Goal: Task Accomplishment & Management: Manage account settings

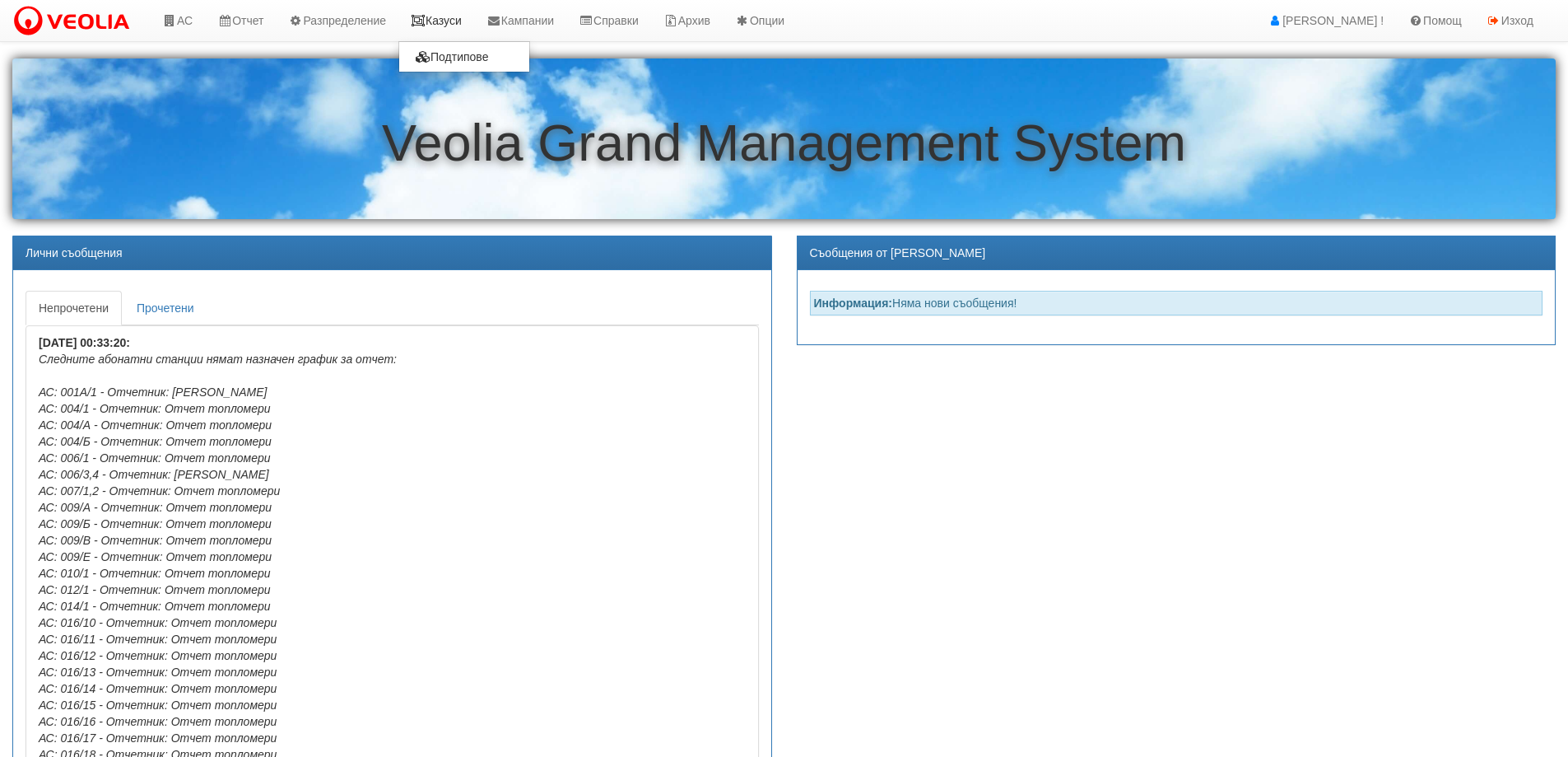
click at [449, 21] on link "Казуси" at bounding box center [436, 20] width 76 height 41
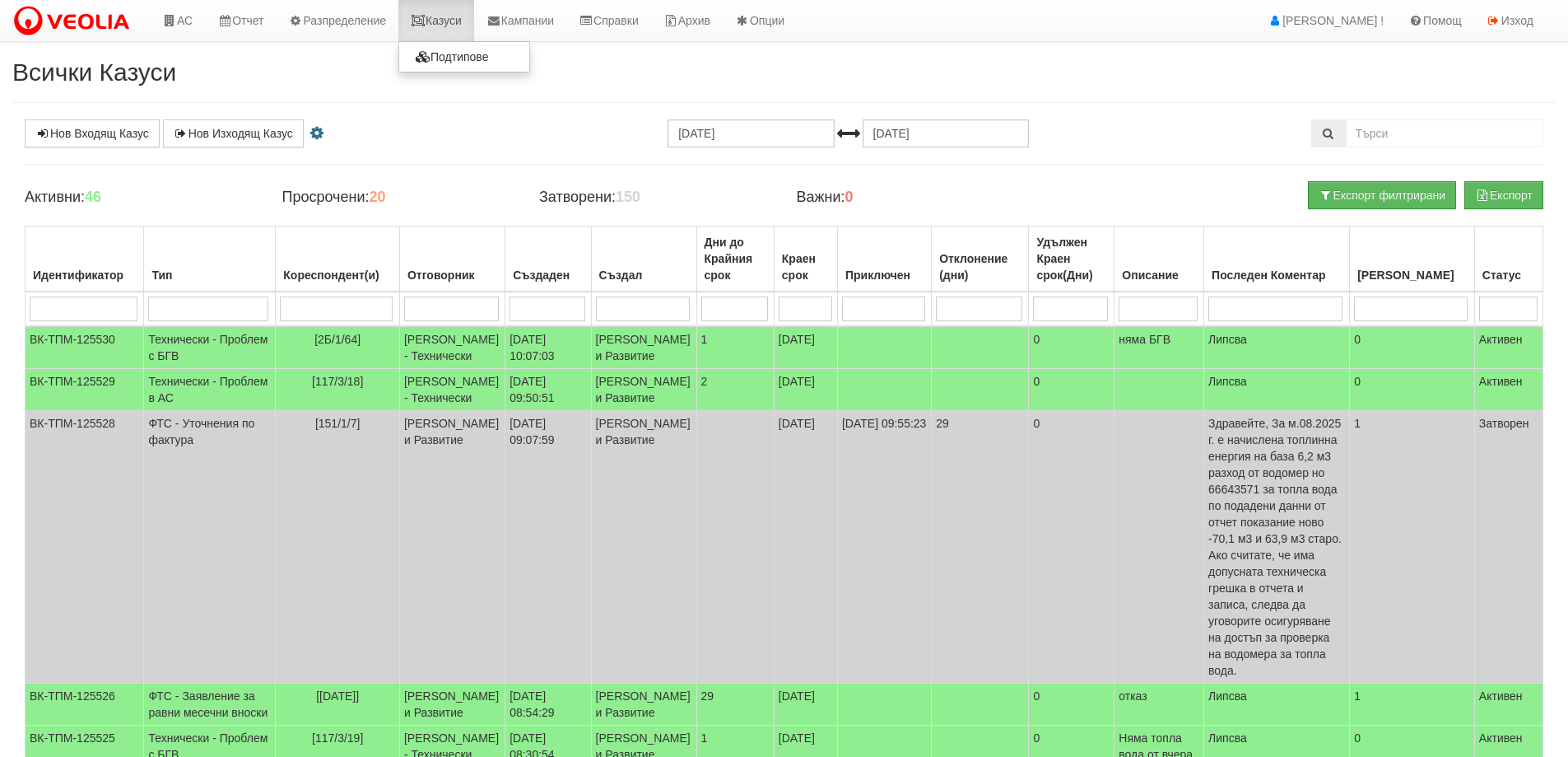
click at [450, 28] on link "Казуси" at bounding box center [436, 20] width 76 height 41
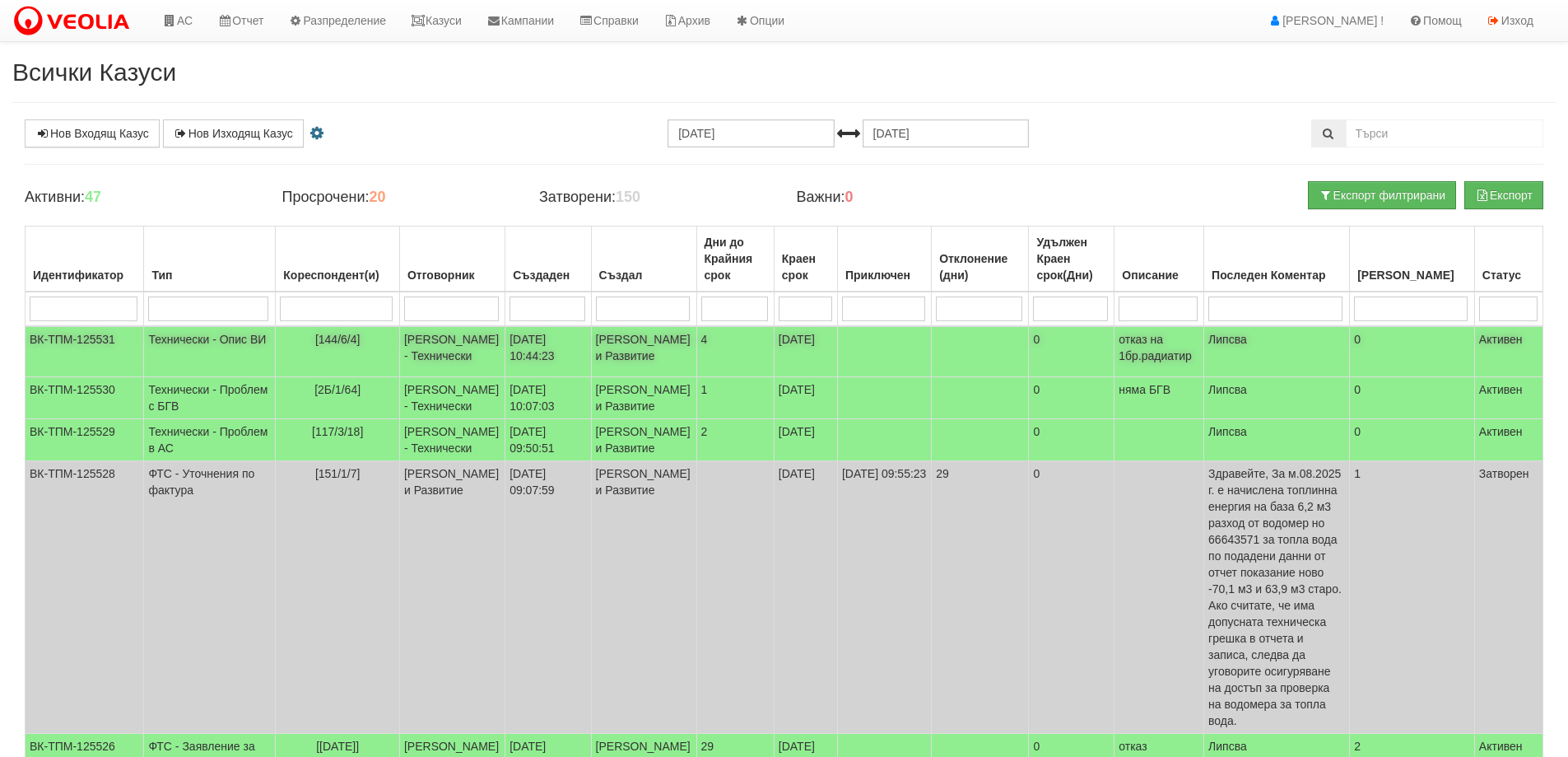
click at [411, 357] on td "[PERSON_NAME] - Технически" at bounding box center [451, 351] width 105 height 51
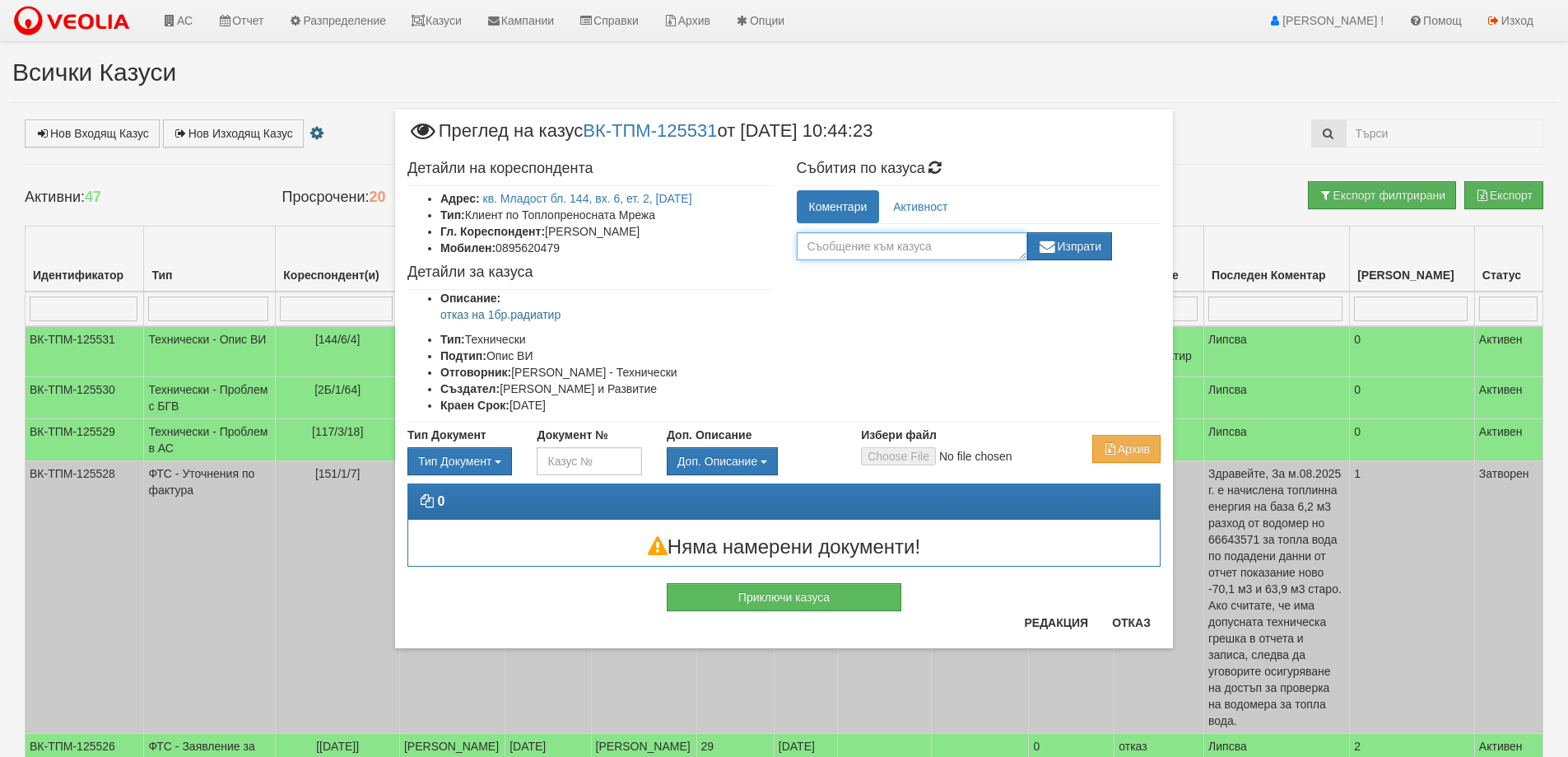
click at [872, 242] on textarea at bounding box center [911, 246] width 230 height 28
type textarea "T"
type textarea "Ш"
type textarea "Техем"
click at [1102, 248] on button "Изпрати" at bounding box center [1070, 246] width 86 height 28
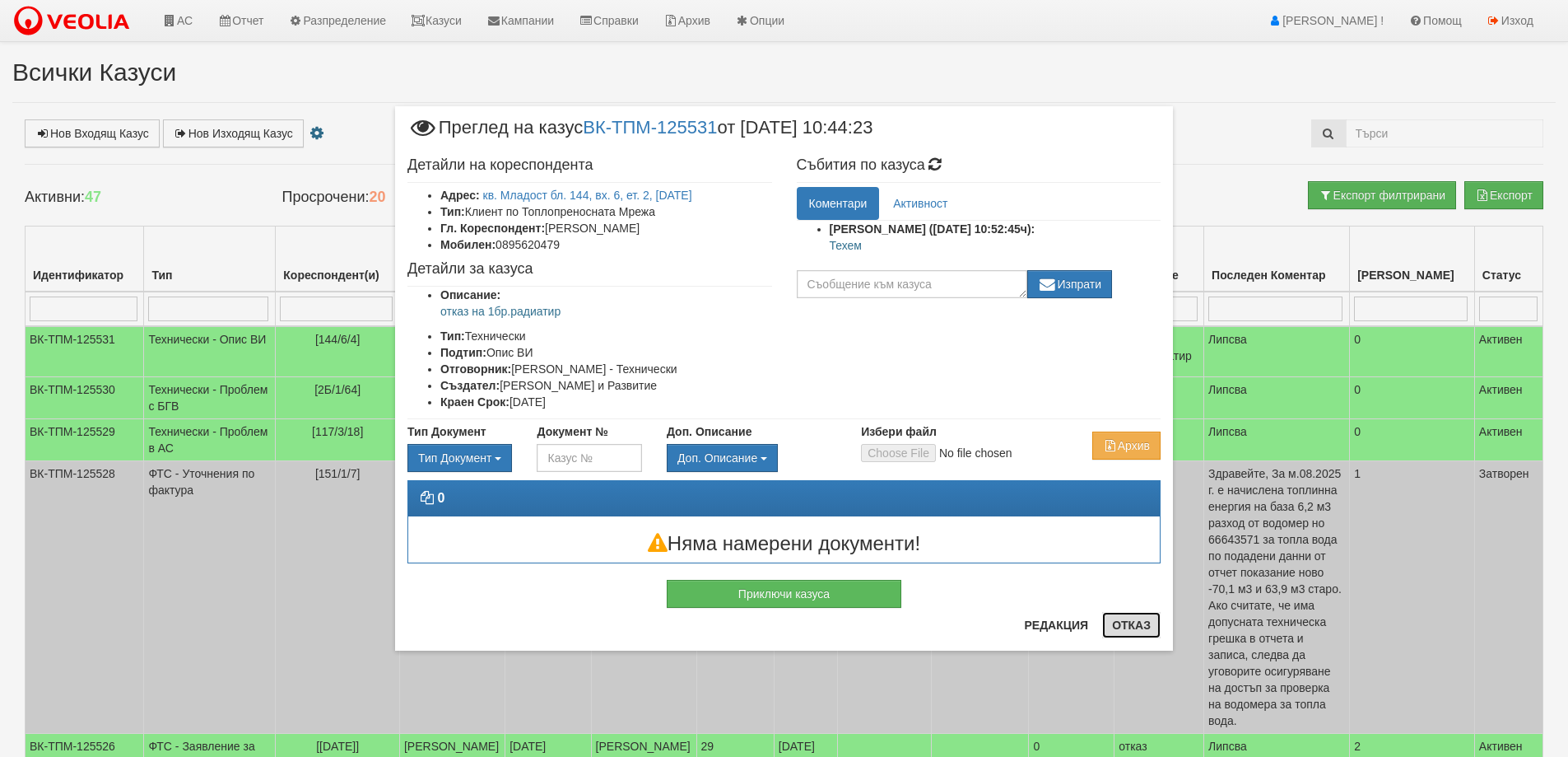
click at [1122, 632] on button "Отказ" at bounding box center [1131, 625] width 58 height 27
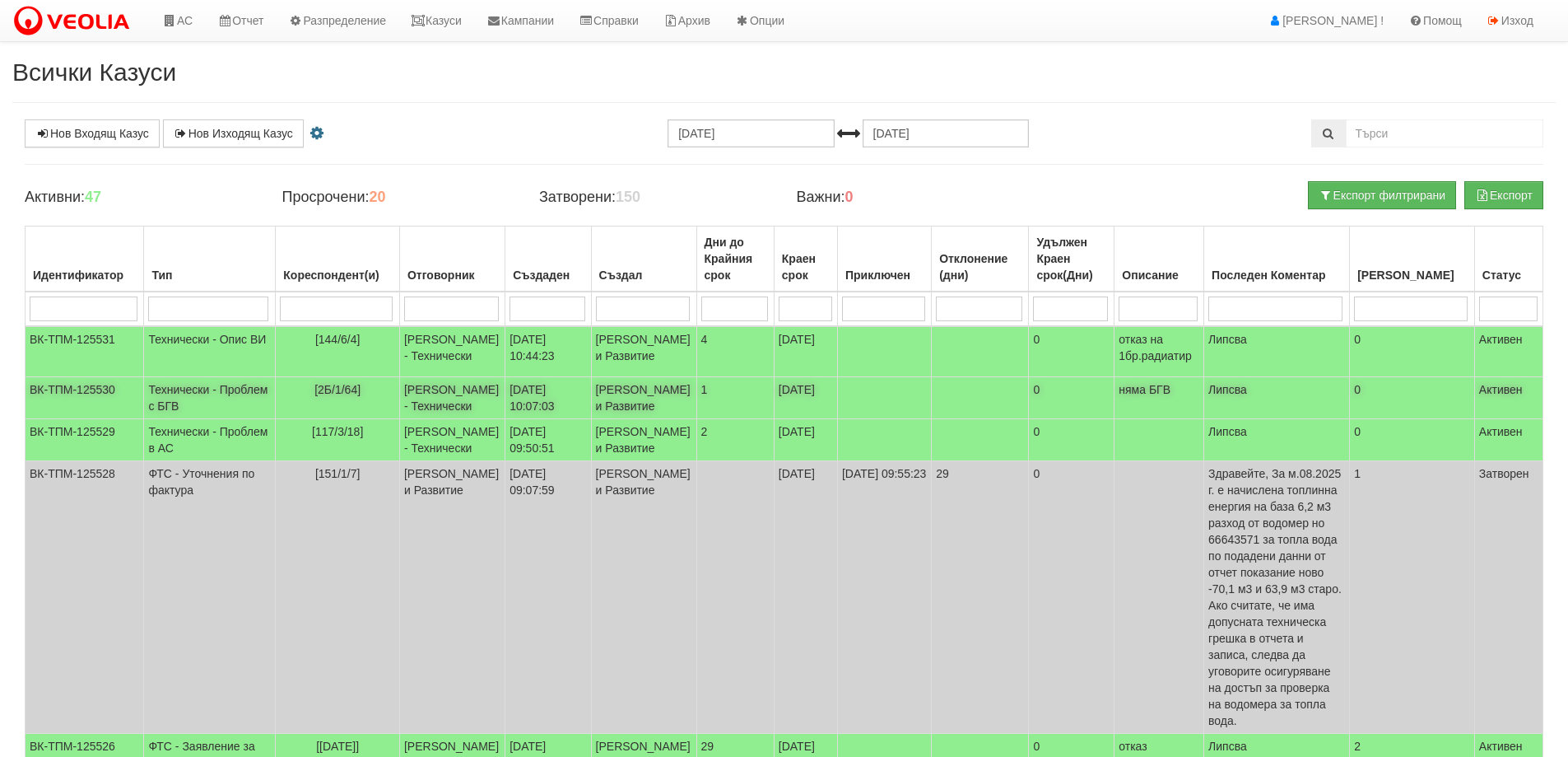
click at [314, 396] on span "[2Б/1/64]" at bounding box center [337, 389] width 46 height 13
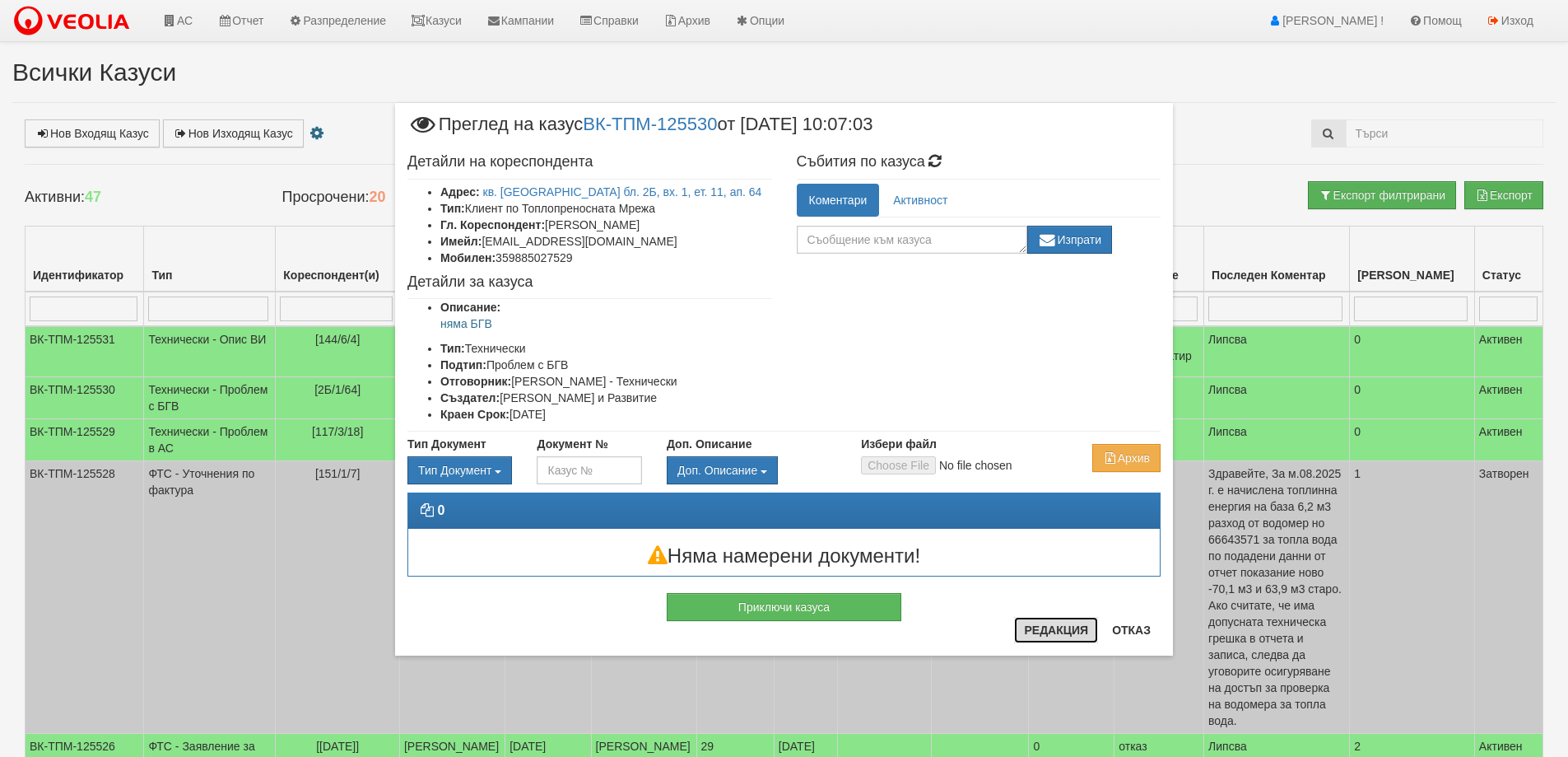
click at [1049, 632] on button "Редакция" at bounding box center [1056, 630] width 84 height 27
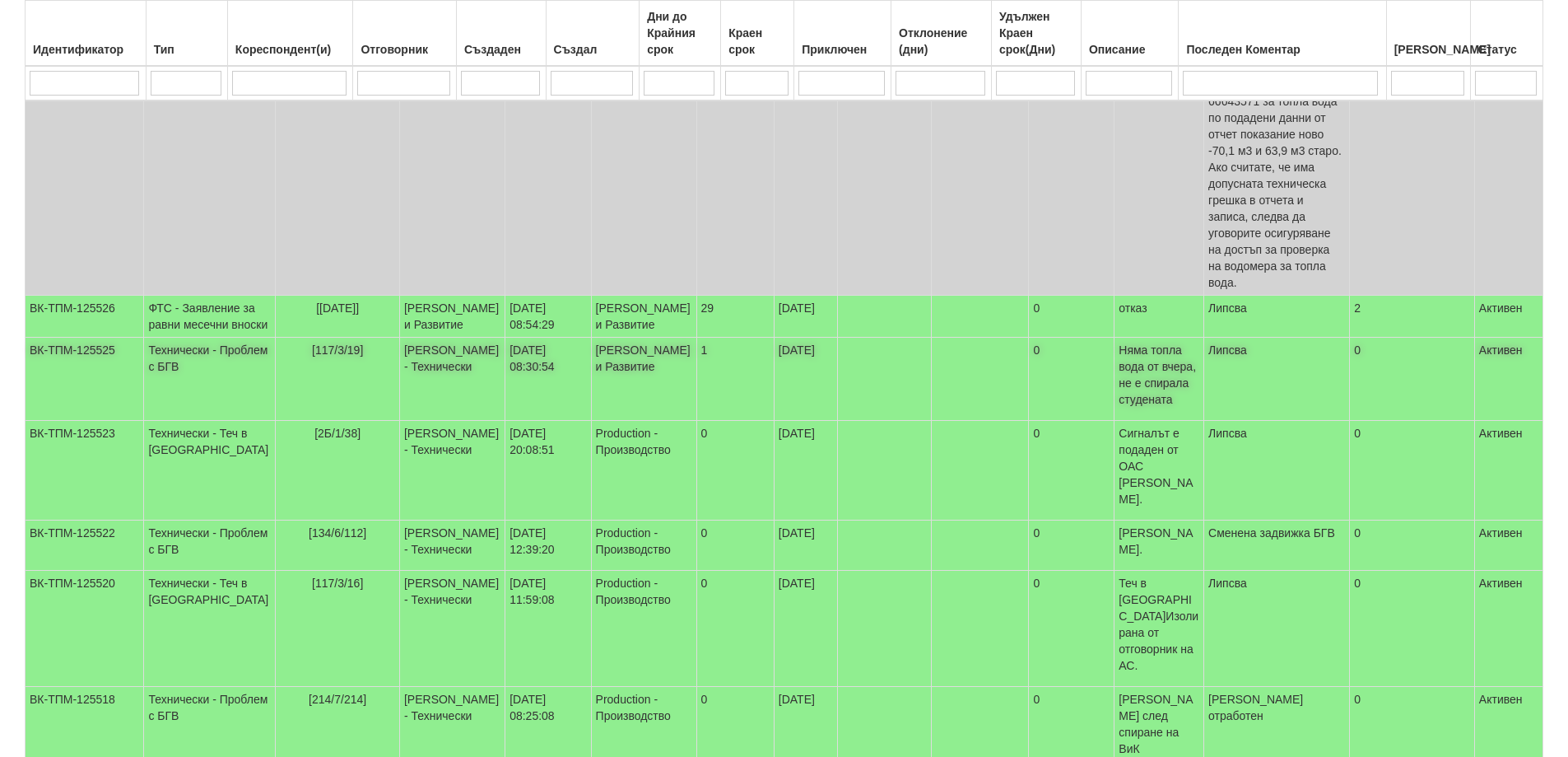
scroll to position [494, 0]
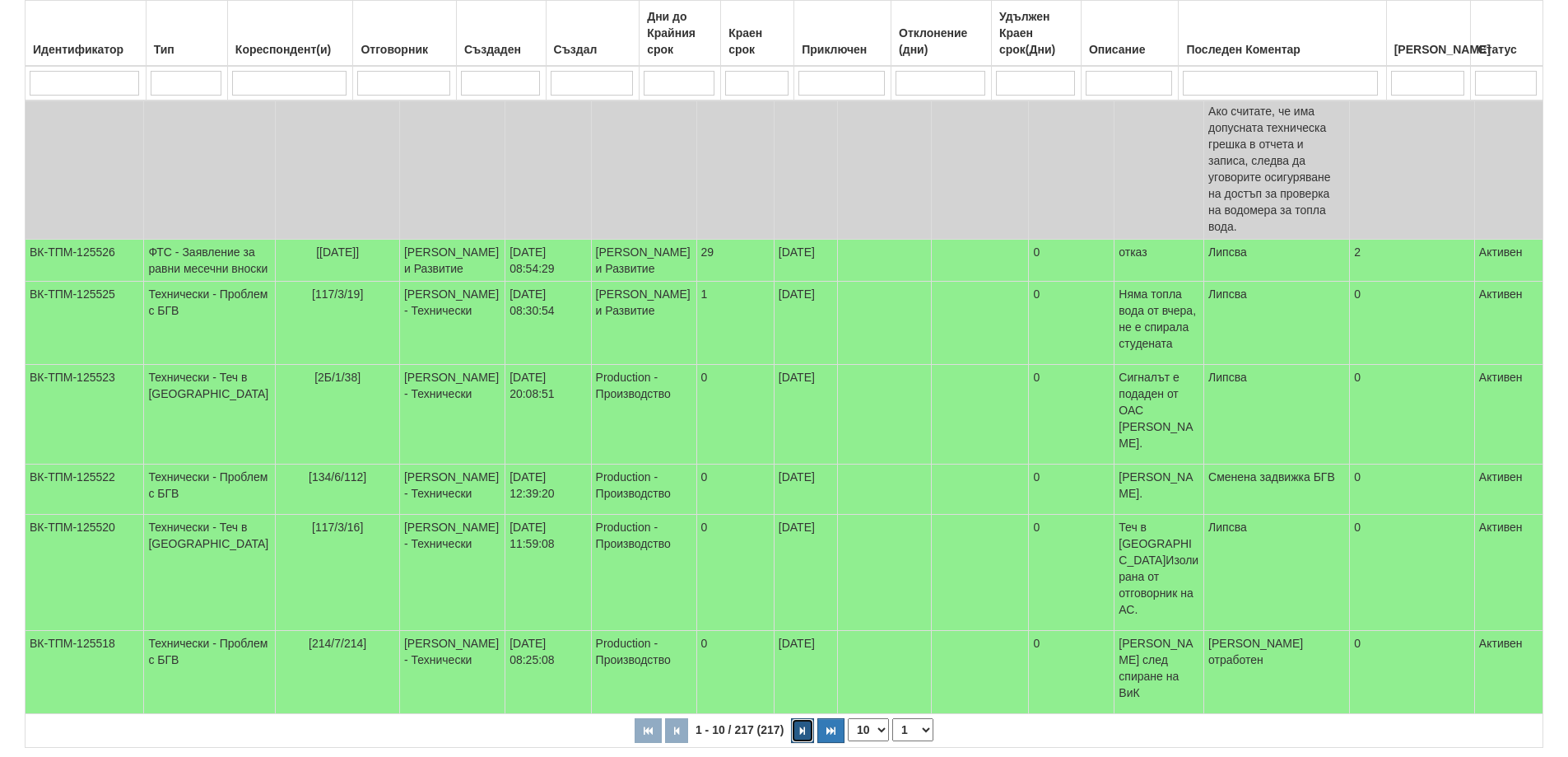
click at [806, 718] on button "button" at bounding box center [803, 730] width 23 height 25
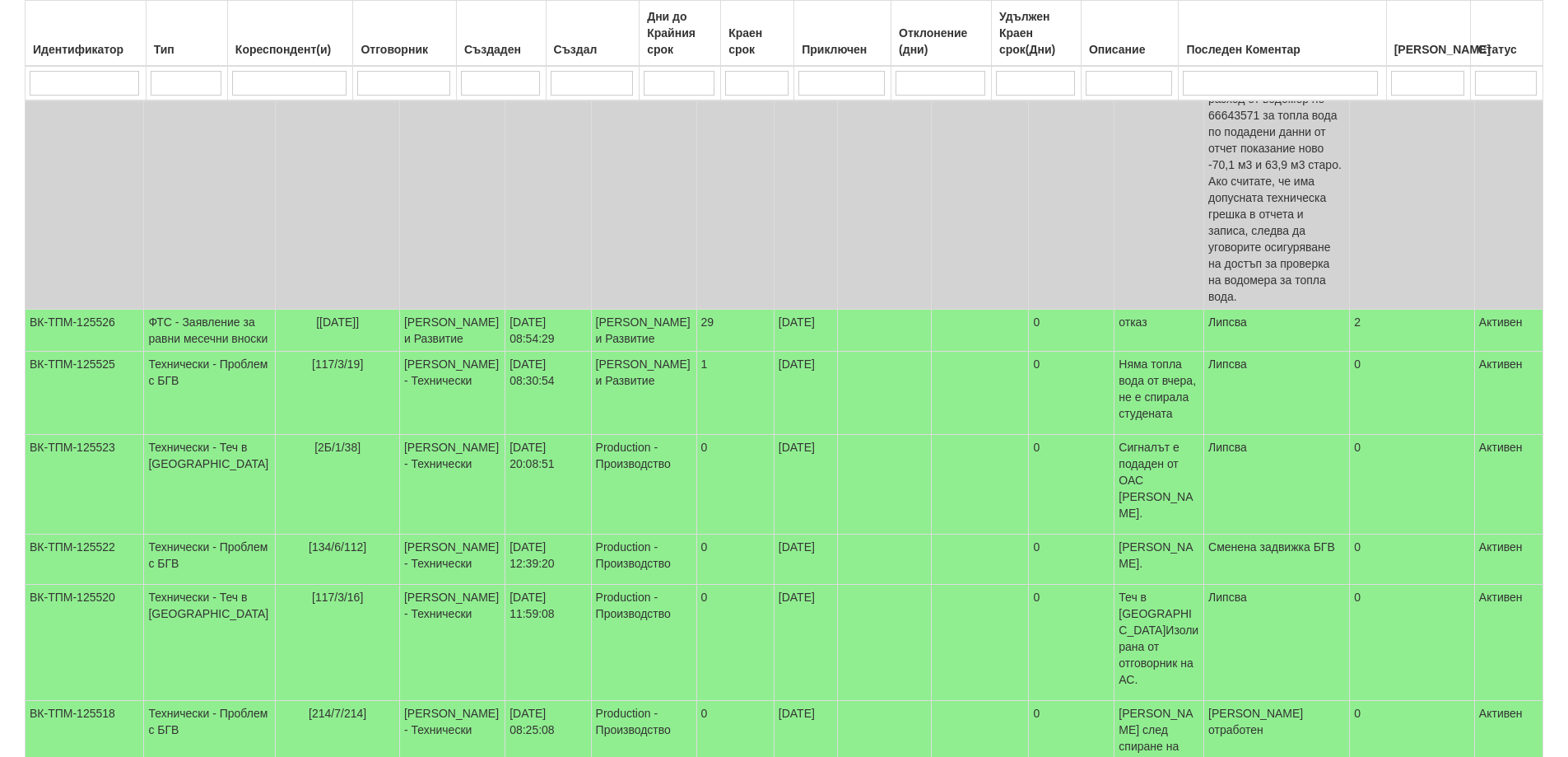
select select "2"
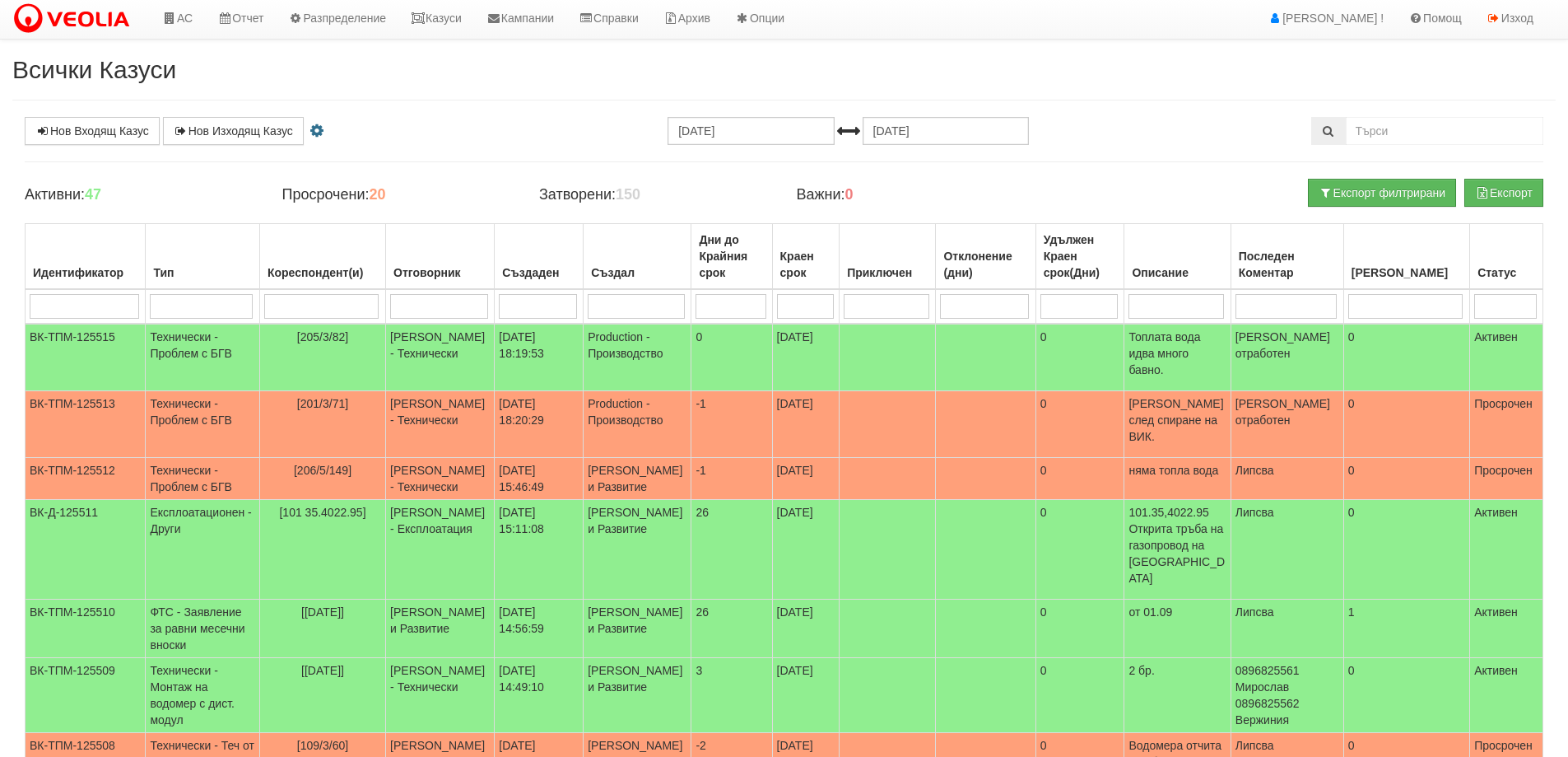
scroll to position [0, 0]
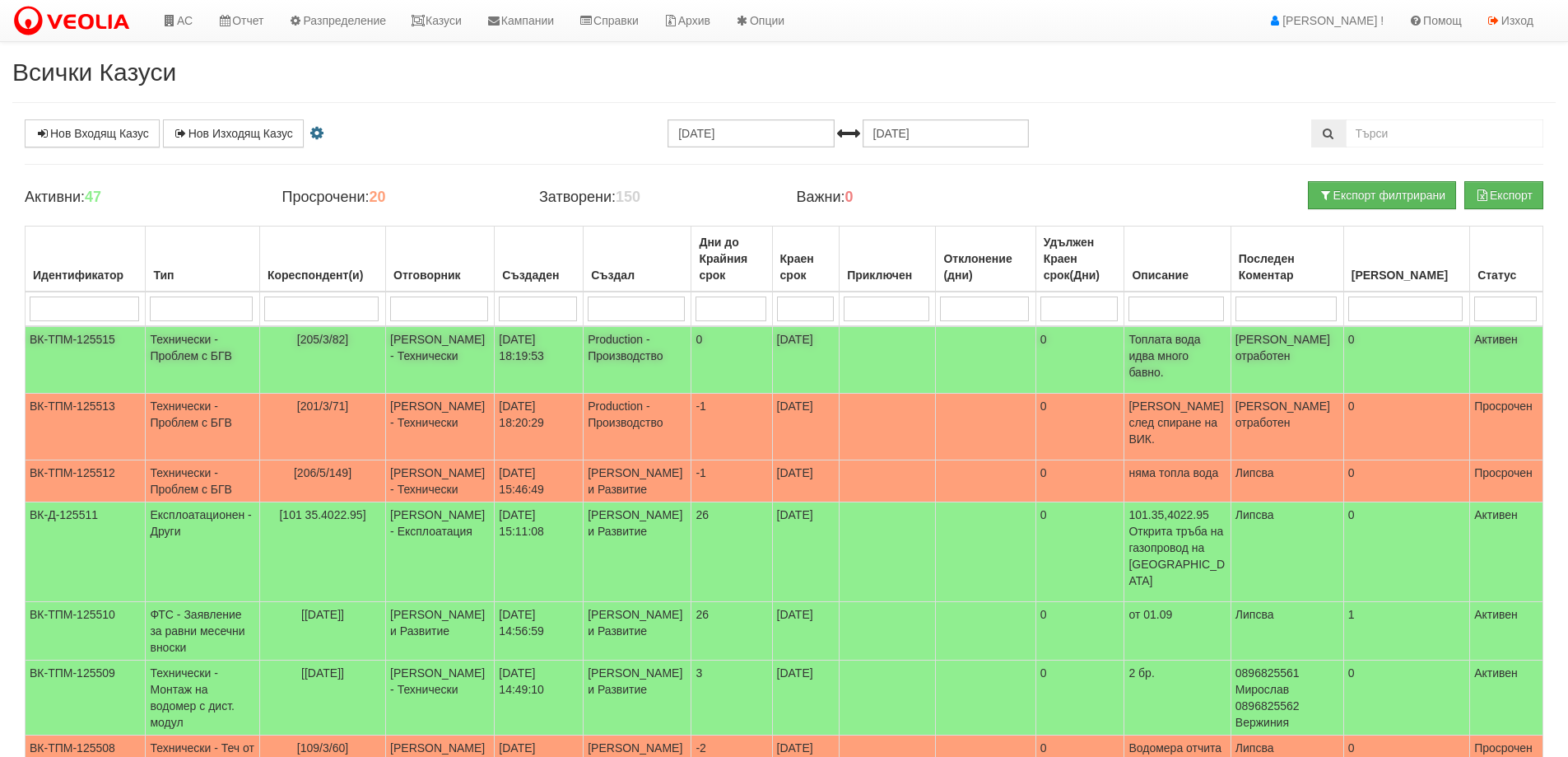
click at [324, 332] on td "[205/3/82]" at bounding box center [322, 359] width 126 height 67
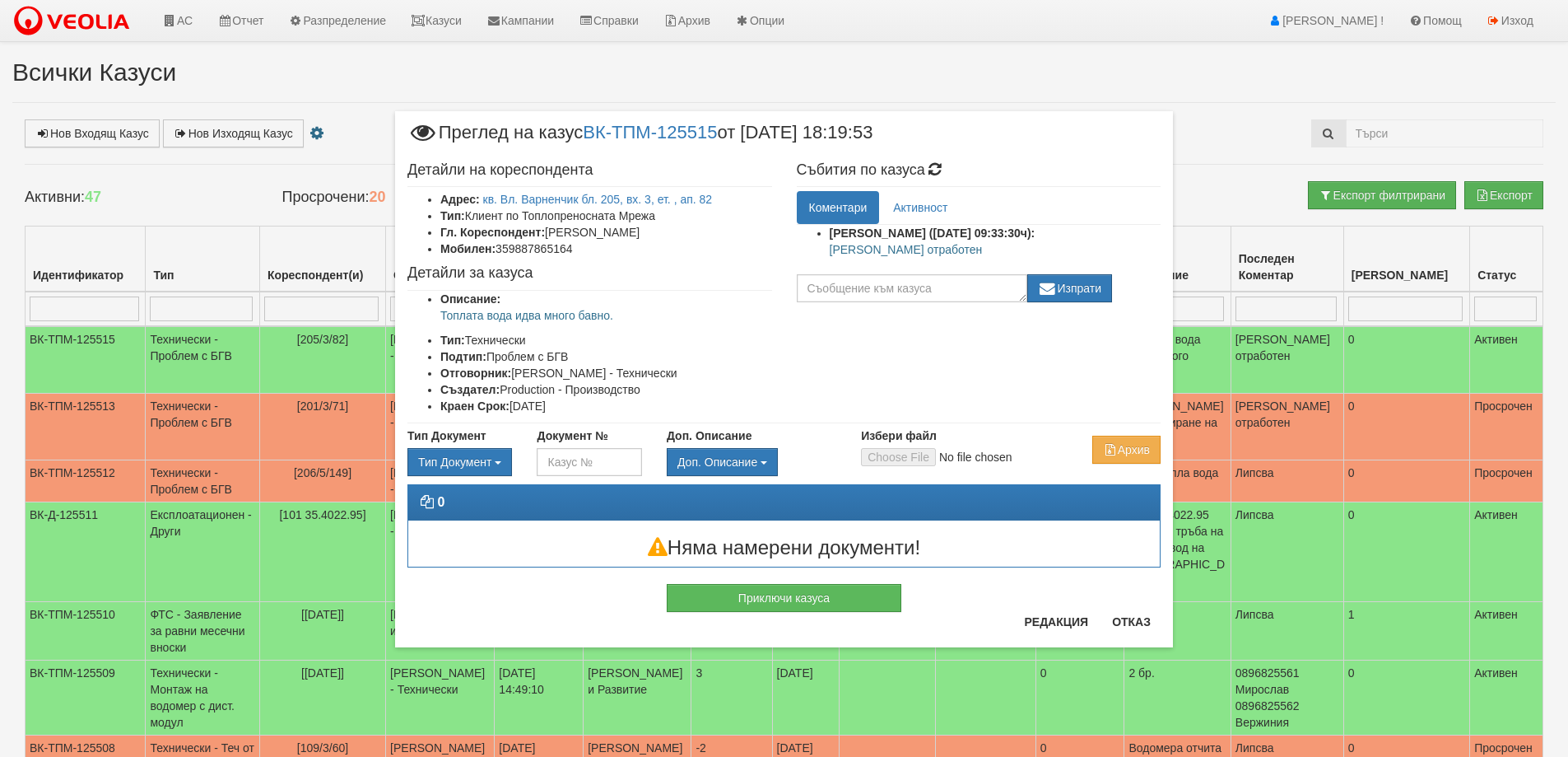
click at [870, 251] on p "[PERSON_NAME] отработен" at bounding box center [995, 249] width 332 height 17
click at [863, 251] on p "[PERSON_NAME] отработен" at bounding box center [995, 249] width 332 height 17
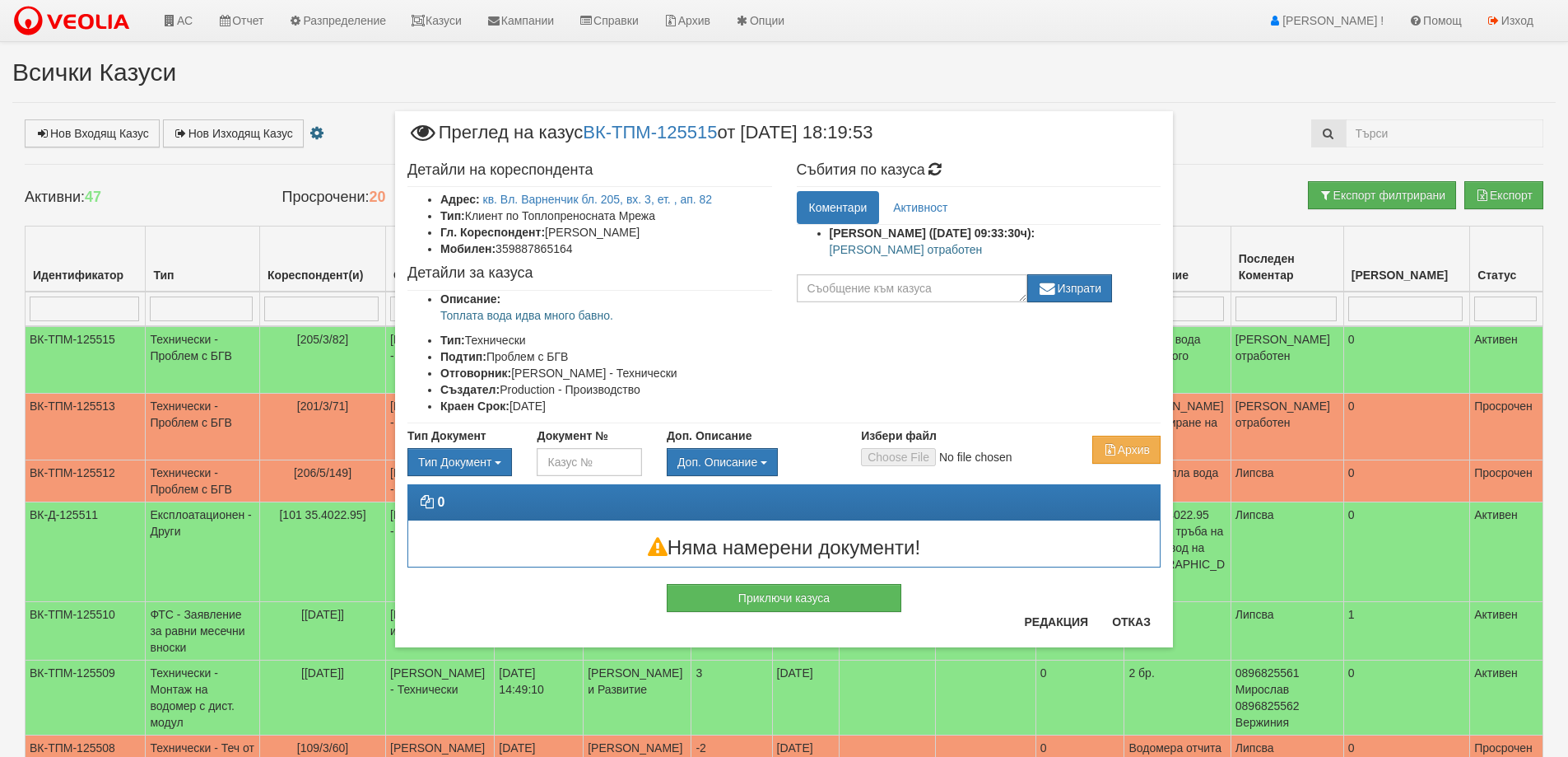
copy div "[PERSON_NAME] отработен"
click at [829, 582] on div "Приключи казуса" at bounding box center [783, 590] width 259 height 44
click at [830, 593] on button "Приключи казуса" at bounding box center [783, 598] width 234 height 28
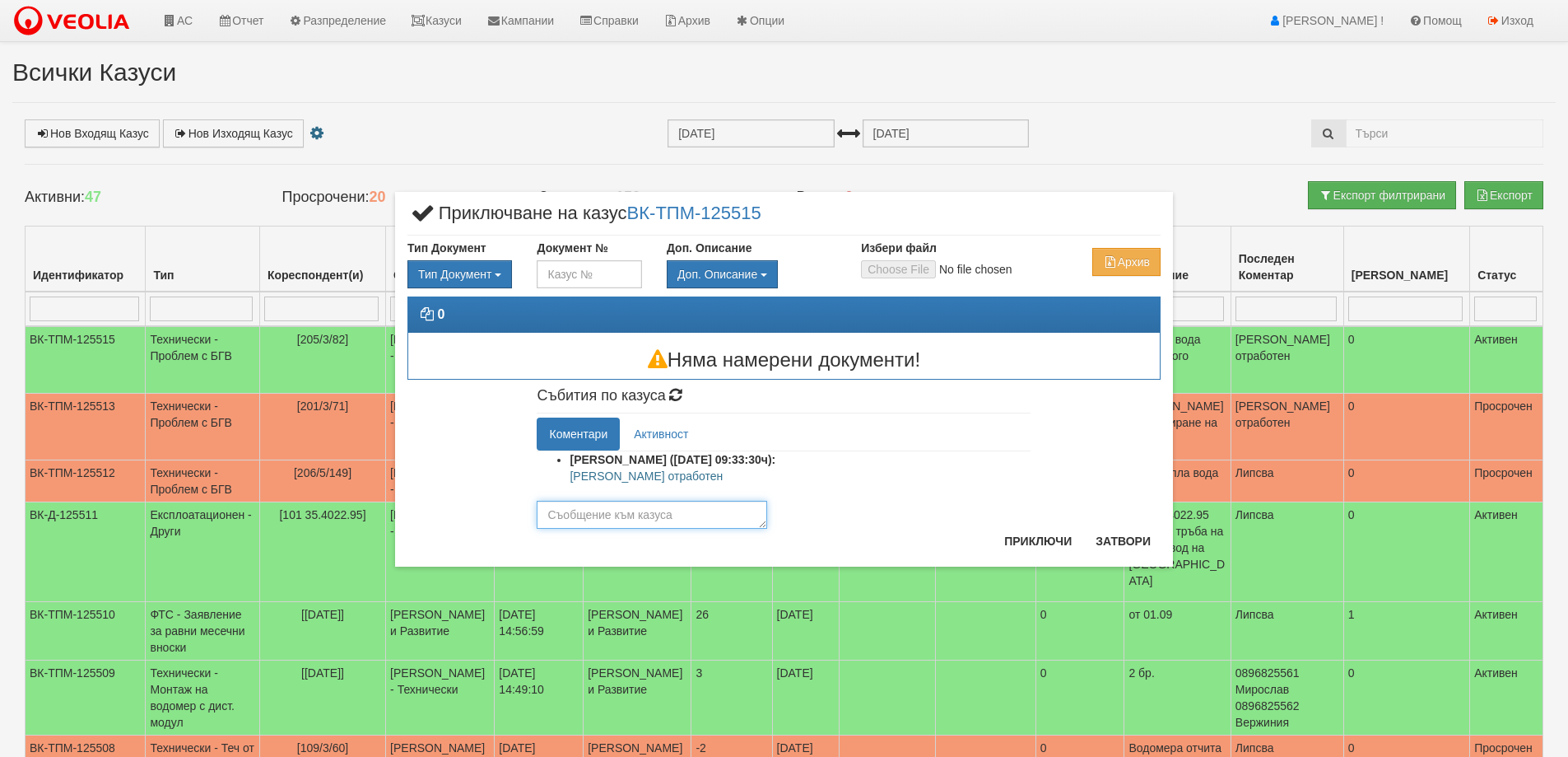
paste textarea "[PERSON_NAME] отработен"
type textarea "[PERSON_NAME] отработен"
click at [1038, 534] on button "Приключи" at bounding box center [1037, 541] width 88 height 27
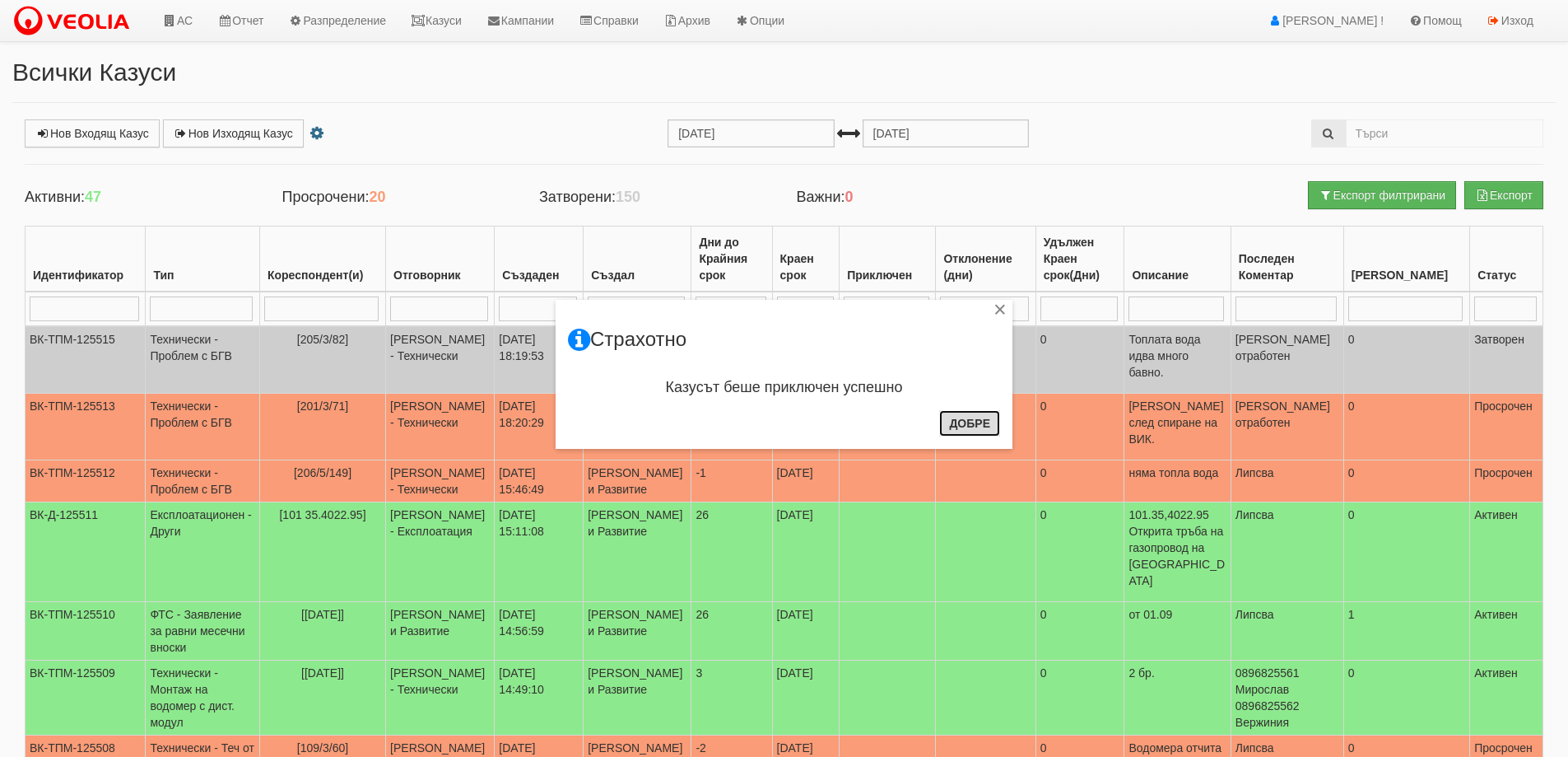
click at [988, 429] on button "Добре" at bounding box center [969, 423] width 61 height 27
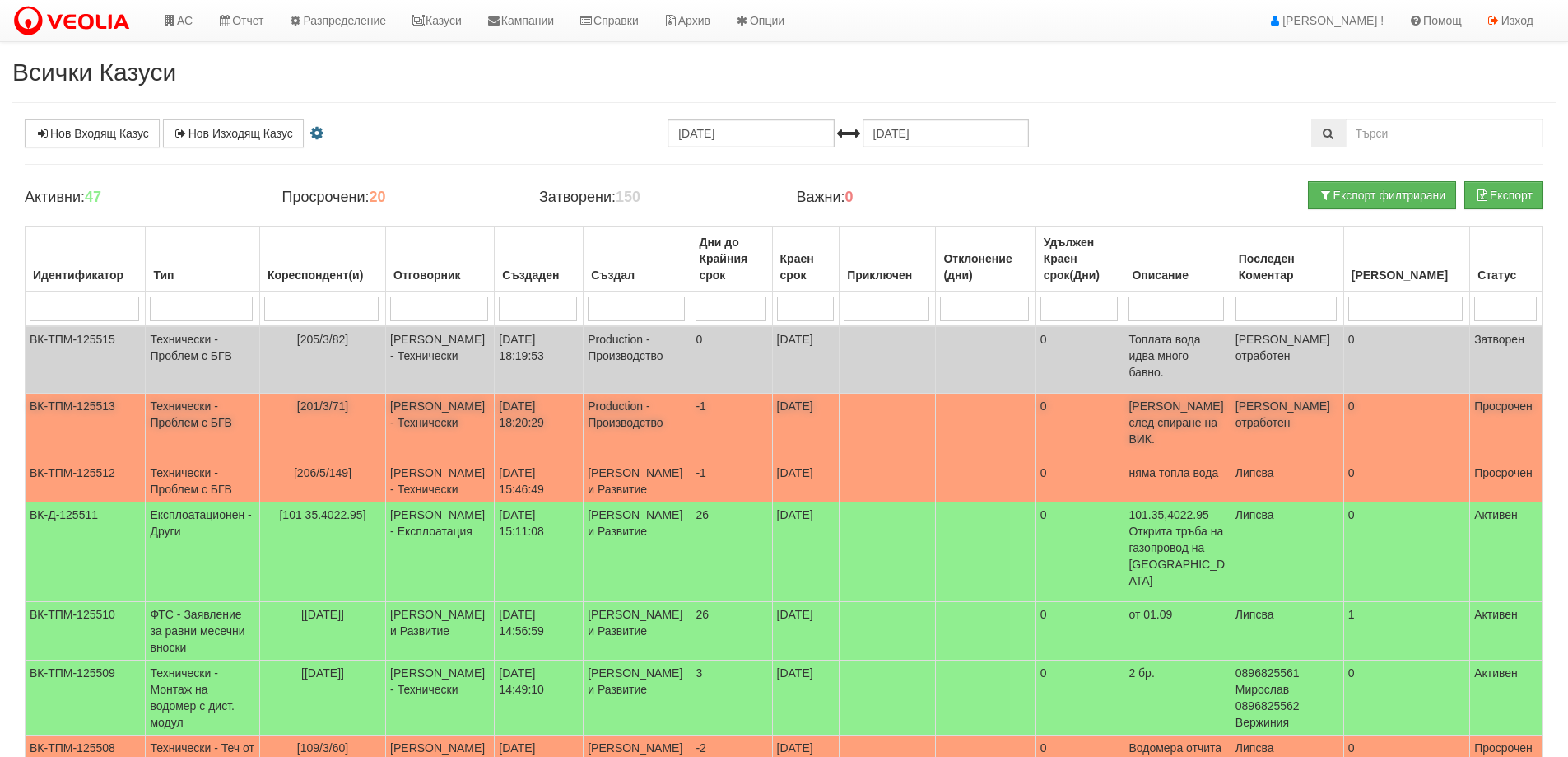
click at [323, 399] on span "[201/3/71]" at bounding box center [323, 406] width 51 height 13
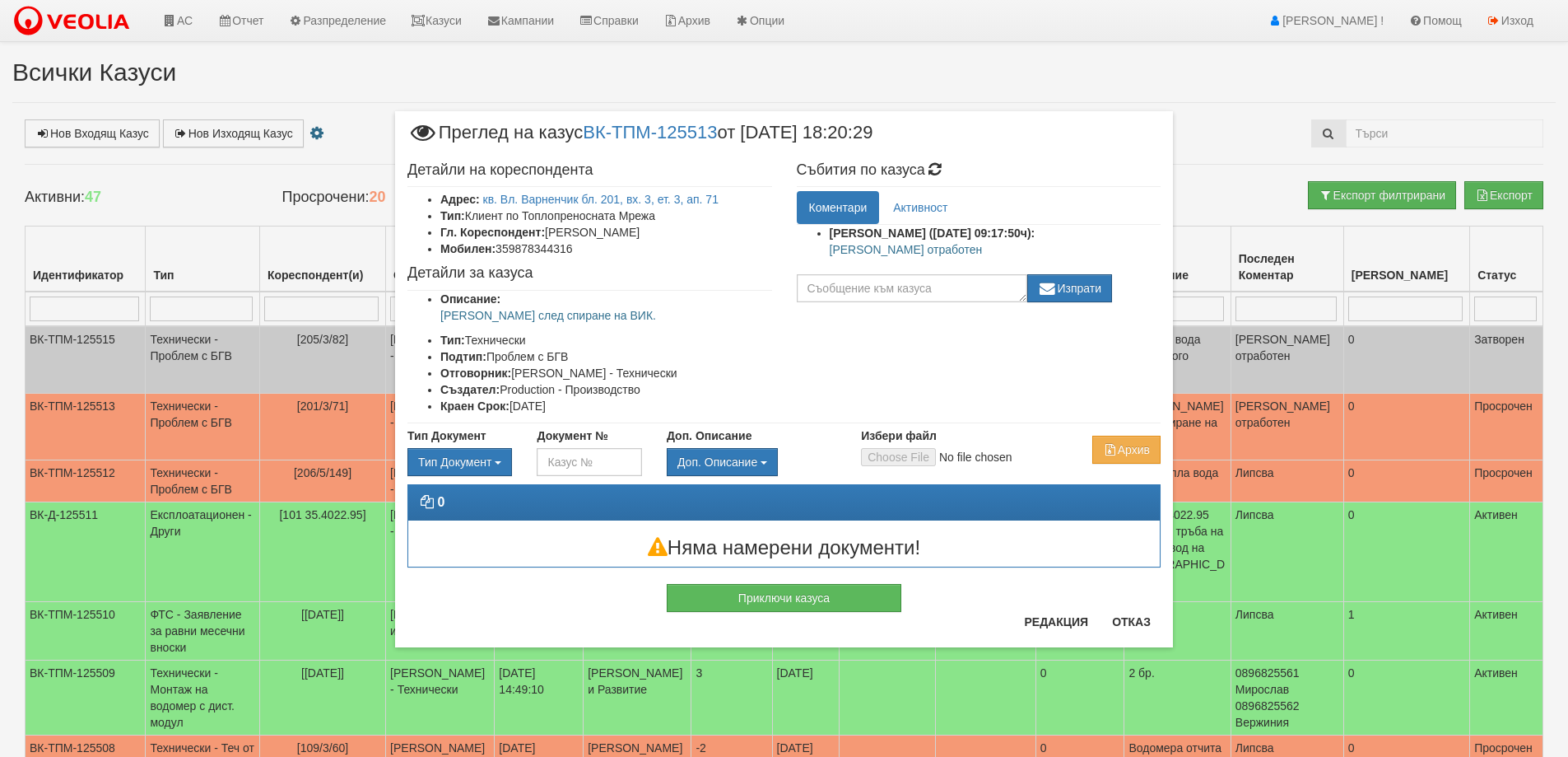
click at [861, 254] on p "[PERSON_NAME] отработен" at bounding box center [995, 249] width 332 height 17
click at [934, 251] on p "[PERSON_NAME] отработен" at bounding box center [995, 249] width 332 height 17
drag, startPoint x: 922, startPoint y: 249, endPoint x: 830, endPoint y: 251, distance: 92.0
click at [830, 251] on p "[PERSON_NAME] отработен" at bounding box center [995, 249] width 332 height 17
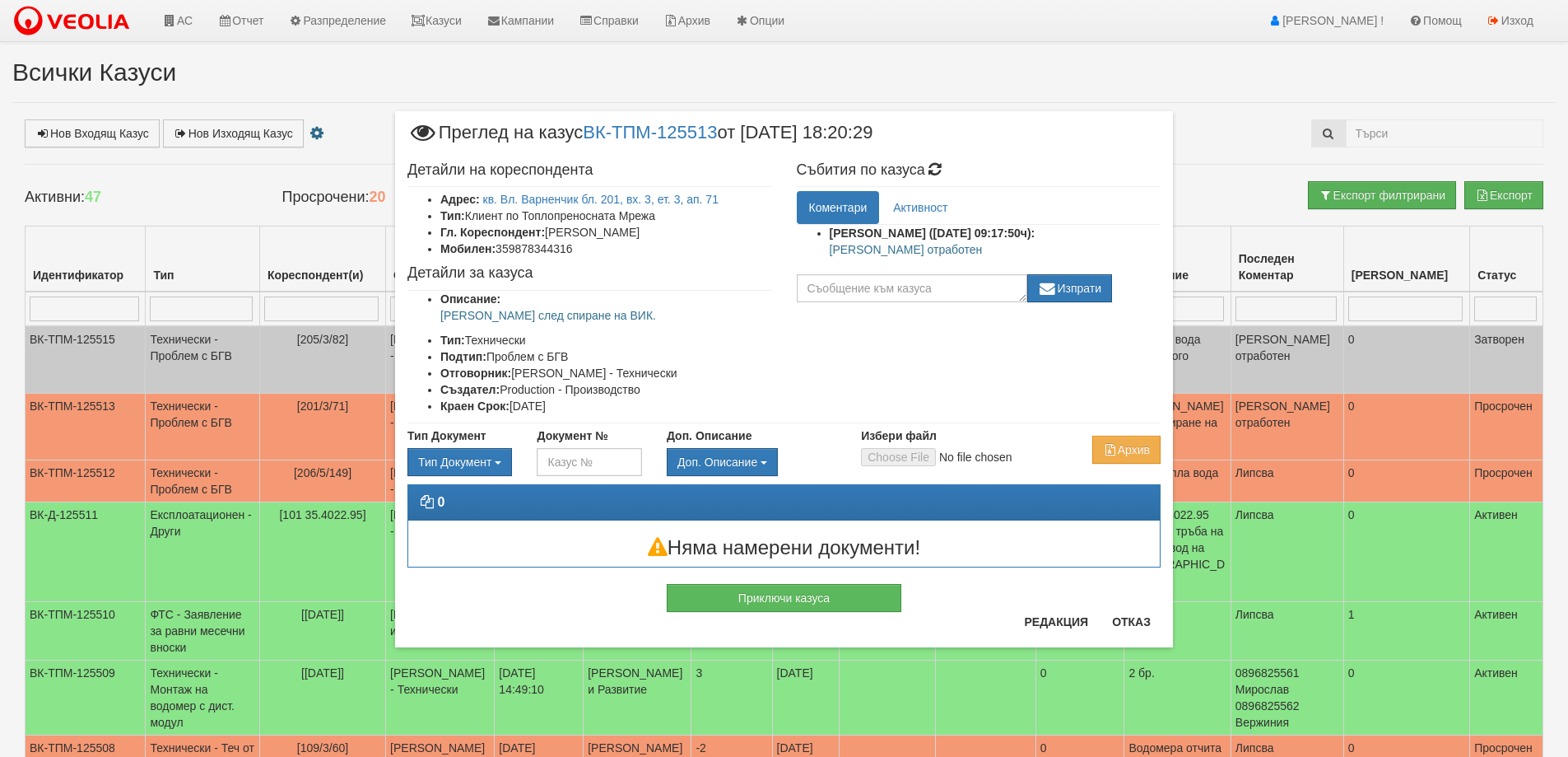
copy p "[PERSON_NAME] отработен"
click at [796, 593] on button "Приключи казуса" at bounding box center [783, 598] width 234 height 28
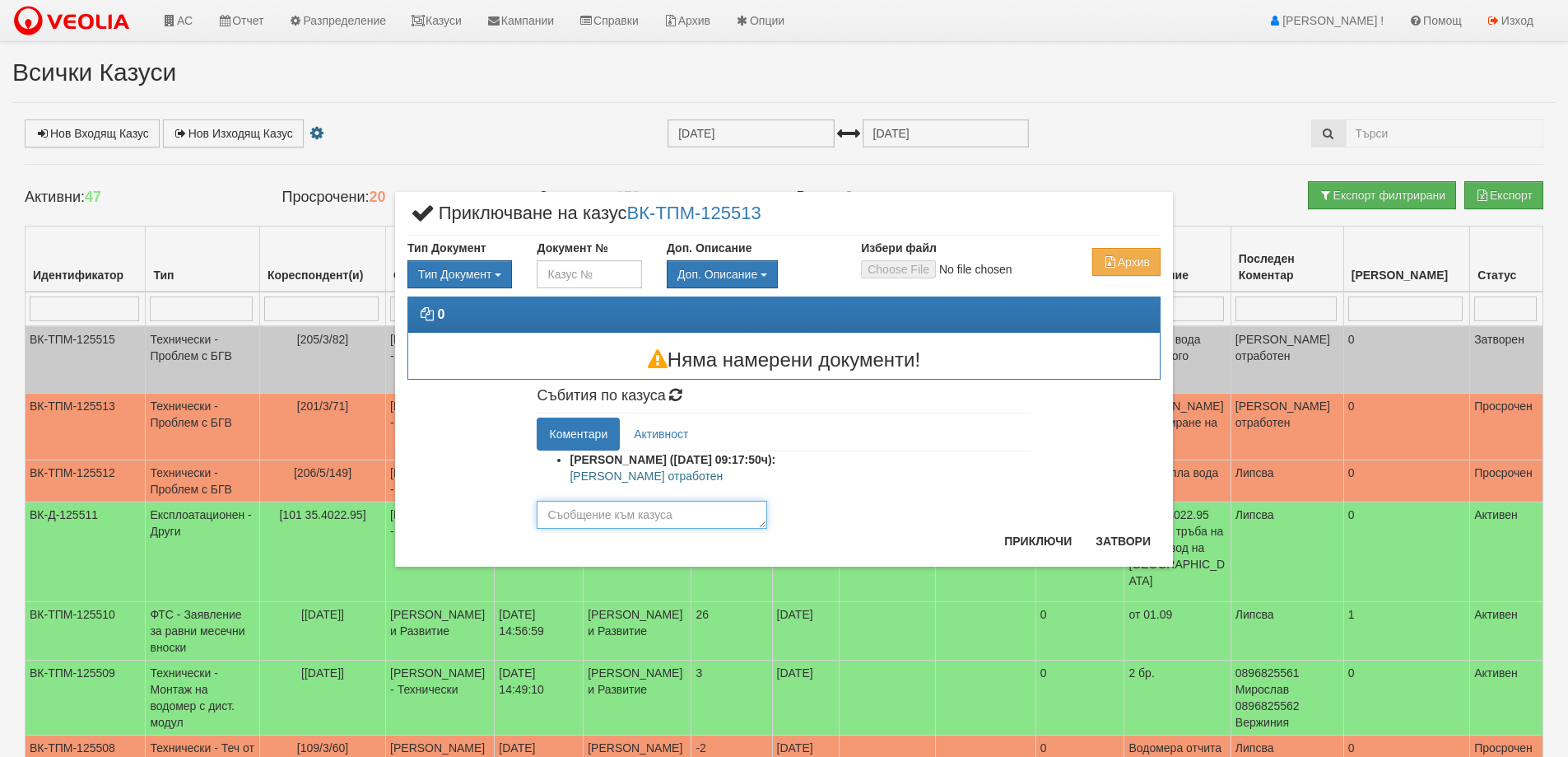
click at [663, 523] on textarea at bounding box center [651, 514] width 230 height 28
paste textarea "[PERSON_NAME] отработен"
type textarea "[PERSON_NAME] отработен"
click at [1024, 545] on button "Приключи" at bounding box center [1037, 541] width 88 height 27
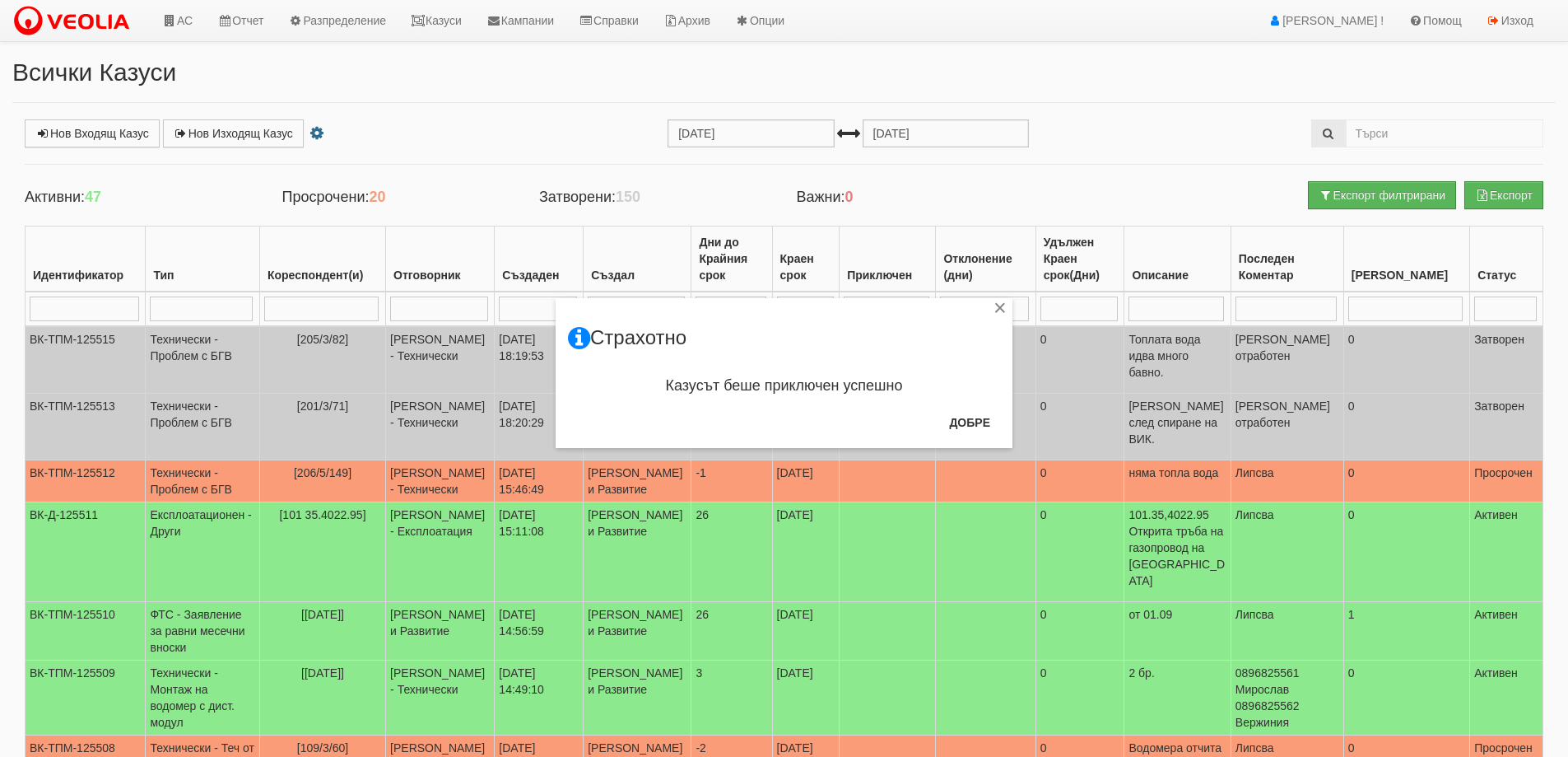
click at [1003, 419] on div "× Страхотно Казусът беше приключен успешно Добре" at bounding box center [784, 373] width 457 height 150
click at [993, 419] on button "Добре" at bounding box center [969, 422] width 61 height 27
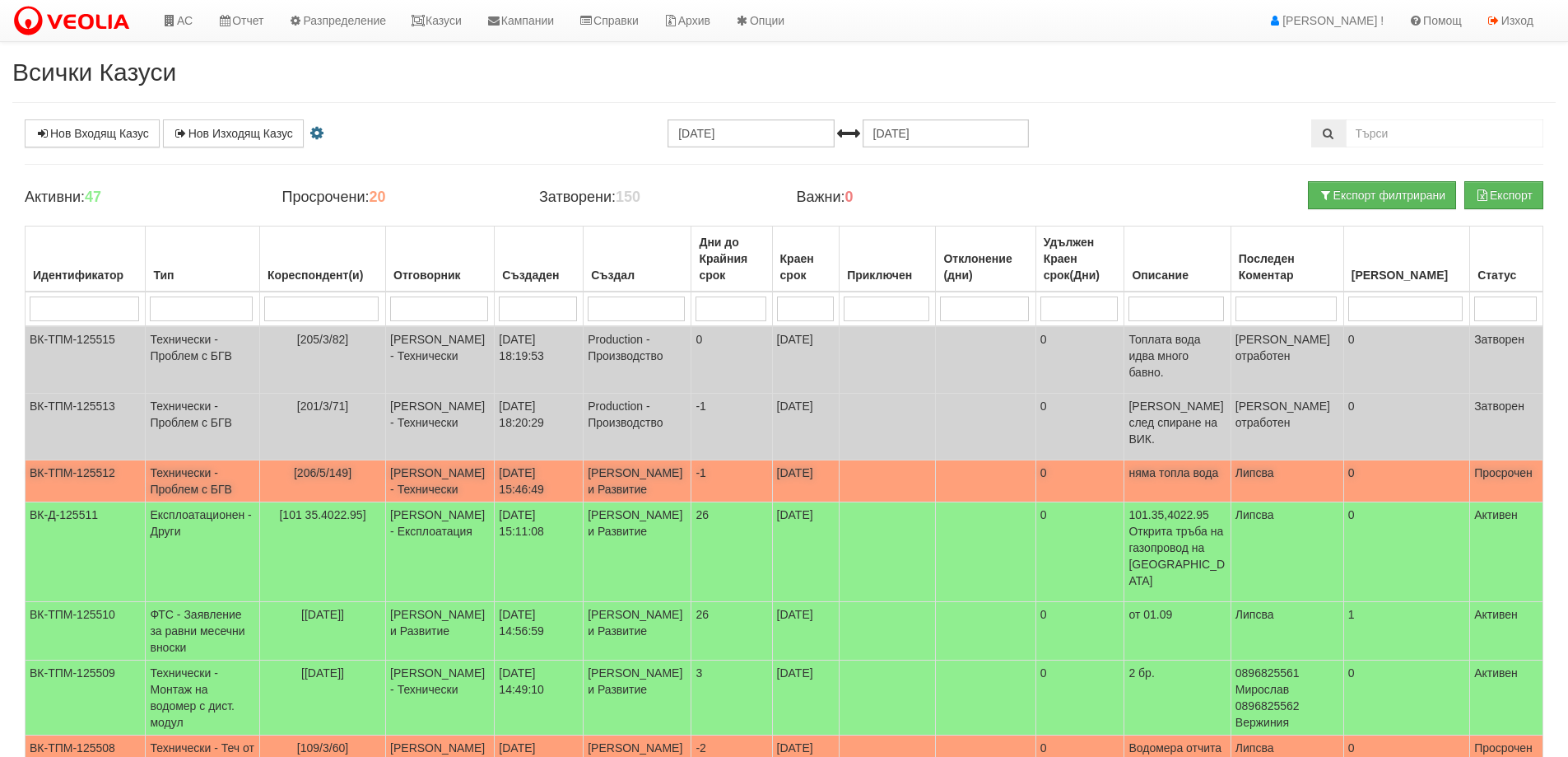
click at [336, 466] on span "[206/5/149]" at bounding box center [322, 472] width 58 height 13
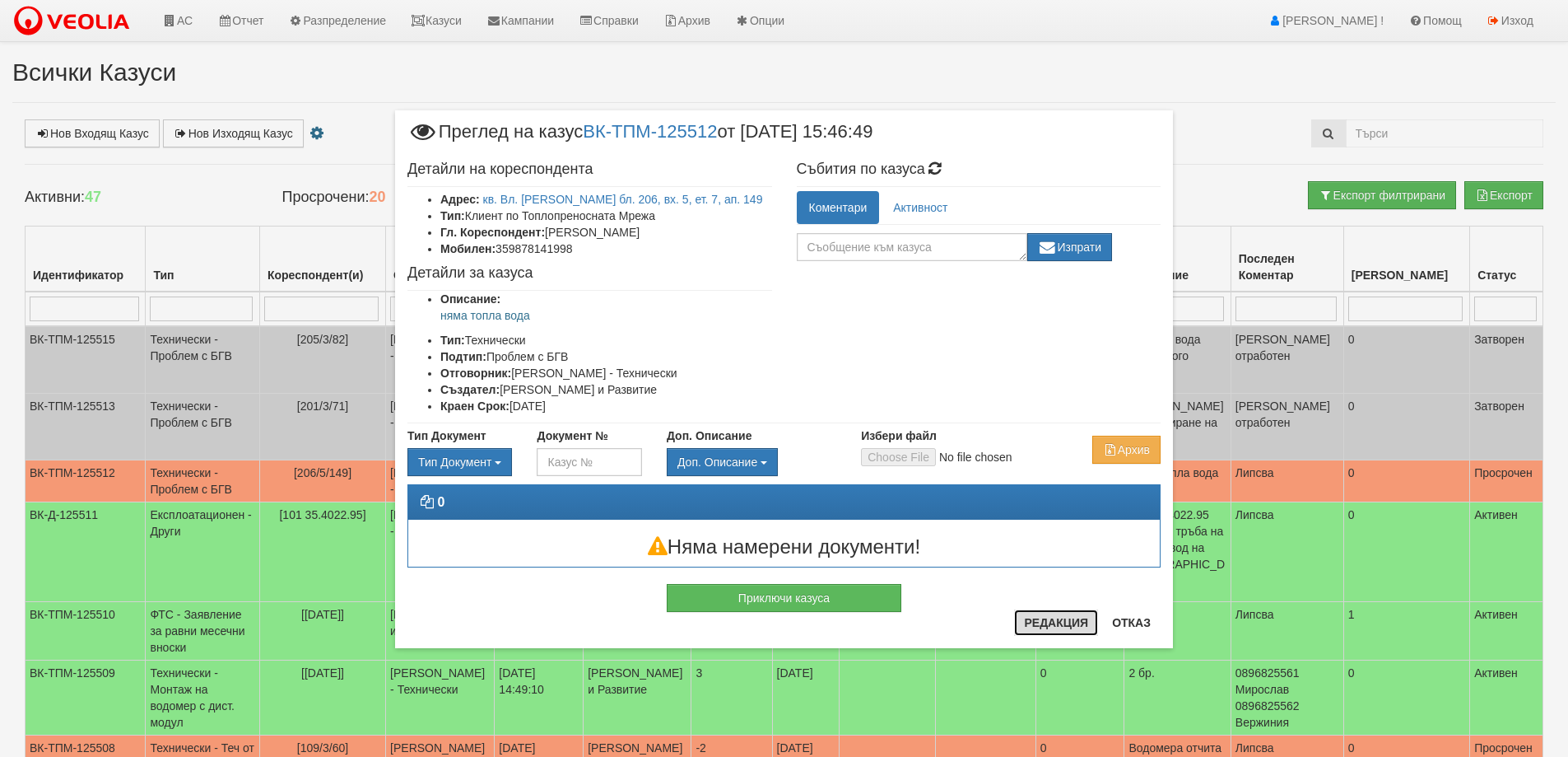
click at [1028, 625] on button "Редакция" at bounding box center [1056, 622] width 84 height 27
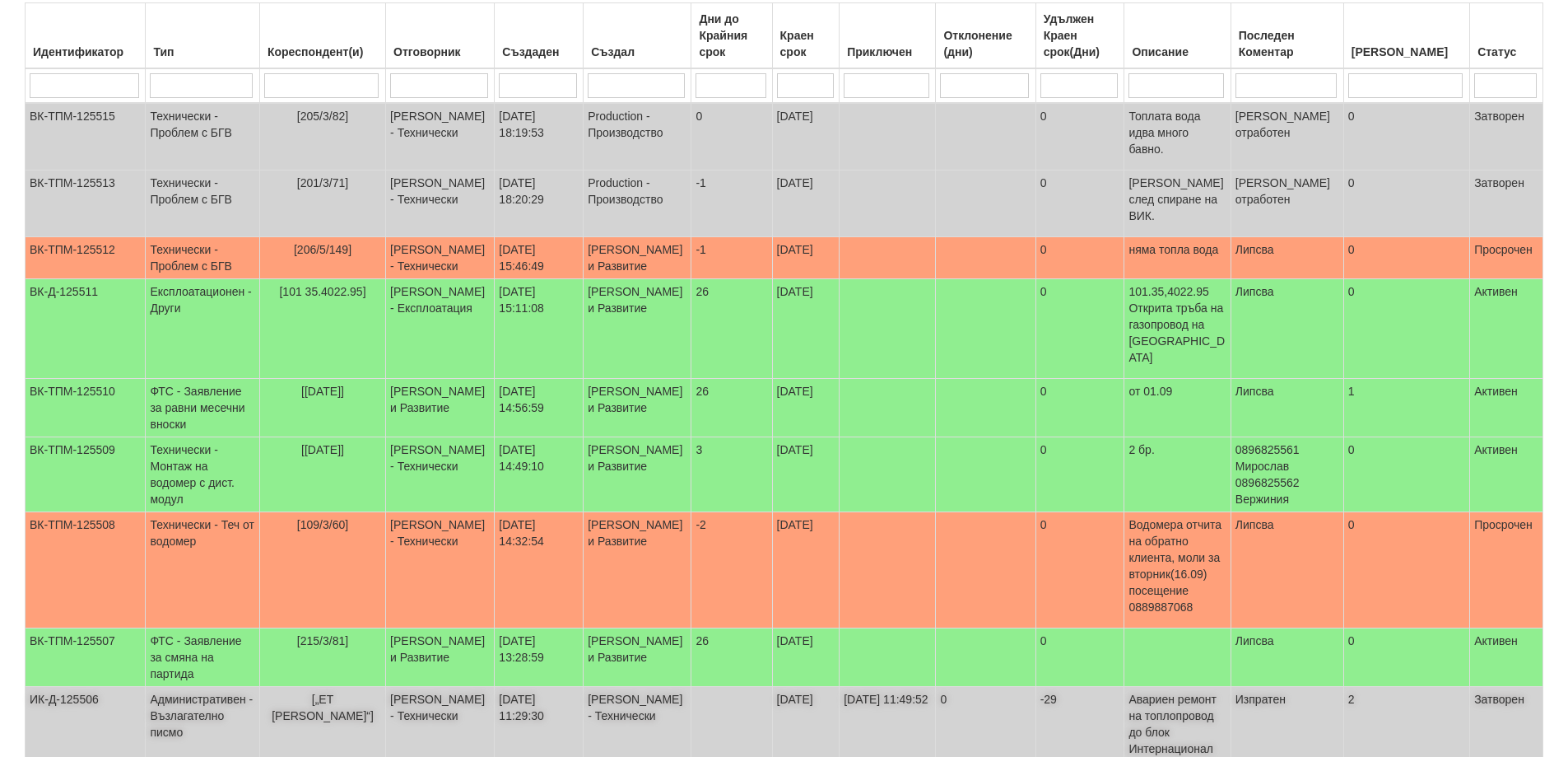
scroll to position [247, 0]
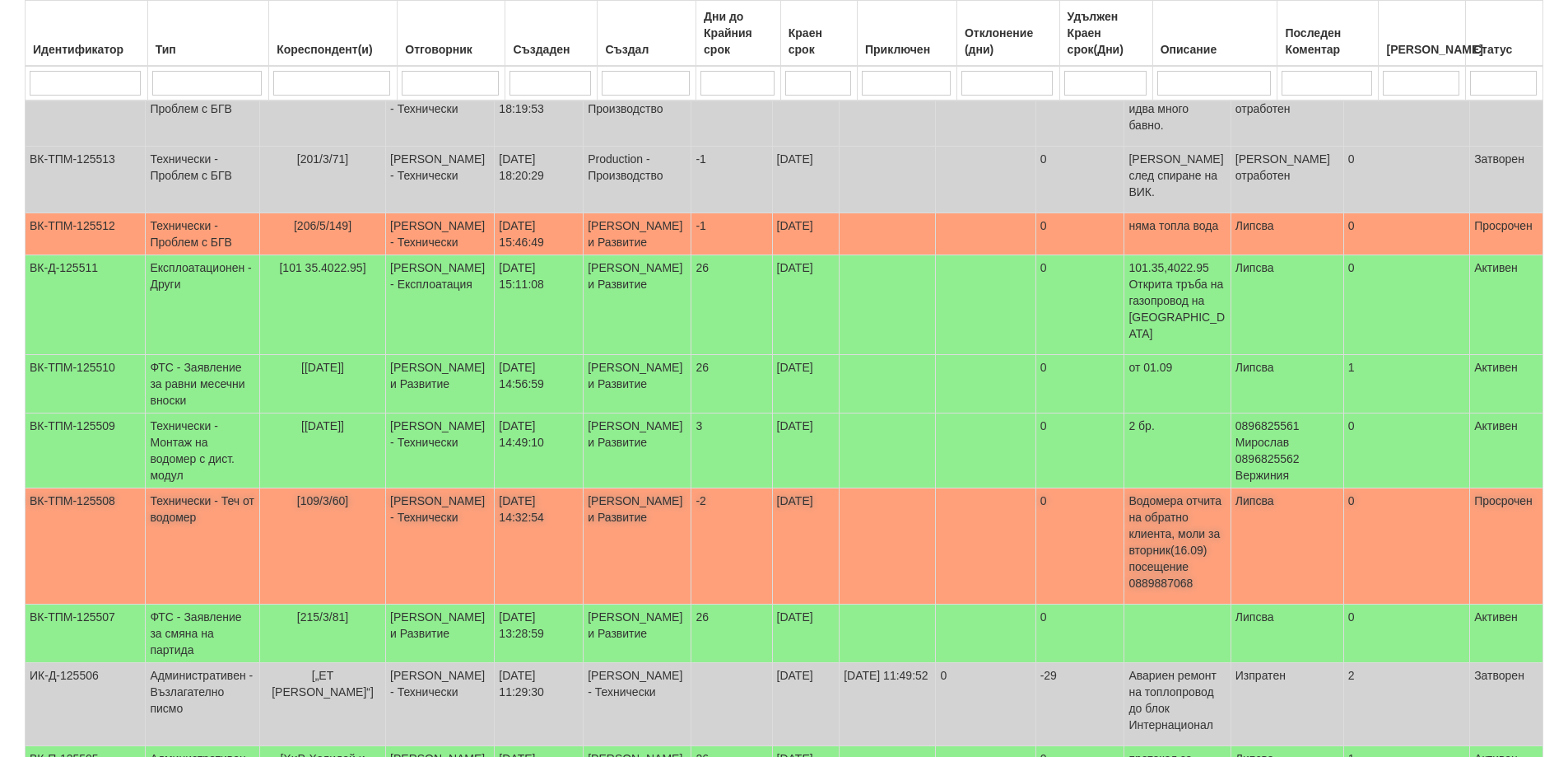
click at [336, 497] on span "[109/3/60]" at bounding box center [323, 500] width 51 height 13
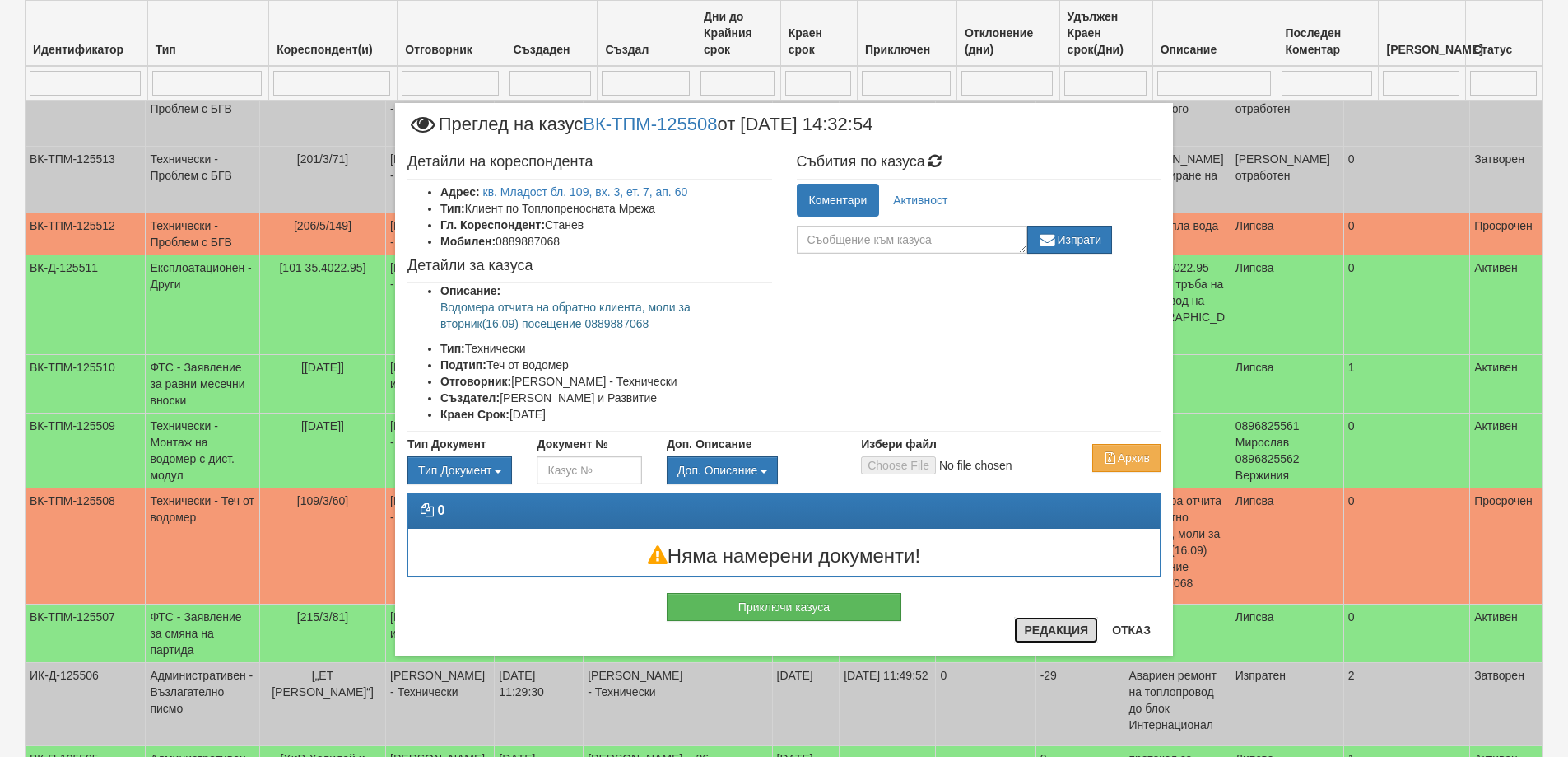
click at [1068, 638] on button "Редакция" at bounding box center [1056, 630] width 84 height 27
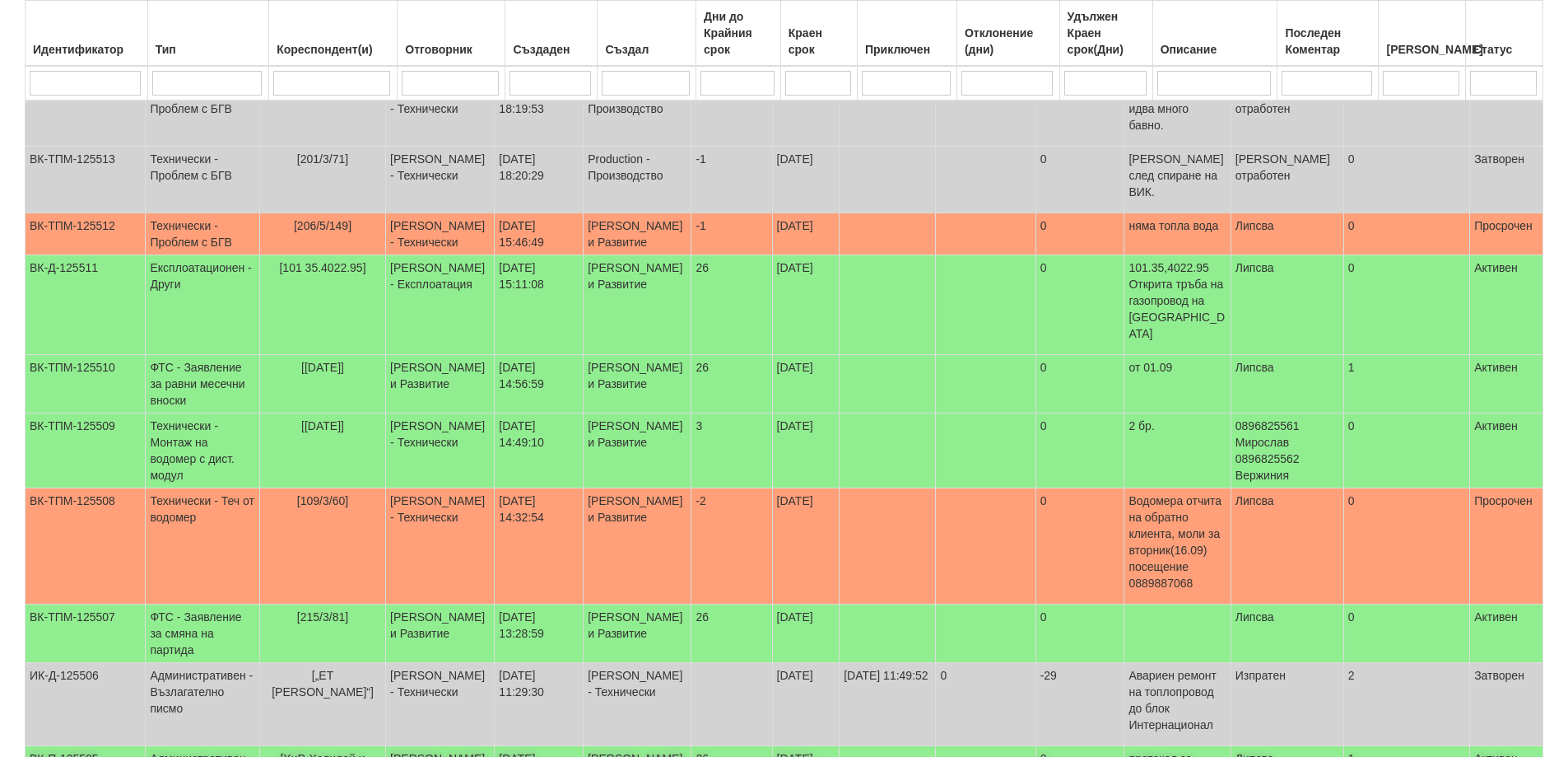
scroll to position [424, 0]
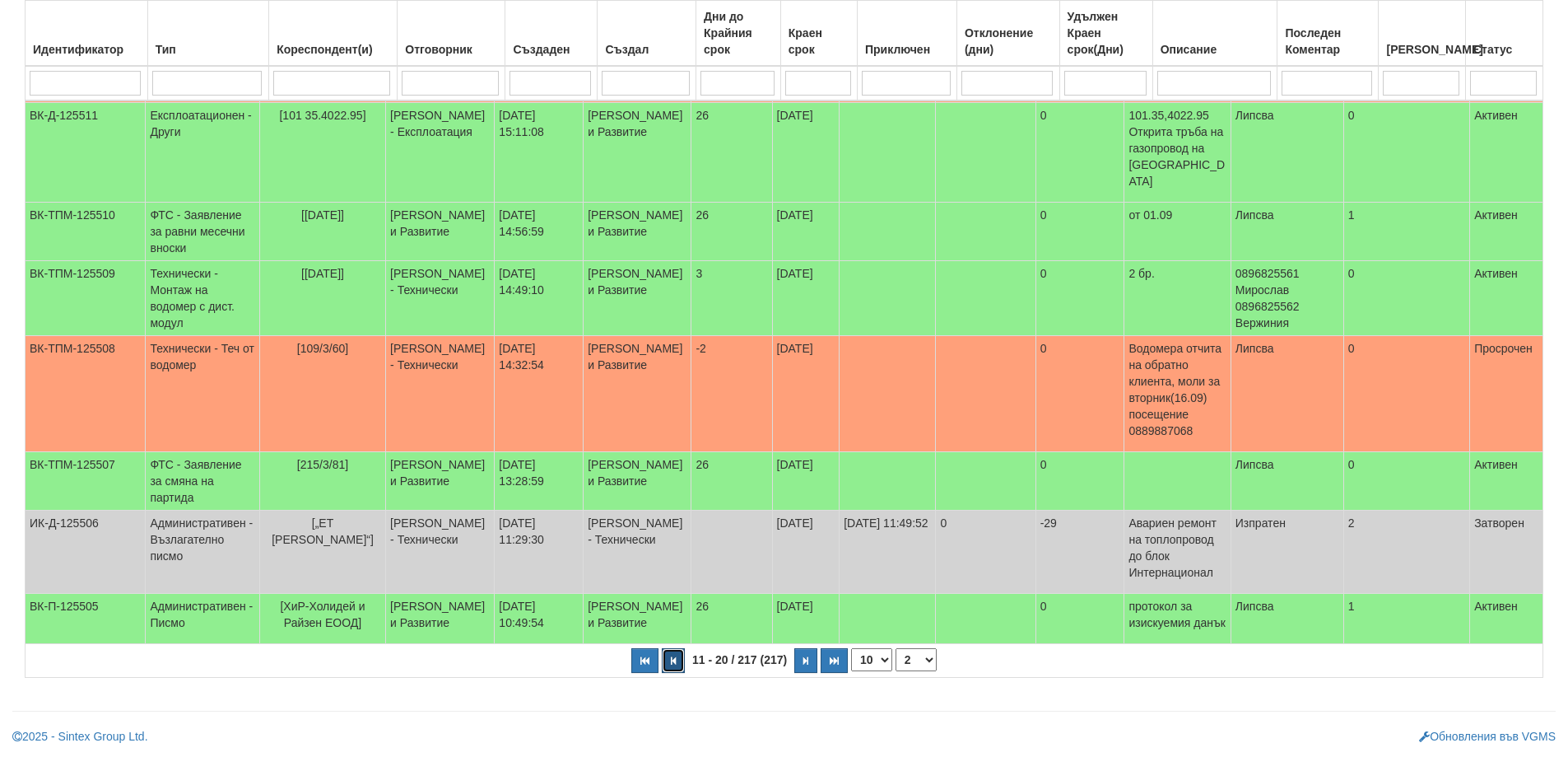
click at [673, 658] on icon "button" at bounding box center [673, 660] width 5 height 9
select select "1"
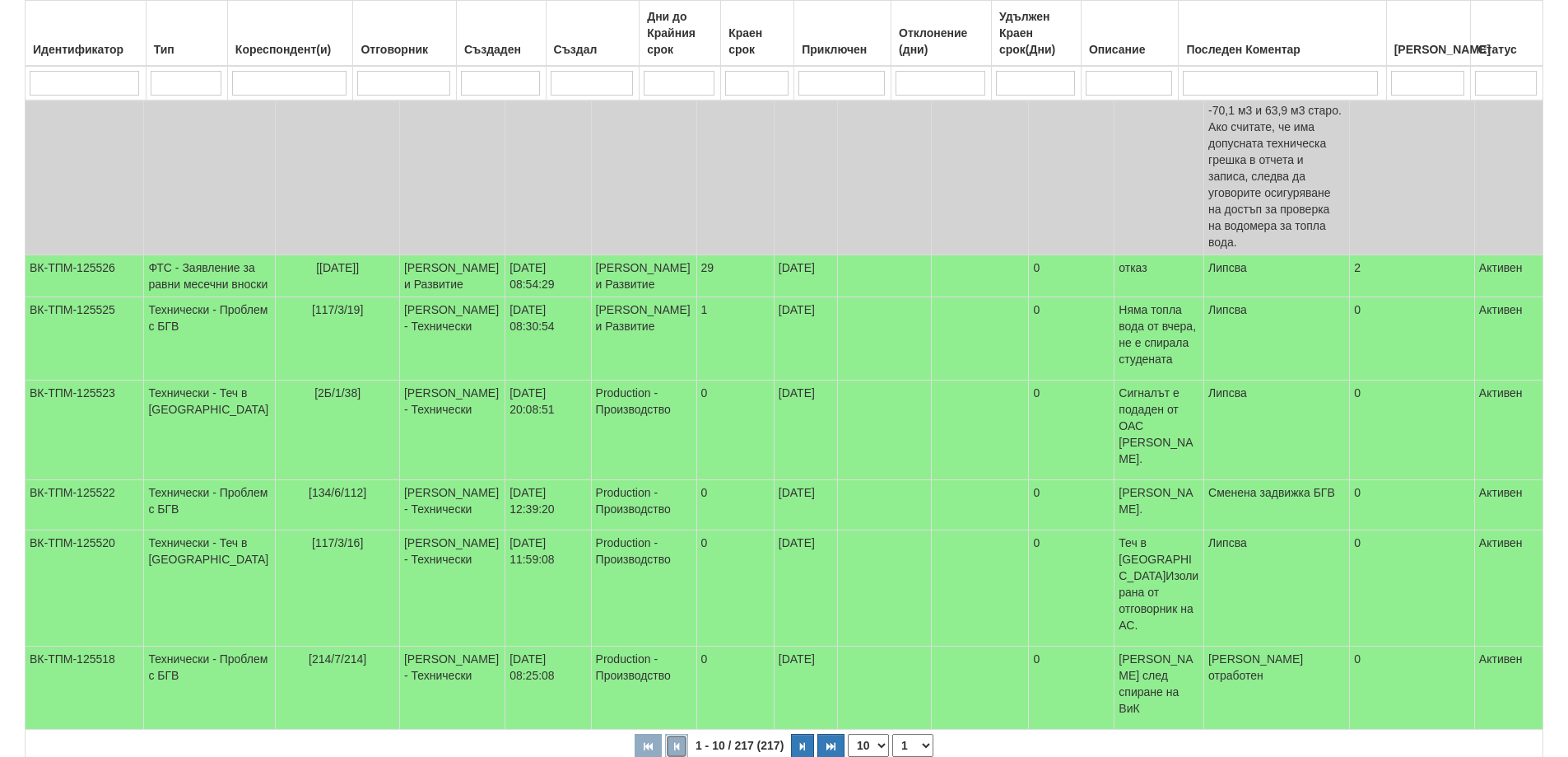
scroll to position [539, 0]
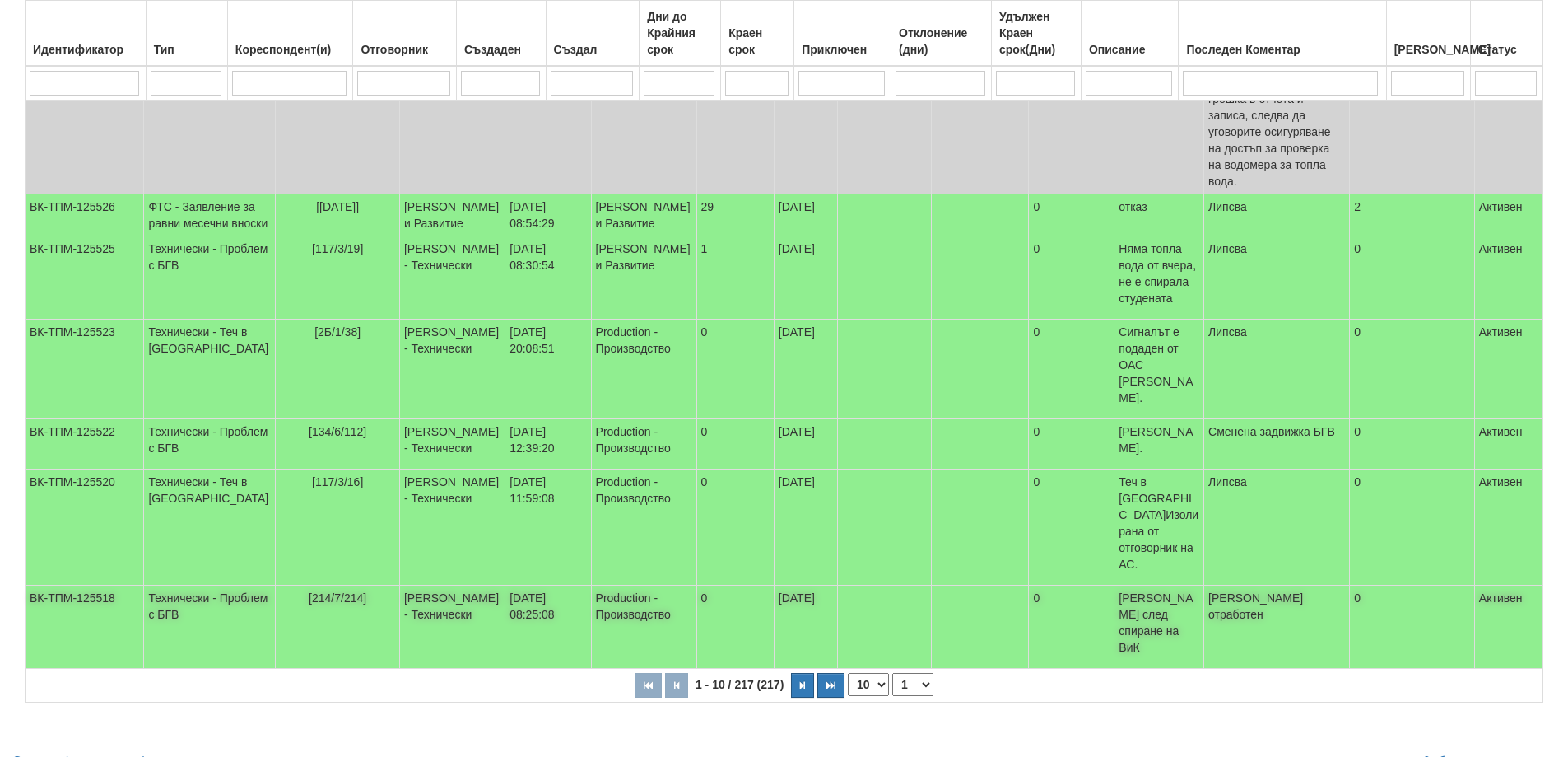
click at [309, 596] on span "[214/7/214]" at bounding box center [337, 598] width 58 height 13
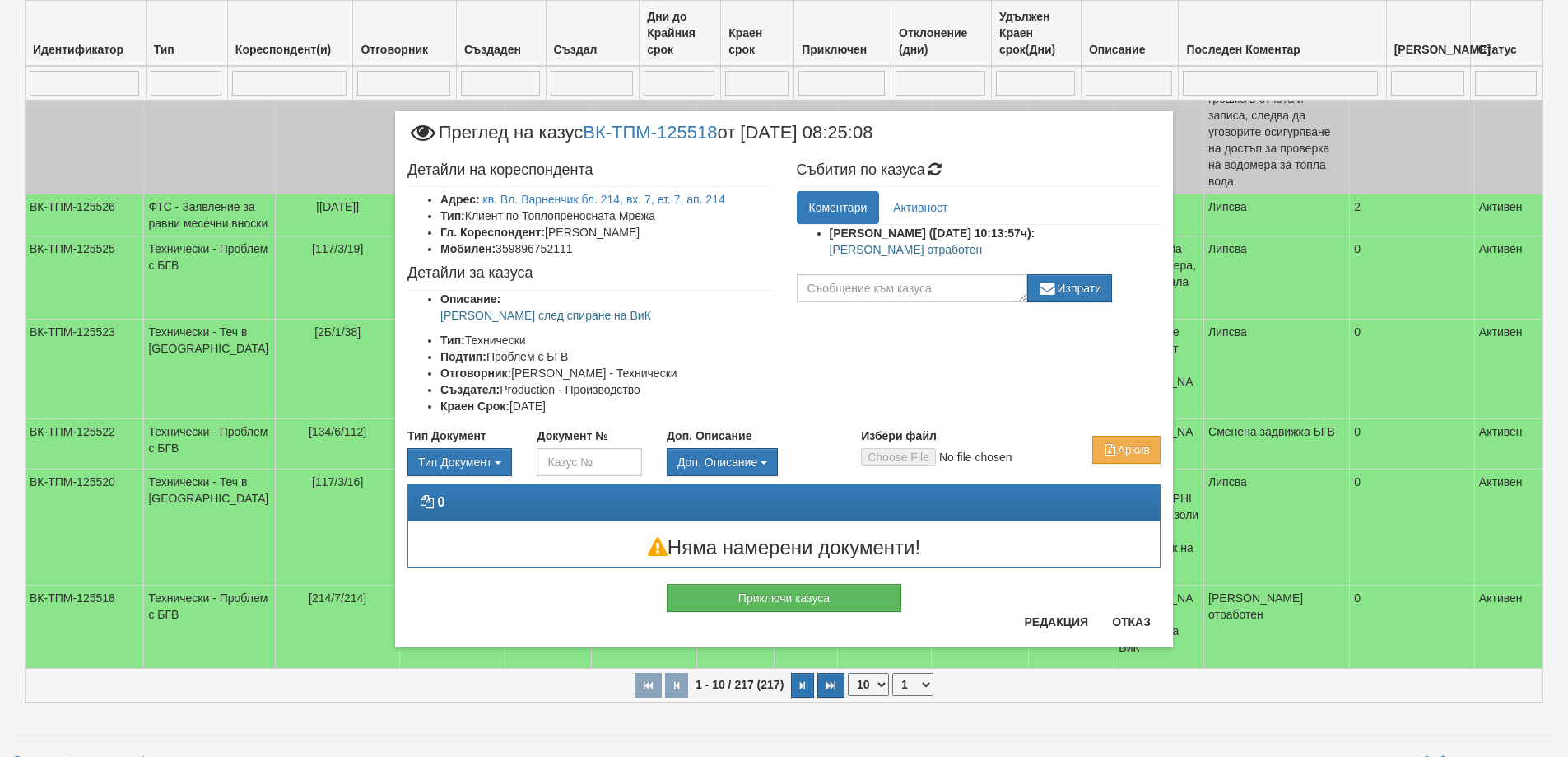
click at [848, 243] on p "[PERSON_NAME] отработен" at bounding box center [995, 249] width 332 height 17
click at [916, 252] on p "[PERSON_NAME] отработен" at bounding box center [995, 249] width 332 height 17
drag, startPoint x: 929, startPoint y: 251, endPoint x: 828, endPoint y: 251, distance: 101.0
click at [828, 251] on ul "Бойко Петков (15/09/2025г. 10:13:57ч): Казуса отработен" at bounding box center [979, 245] width 365 height 41
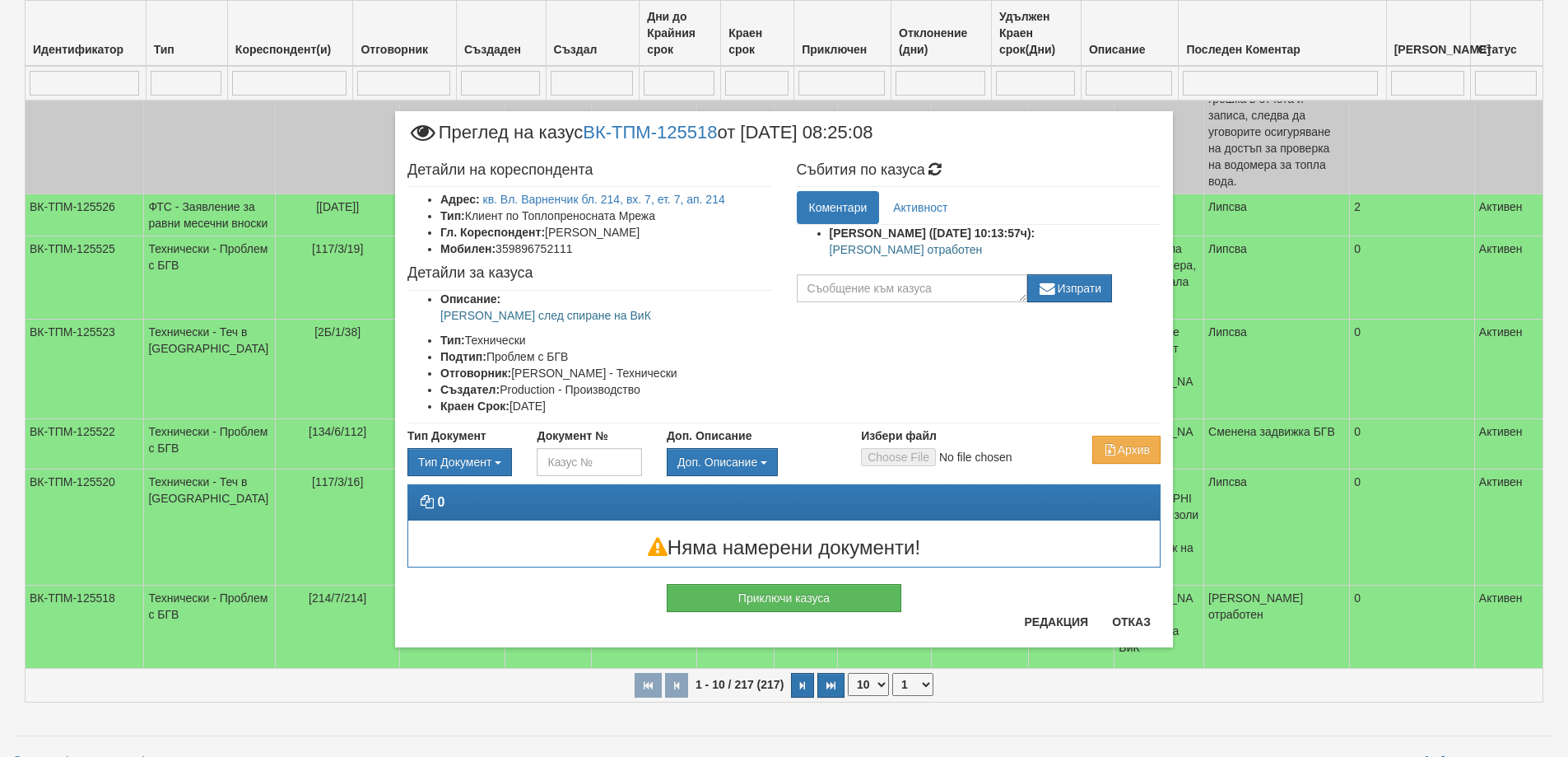
copy p "[PERSON_NAME] отработен"
click at [906, 375] on div "Детайли на кореспондента Адрес: кв. Вл. Варненчик бл. 214, вх. 7, ет. 7, ап. 21…" at bounding box center [783, 289] width 778 height 269
click at [832, 602] on button "Приключи казуса" at bounding box center [783, 598] width 234 height 28
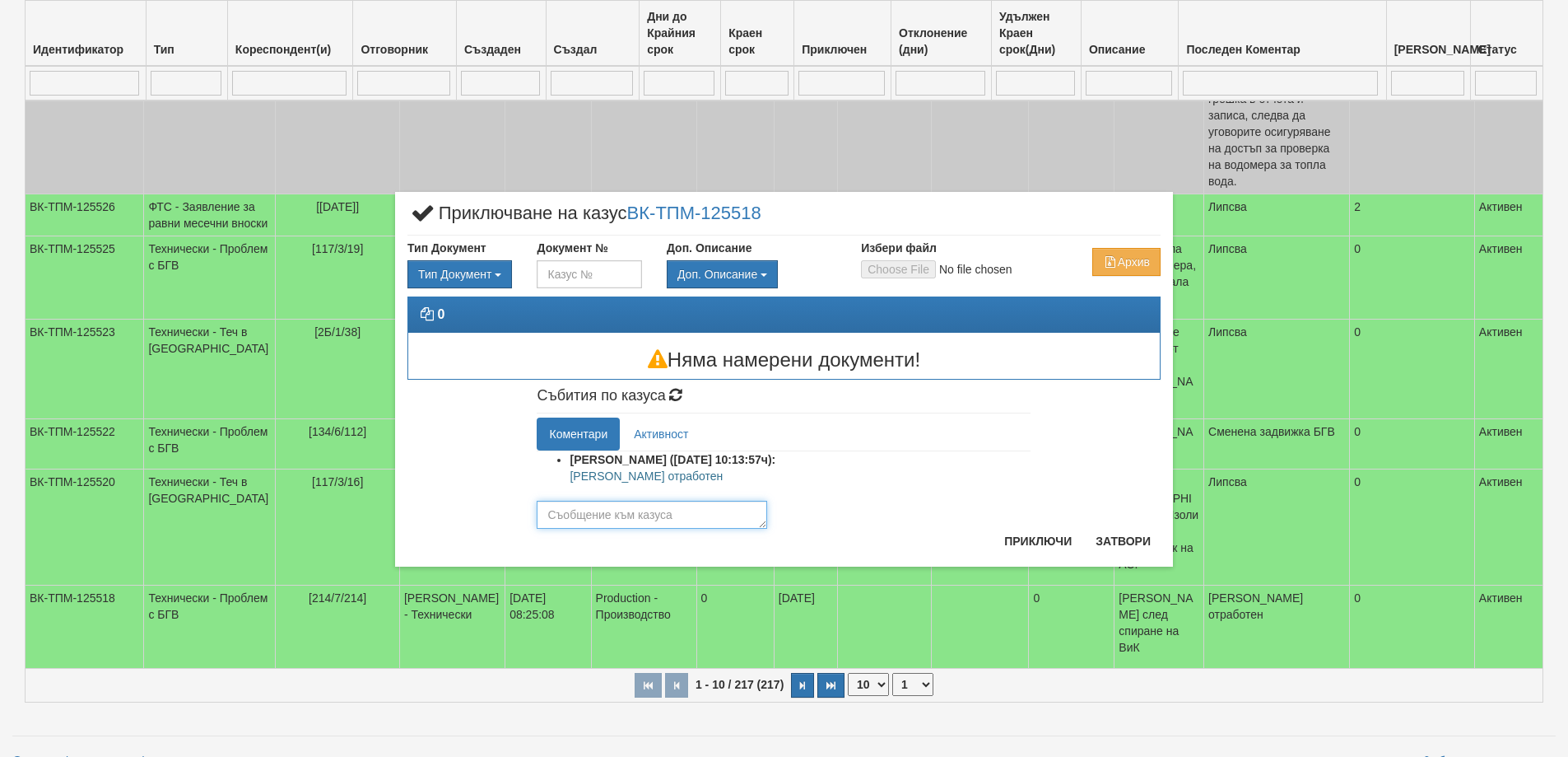
click at [651, 512] on textarea at bounding box center [651, 514] width 230 height 28
paste textarea "[PERSON_NAME] отработен"
type textarea "[PERSON_NAME] отработен"
click at [1022, 537] on button "Приключи" at bounding box center [1037, 541] width 88 height 27
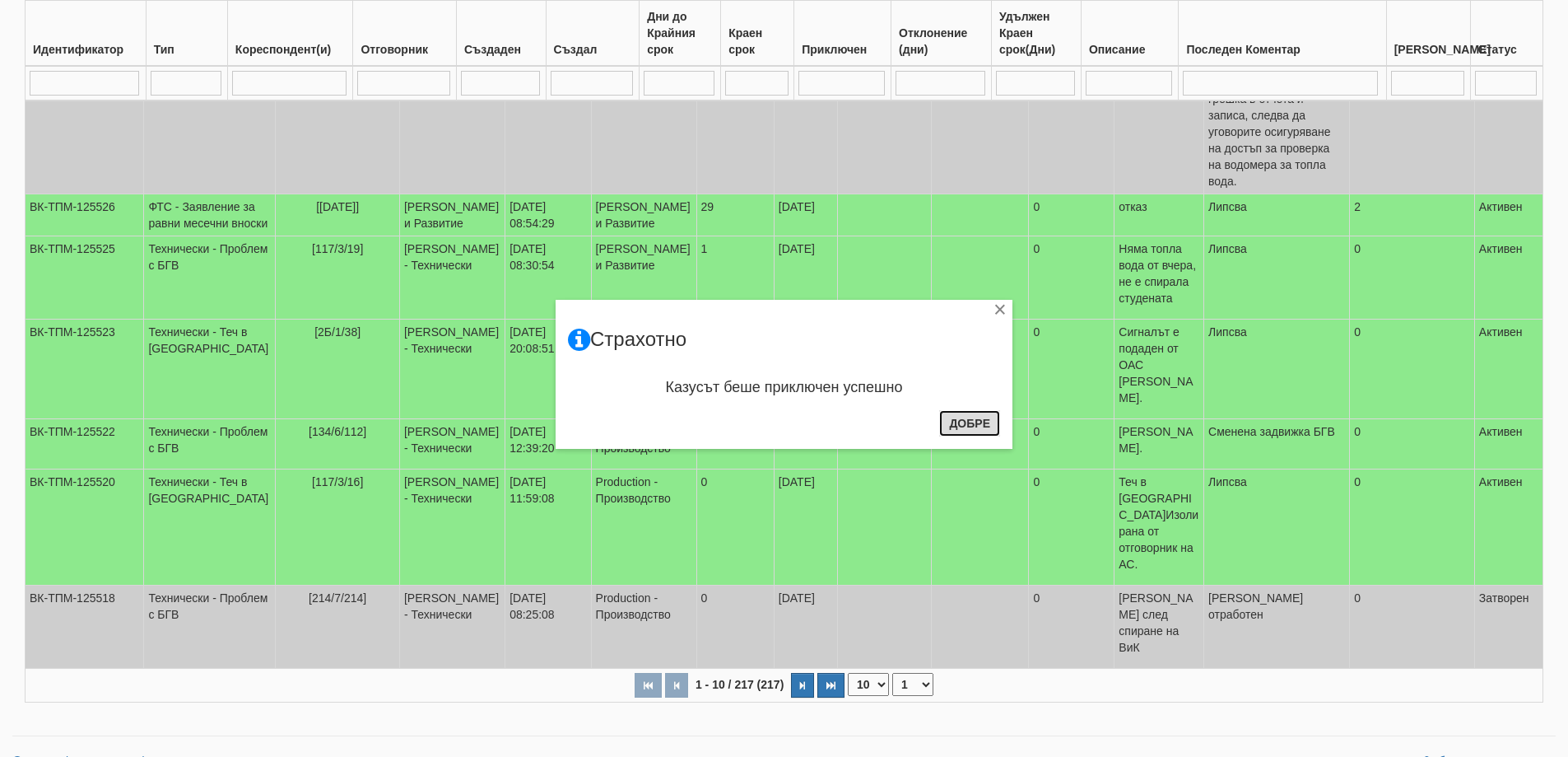
click at [950, 427] on button "Добре" at bounding box center [969, 423] width 61 height 27
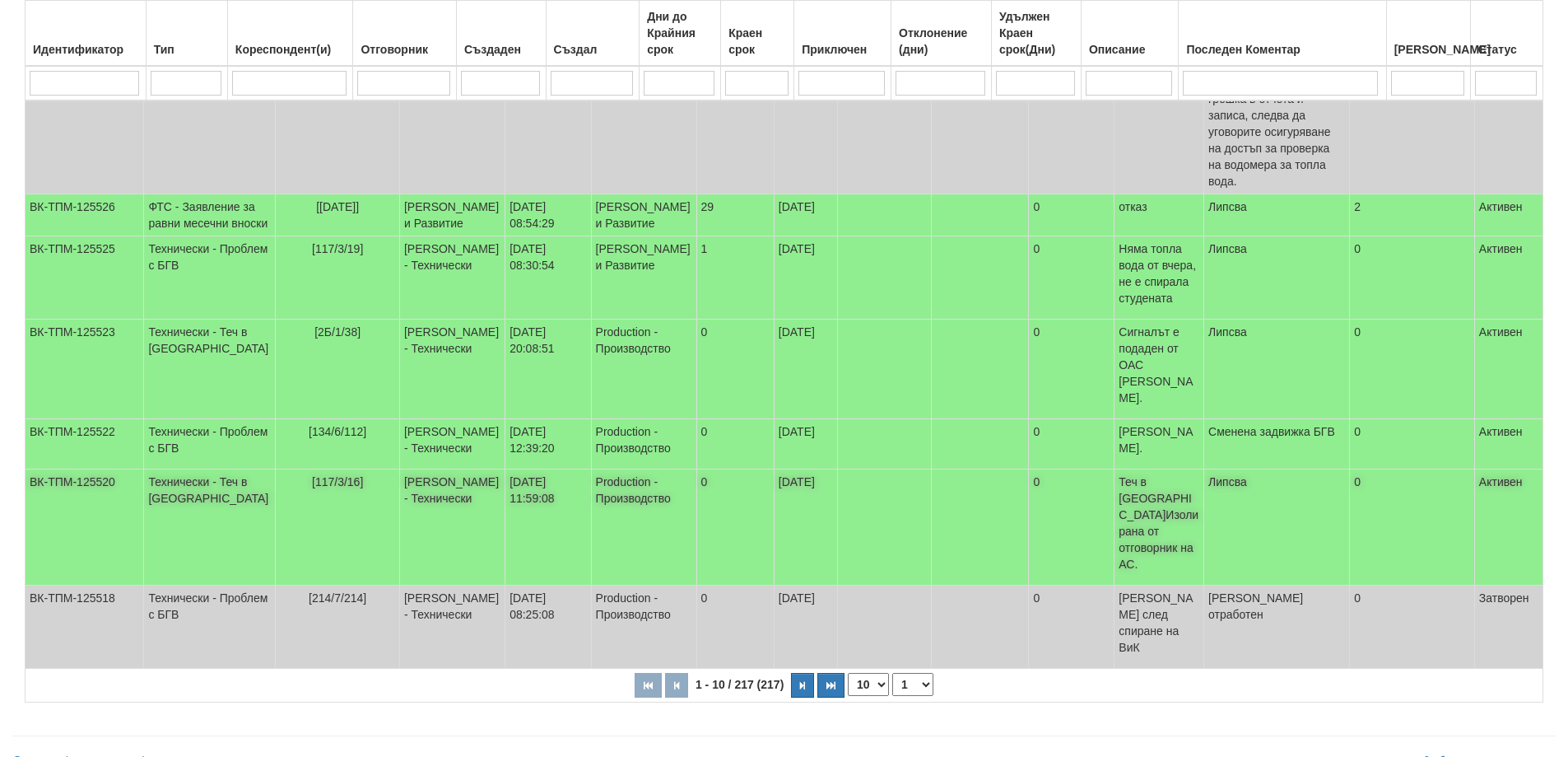
click at [281, 507] on td "[117/3/16]" at bounding box center [338, 527] width 124 height 116
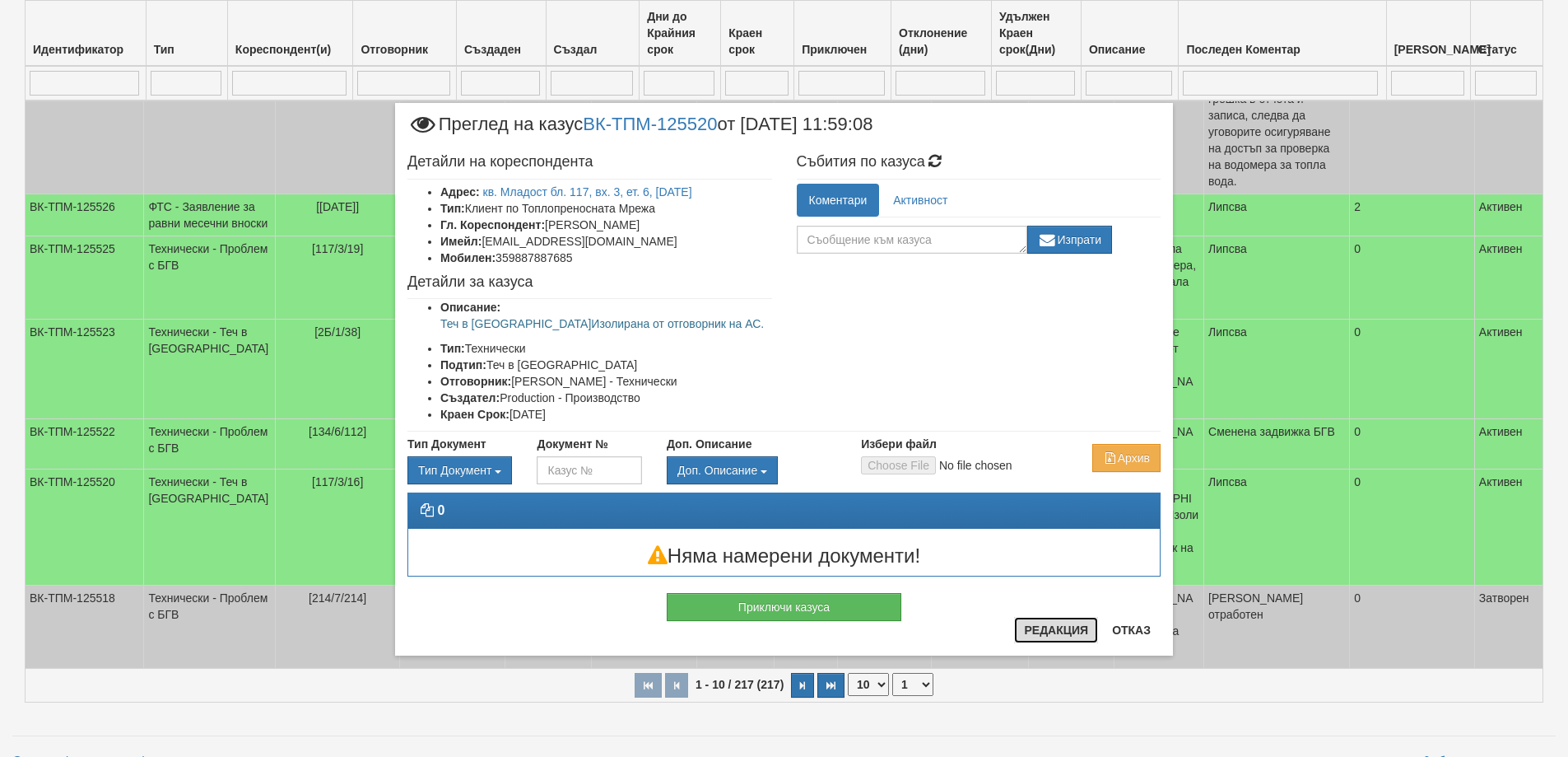
click at [1083, 638] on button "Редакция" at bounding box center [1056, 630] width 84 height 27
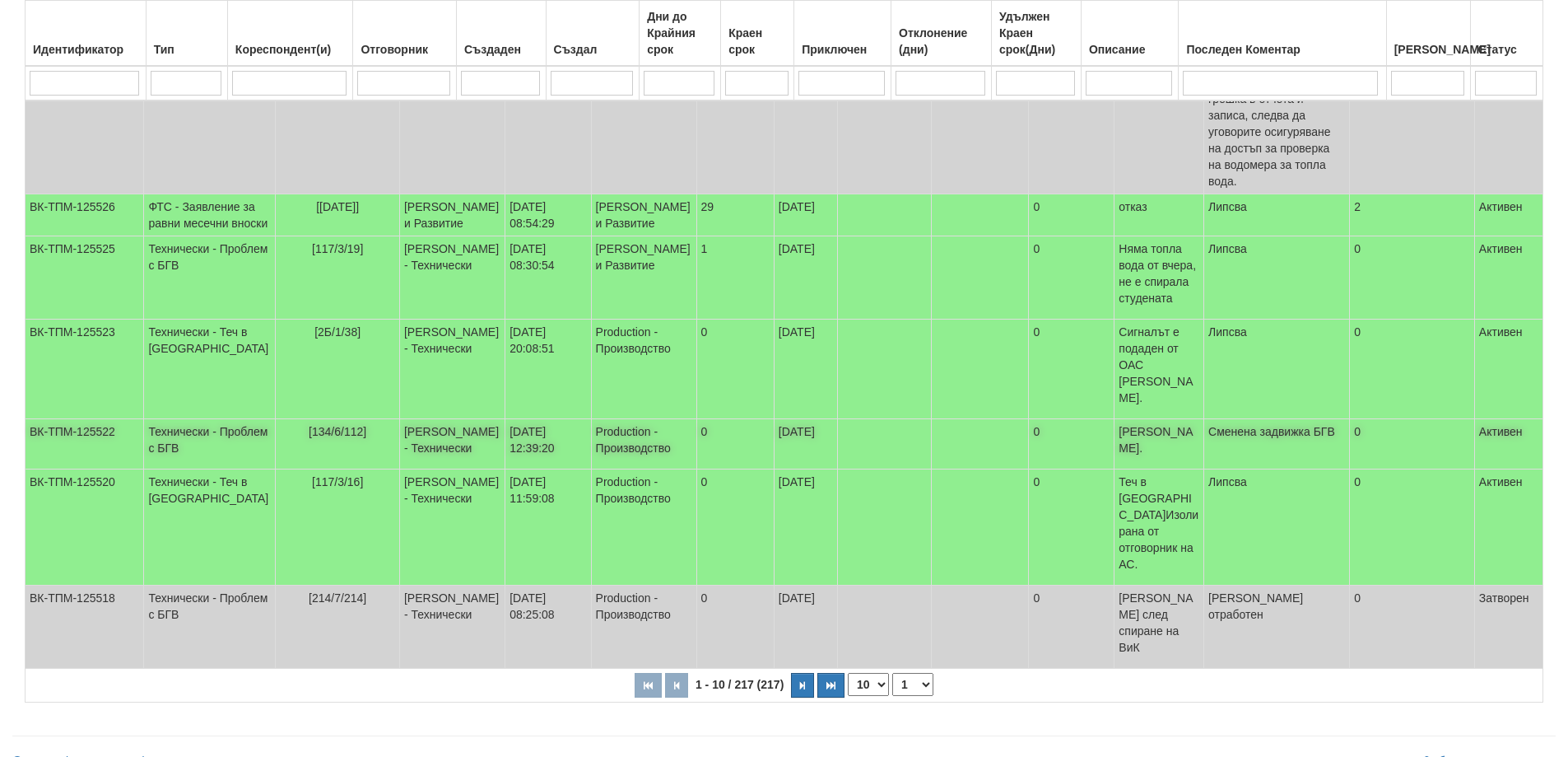
click at [309, 438] on span "[134/6/112]" at bounding box center [337, 431] width 58 height 13
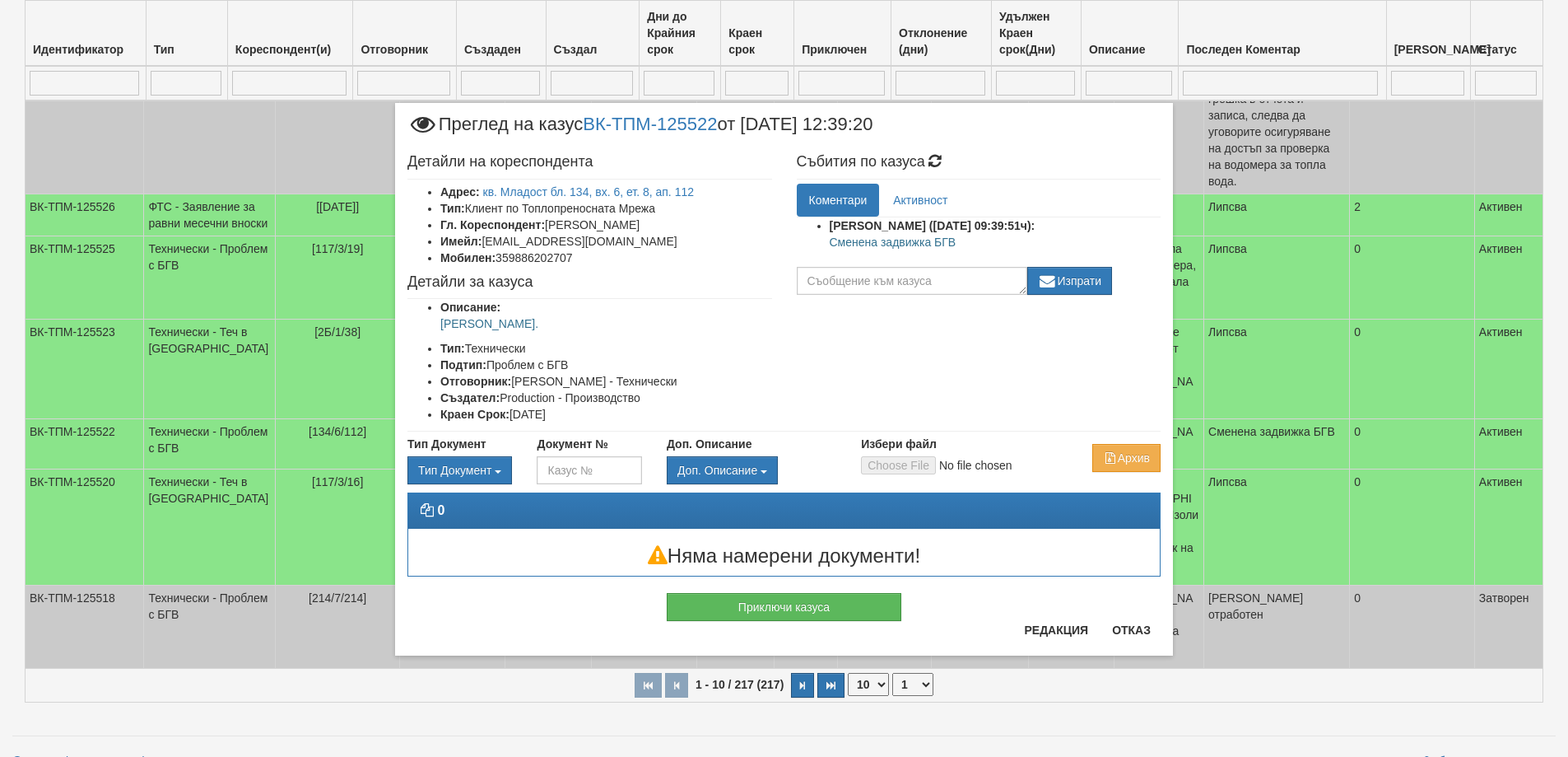
click at [885, 242] on p "Сменена задвижка БГВ" at bounding box center [995, 242] width 332 height 17
click at [959, 247] on p "Сменена задвижка БГВ" at bounding box center [995, 242] width 332 height 17
drag, startPoint x: 958, startPoint y: 243, endPoint x: 830, endPoint y: 246, distance: 128.0
click at [830, 246] on p "Сменена задвижка БГВ" at bounding box center [995, 242] width 332 height 17
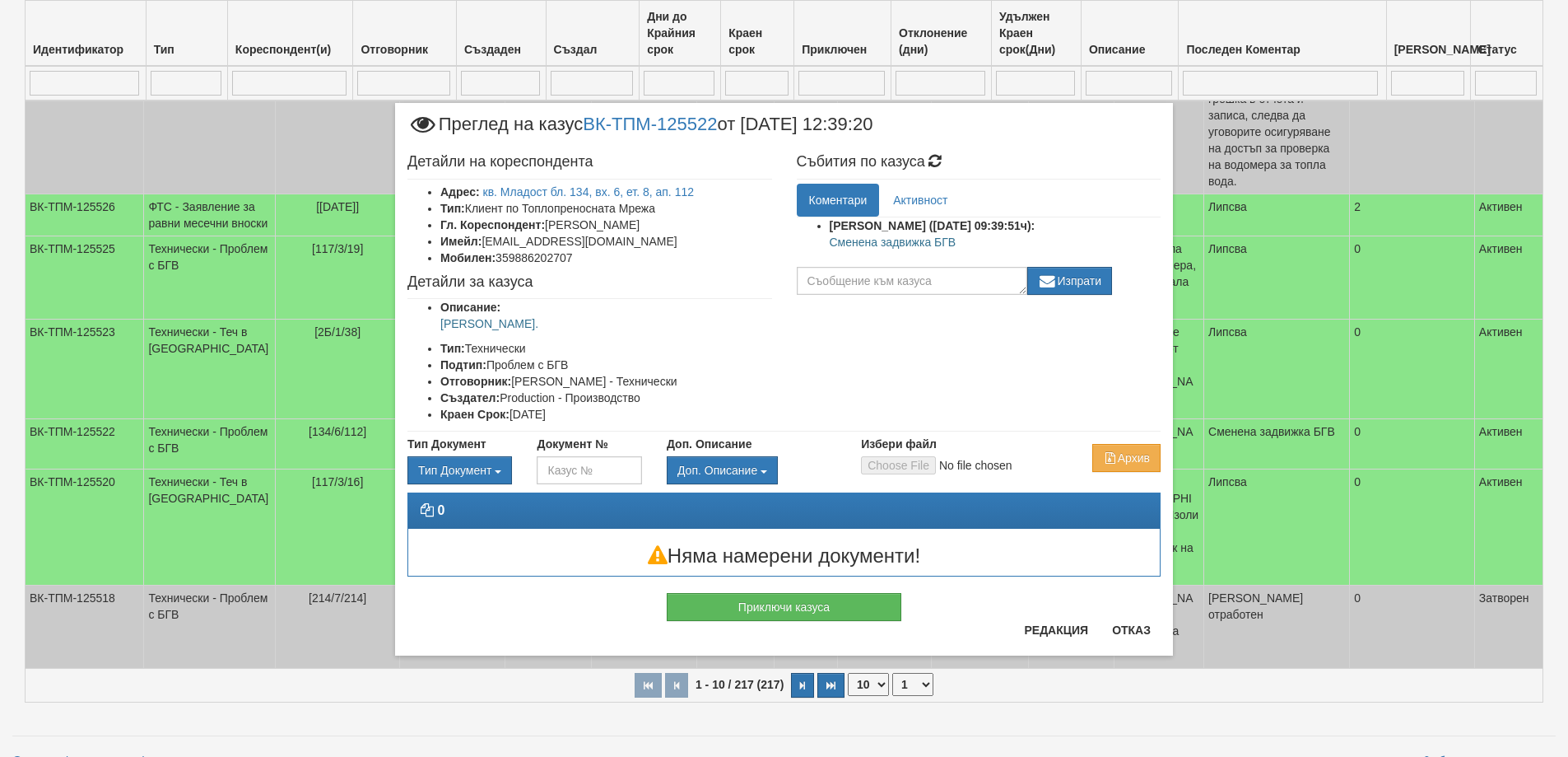
copy p "Сменена задвижка БГВ"
click at [818, 614] on button "Приключи казуса" at bounding box center [783, 607] width 234 height 28
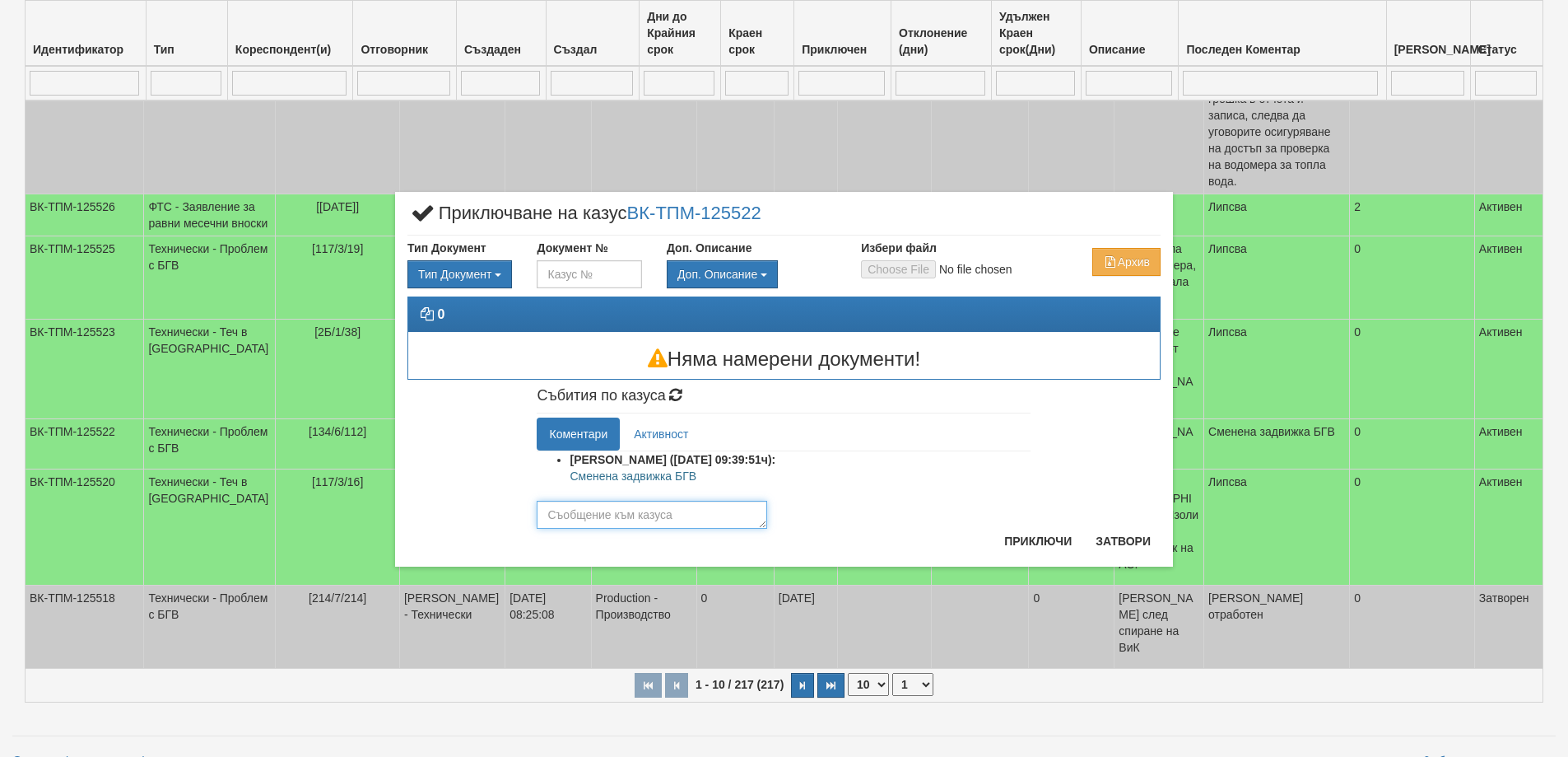
click at [613, 516] on textarea at bounding box center [651, 514] width 230 height 28
paste textarea "Сменена задвижка БГВ"
type textarea "Сменена задвижка БГВ"
click at [1044, 537] on button "Приключи" at bounding box center [1037, 541] width 88 height 27
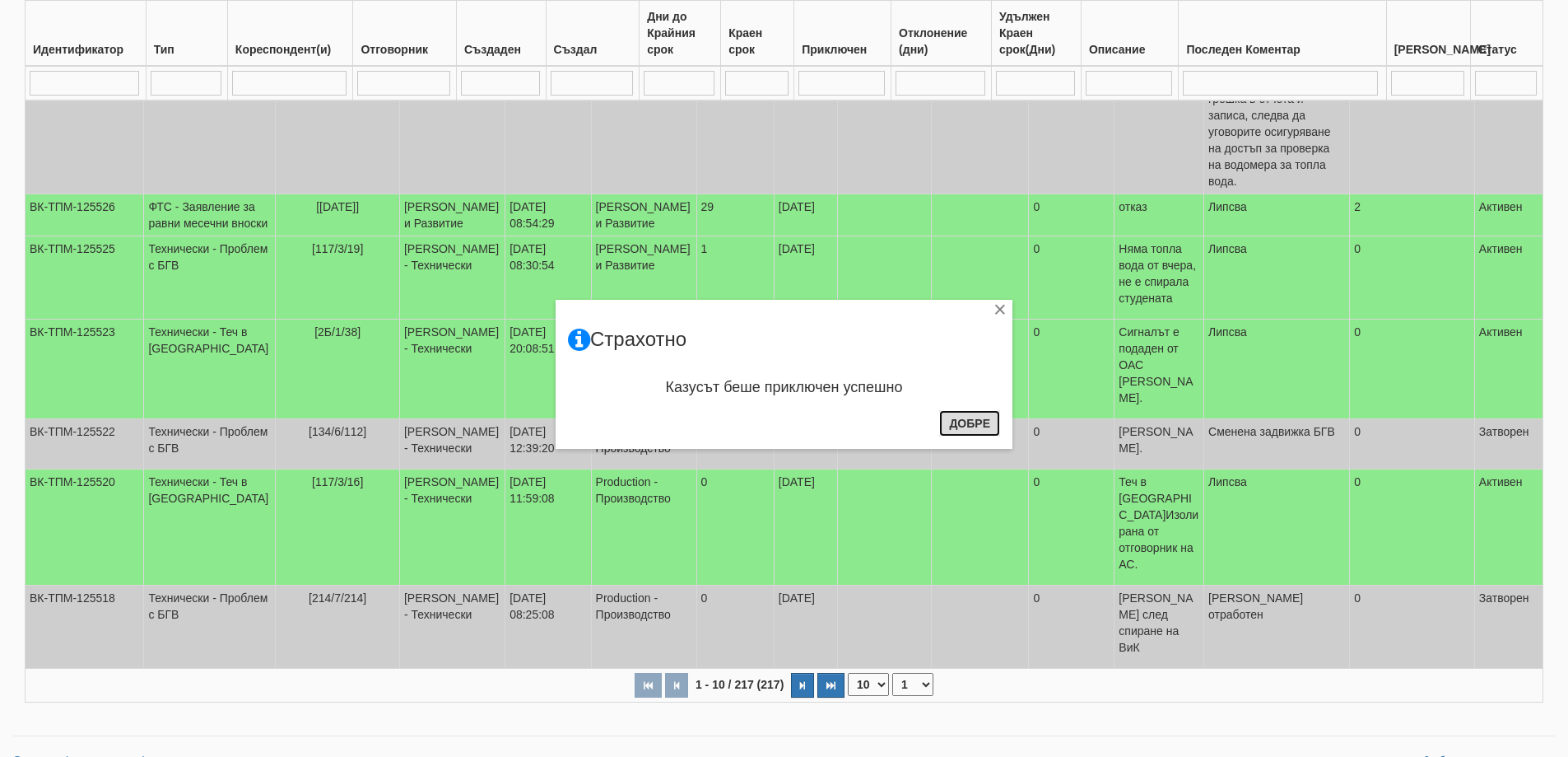
click at [957, 422] on button "Добре" at bounding box center [969, 423] width 61 height 27
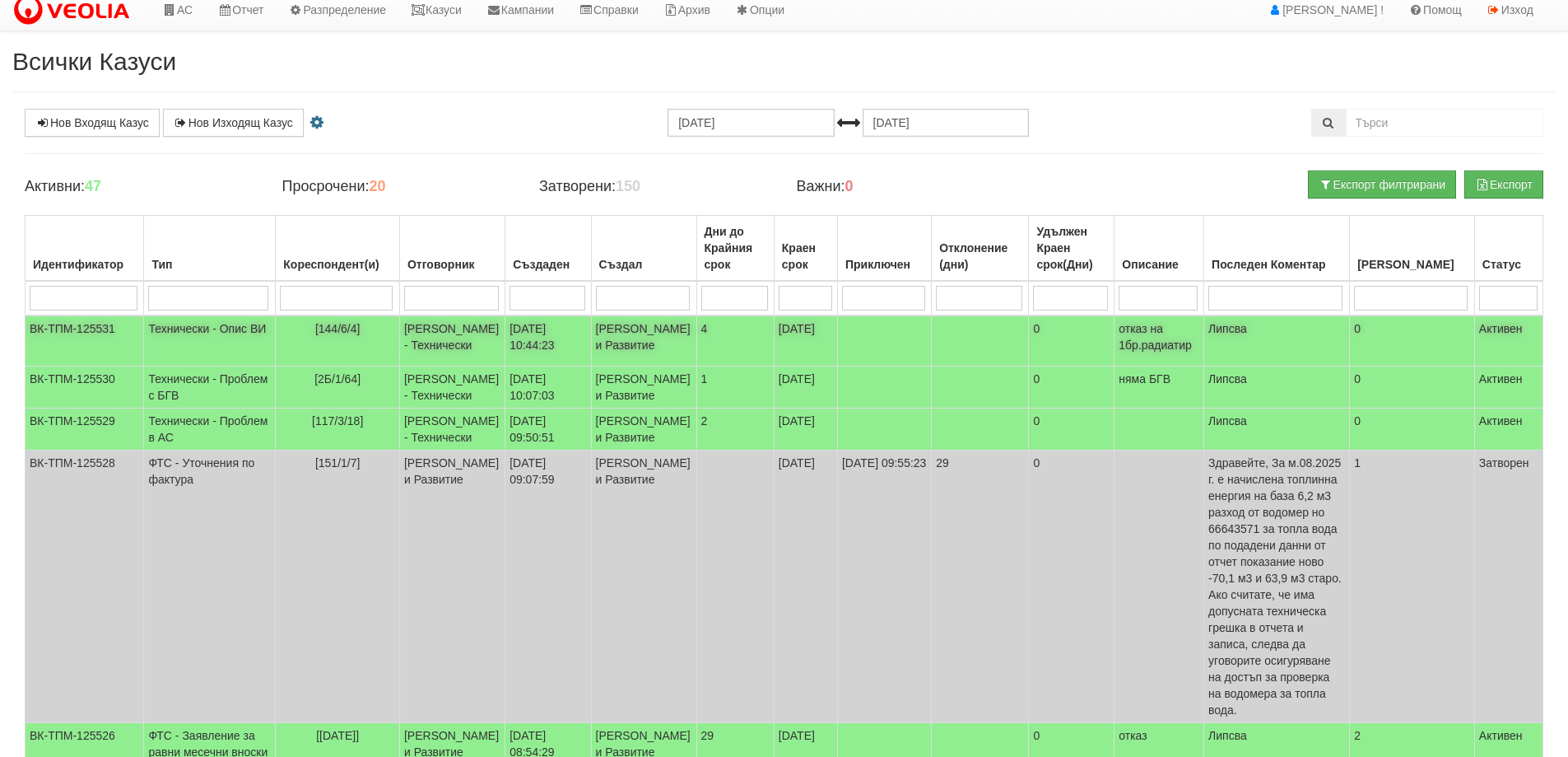
scroll to position [0, 0]
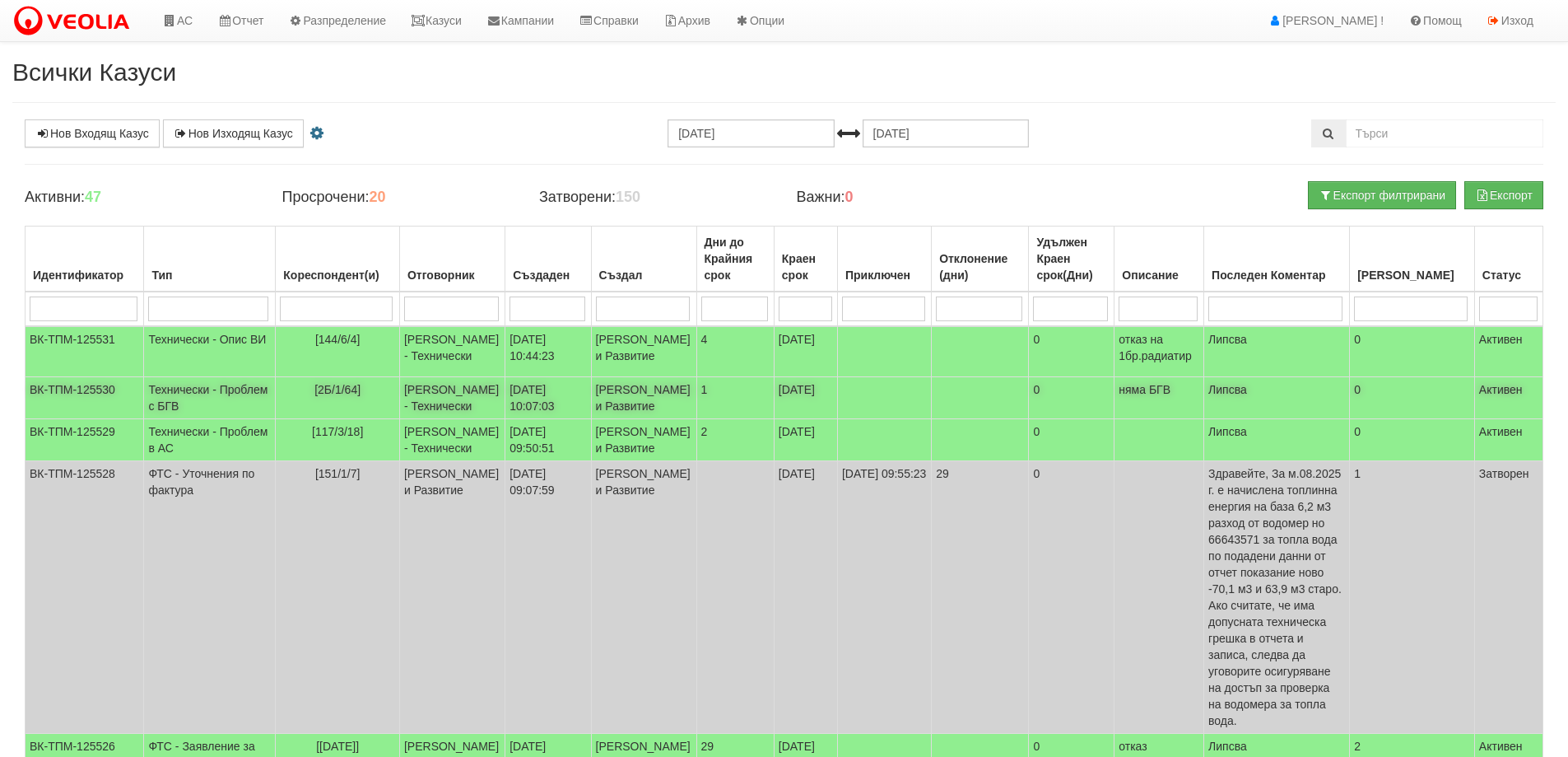
click at [314, 396] on span "[2Б/1/64]" at bounding box center [337, 389] width 46 height 13
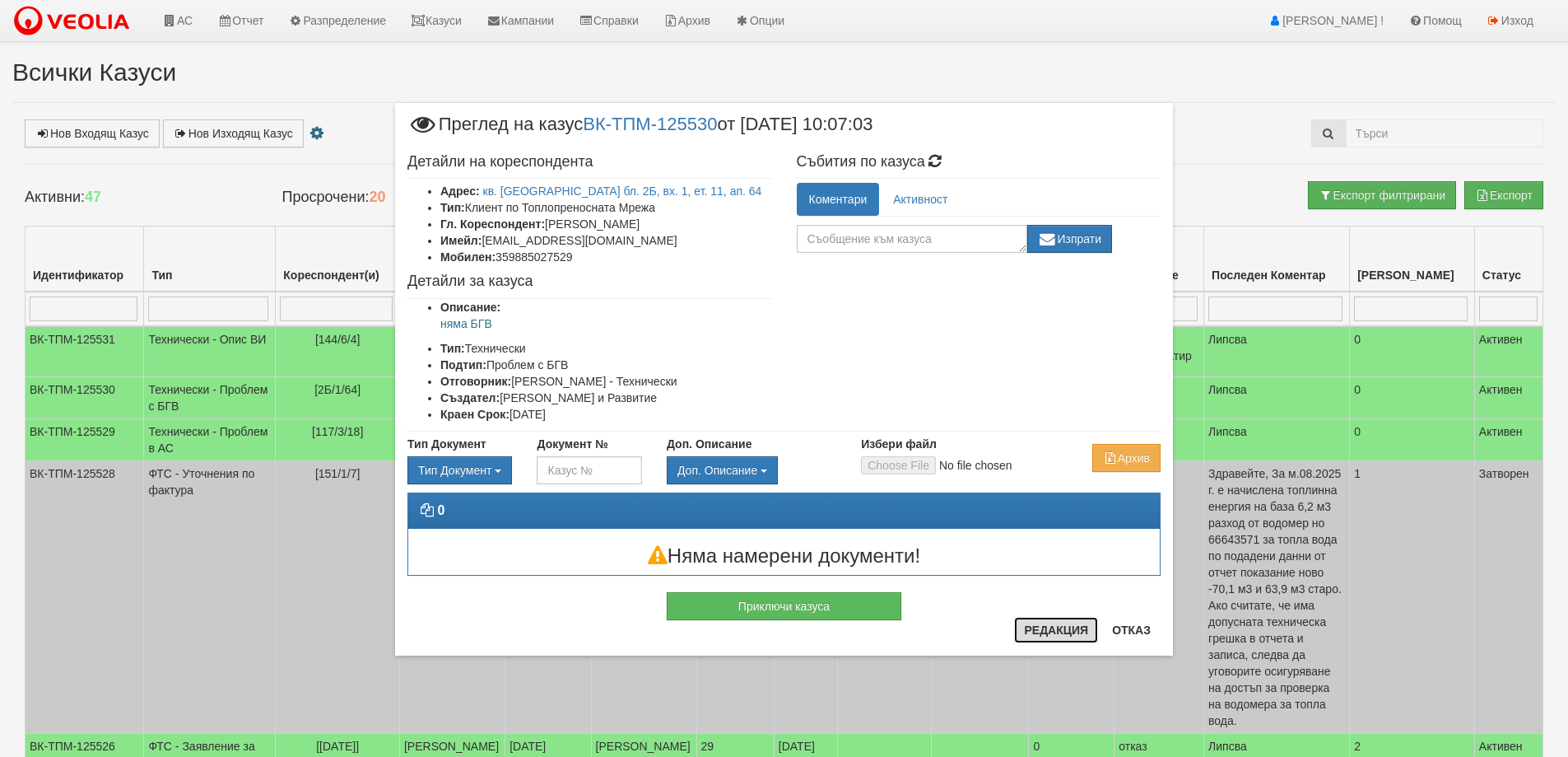
click at [1048, 630] on button "Редакция" at bounding box center [1056, 630] width 84 height 27
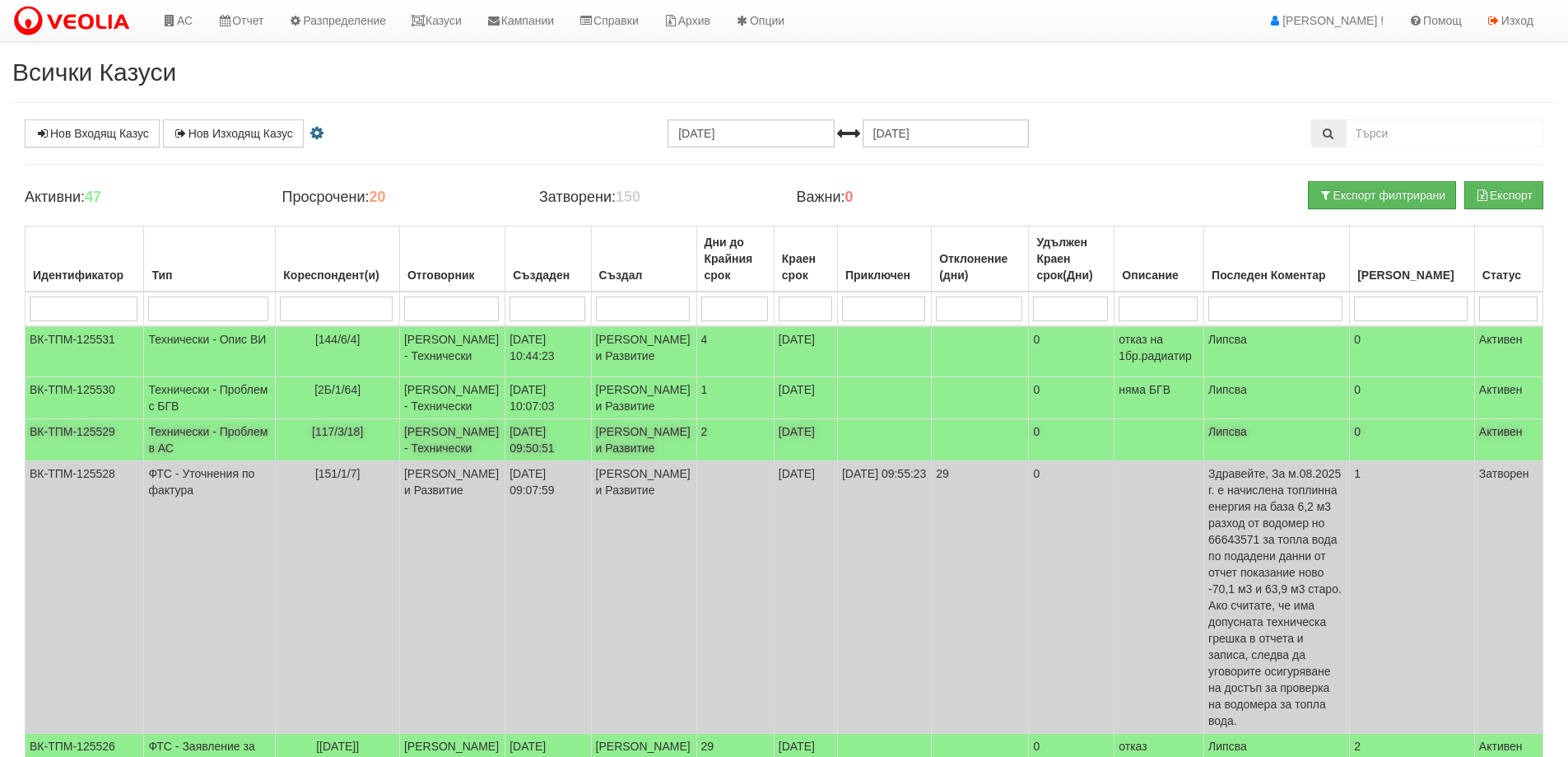
click at [311, 438] on span "[117/3/18]" at bounding box center [337, 431] width 51 height 13
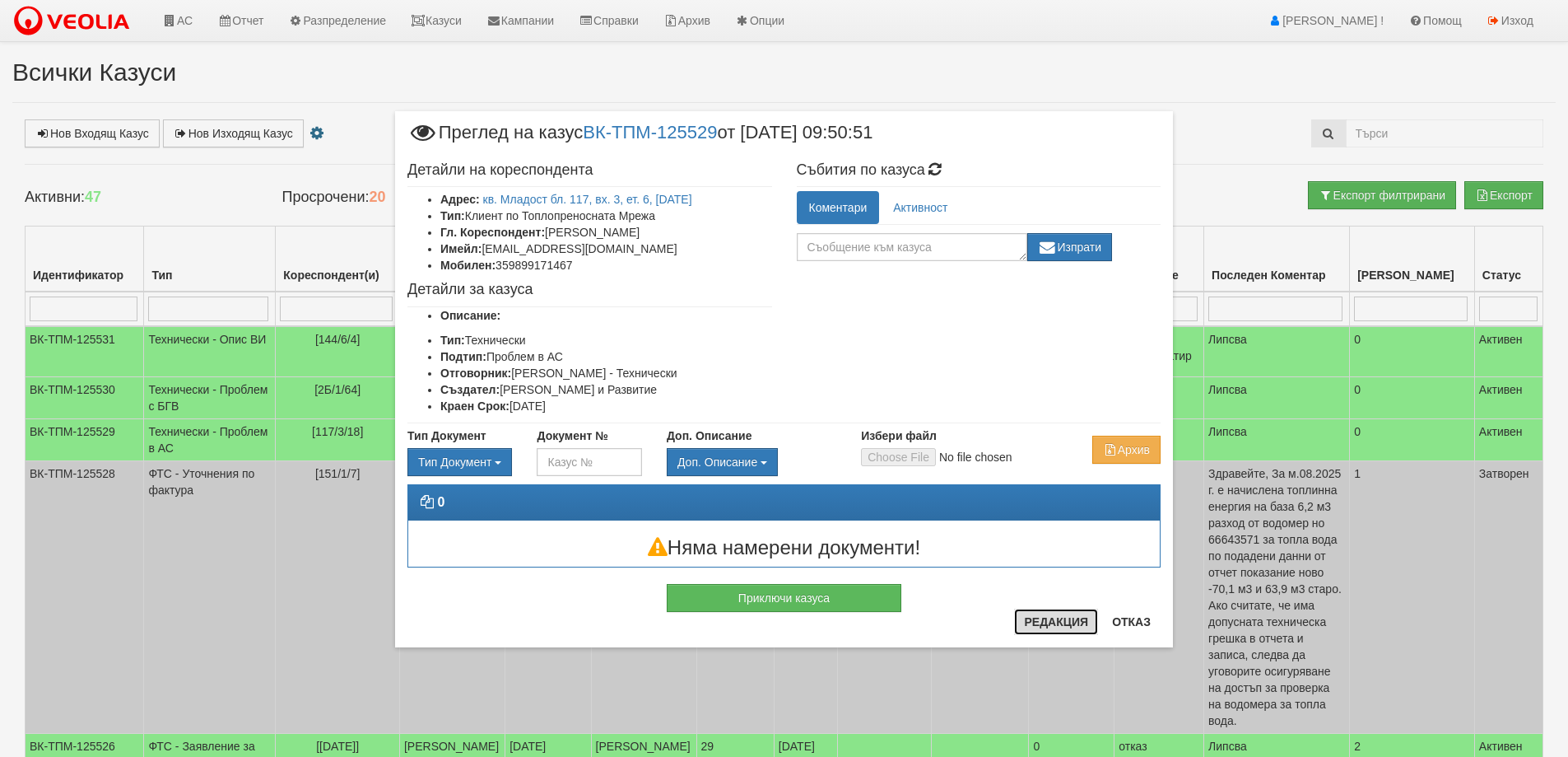
click at [1065, 631] on button "Редакция" at bounding box center [1056, 622] width 84 height 27
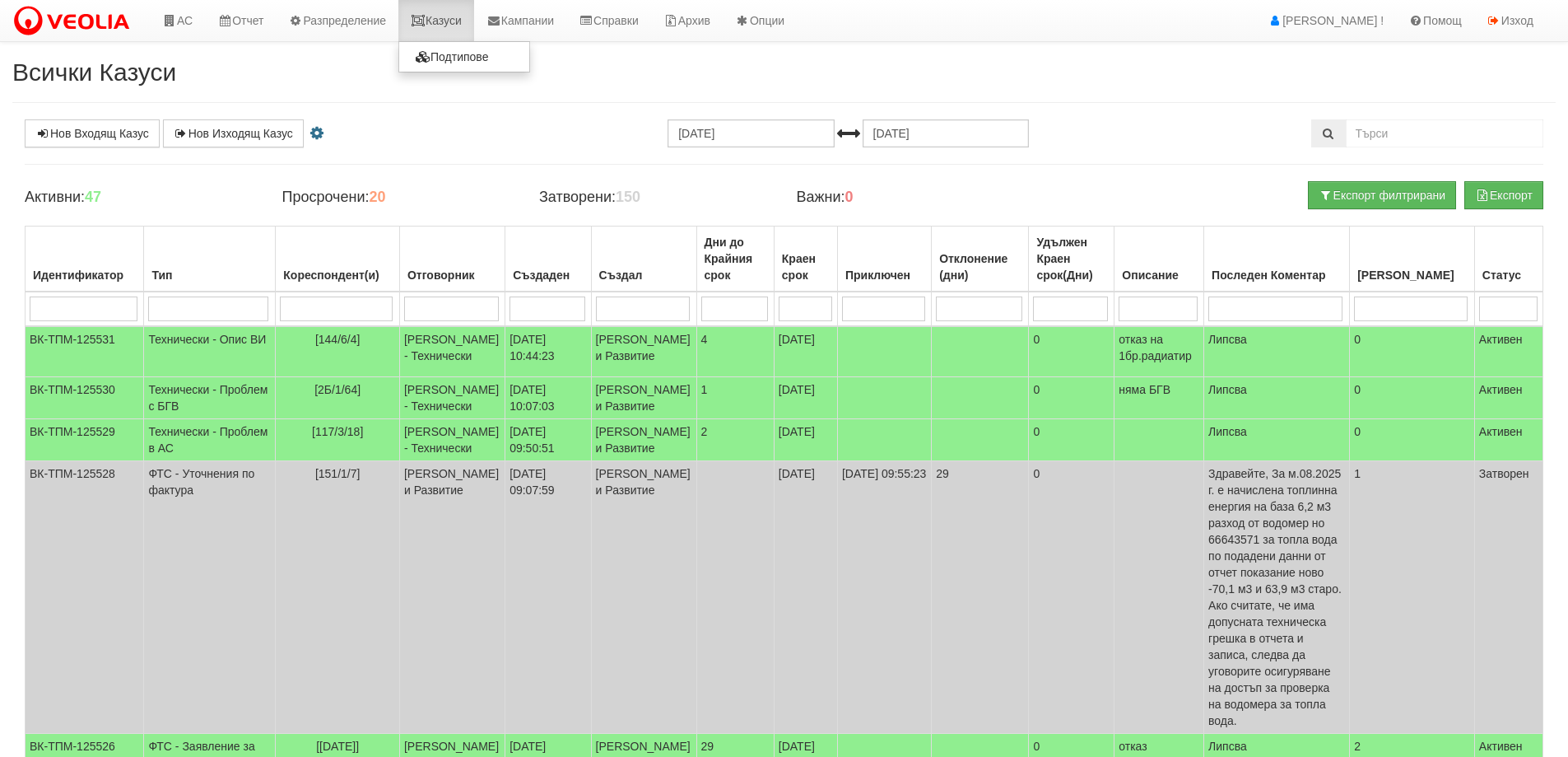
click at [426, 23] on icon at bounding box center [418, 20] width 15 height 12
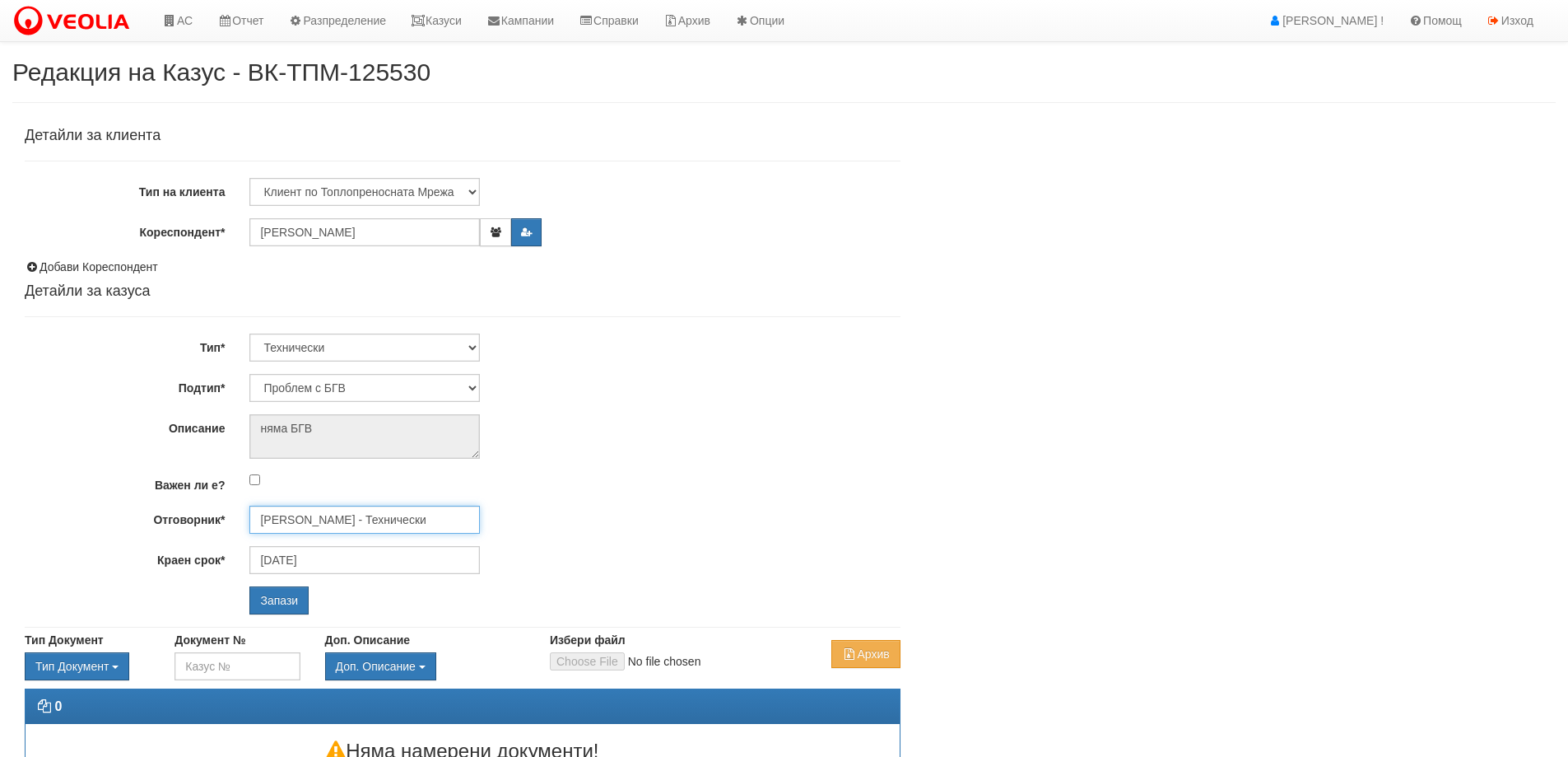
click at [355, 518] on input "[PERSON_NAME] - Технически" at bounding box center [365, 520] width 230 height 28
click at [352, 548] on div "Диян Стоянов - Технически" at bounding box center [719, 545] width 937 height 20
type input "Диян Стоянов - Технически"
click at [278, 604] on input "Запази" at bounding box center [279, 600] width 59 height 28
click at [280, 602] on input "Запази" at bounding box center [279, 600] width 59 height 28
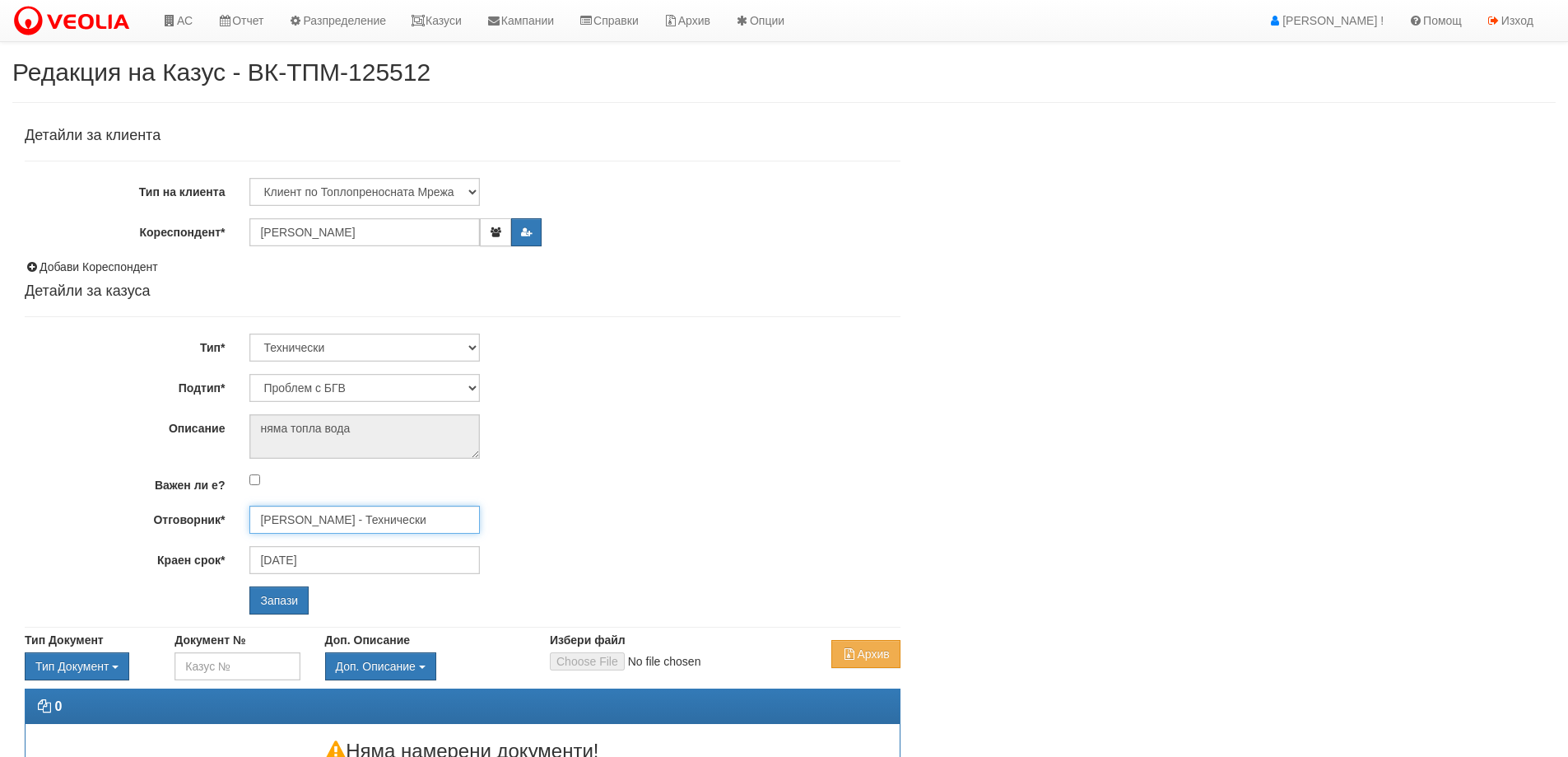
click at [324, 512] on input "[PERSON_NAME] - Технически" at bounding box center [365, 520] width 230 height 28
click at [284, 594] on input "Запази" at bounding box center [279, 600] width 59 height 28
select select "Теч от водомер"
click at [344, 516] on input "[PERSON_NAME] - Технически" at bounding box center [365, 520] width 230 height 28
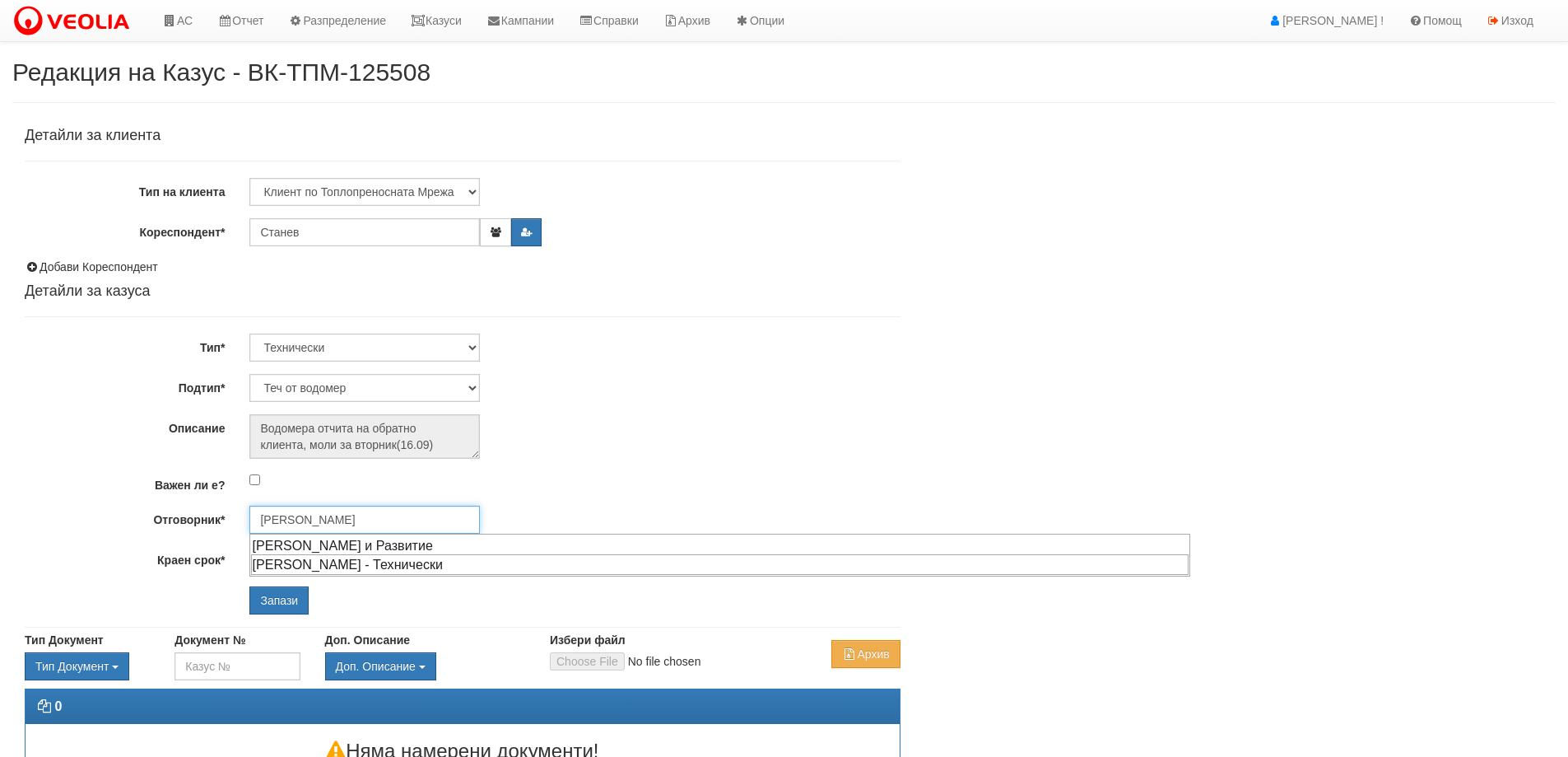
click at [323, 559] on div "[PERSON_NAME] - Технически" at bounding box center [719, 564] width 937 height 20
type input "[PERSON_NAME] - Технически"
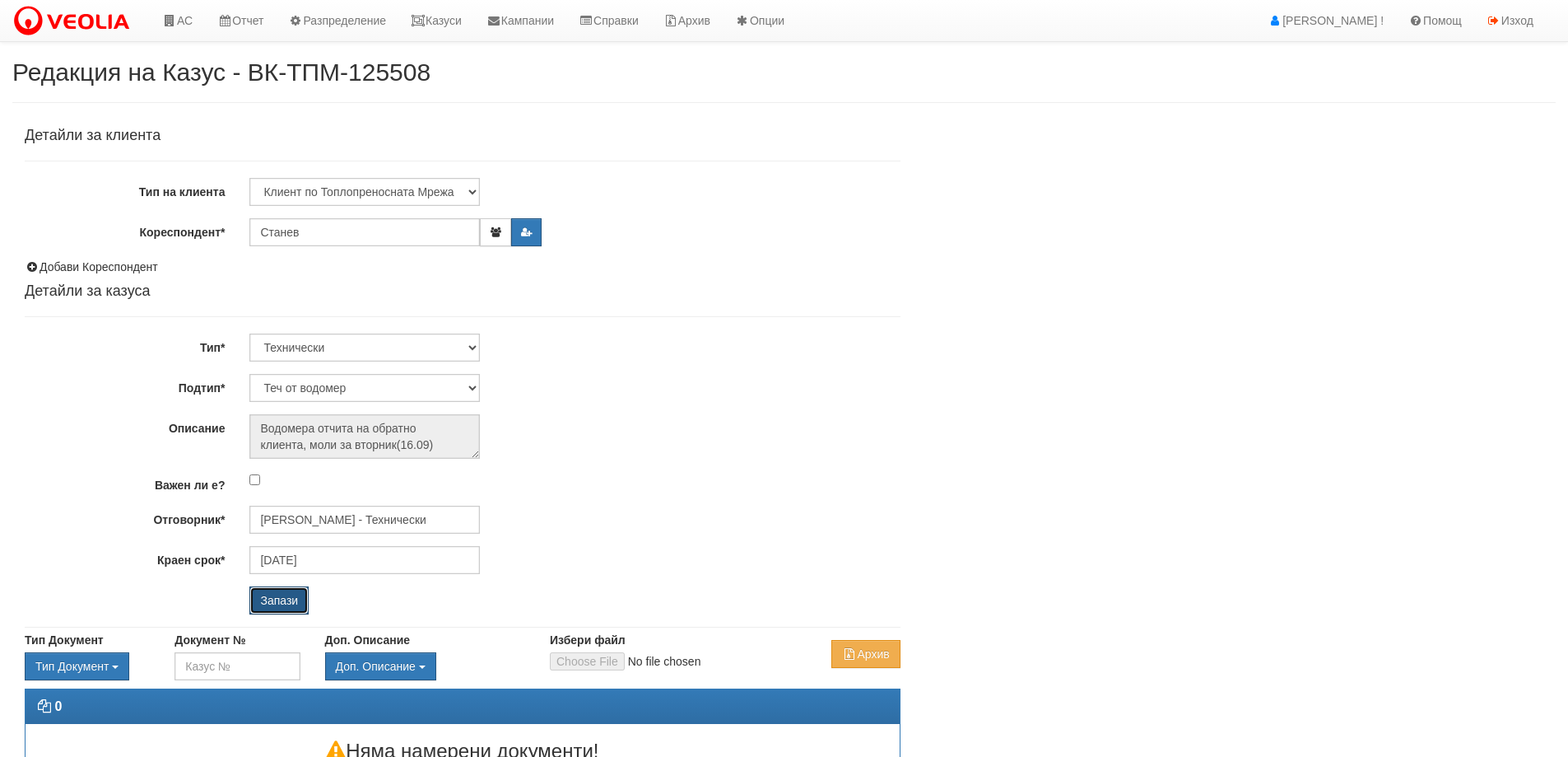
click at [279, 608] on input "Запази" at bounding box center [279, 600] width 59 height 28
select select "Теч в [GEOGRAPHIC_DATA]"
click at [414, 514] on input "[PERSON_NAME] - Технически" at bounding box center [365, 520] width 230 height 28
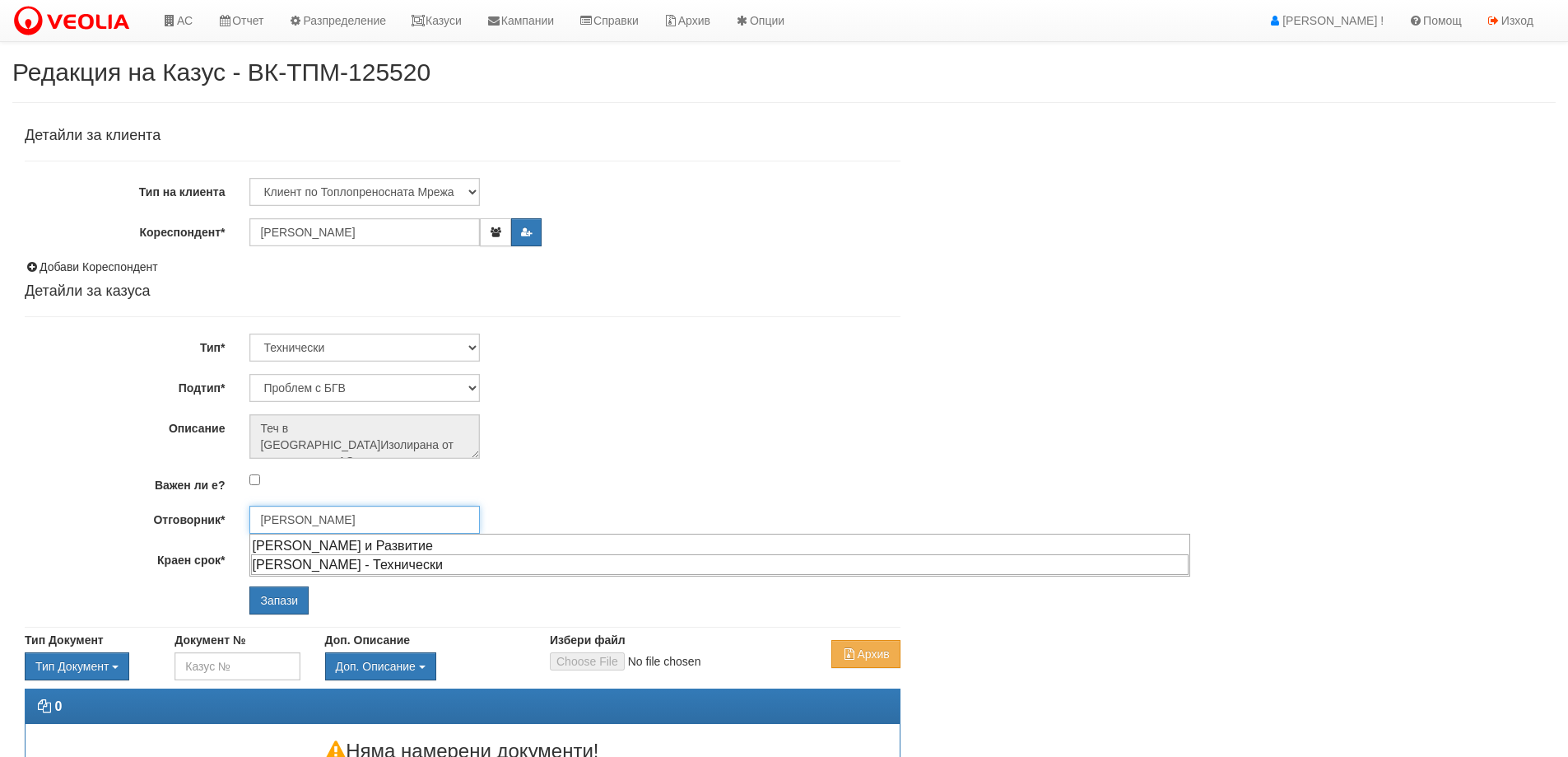
click at [358, 564] on div "[PERSON_NAME] - Технически" at bounding box center [719, 564] width 937 height 20
type input "[PERSON_NAME] - Технически"
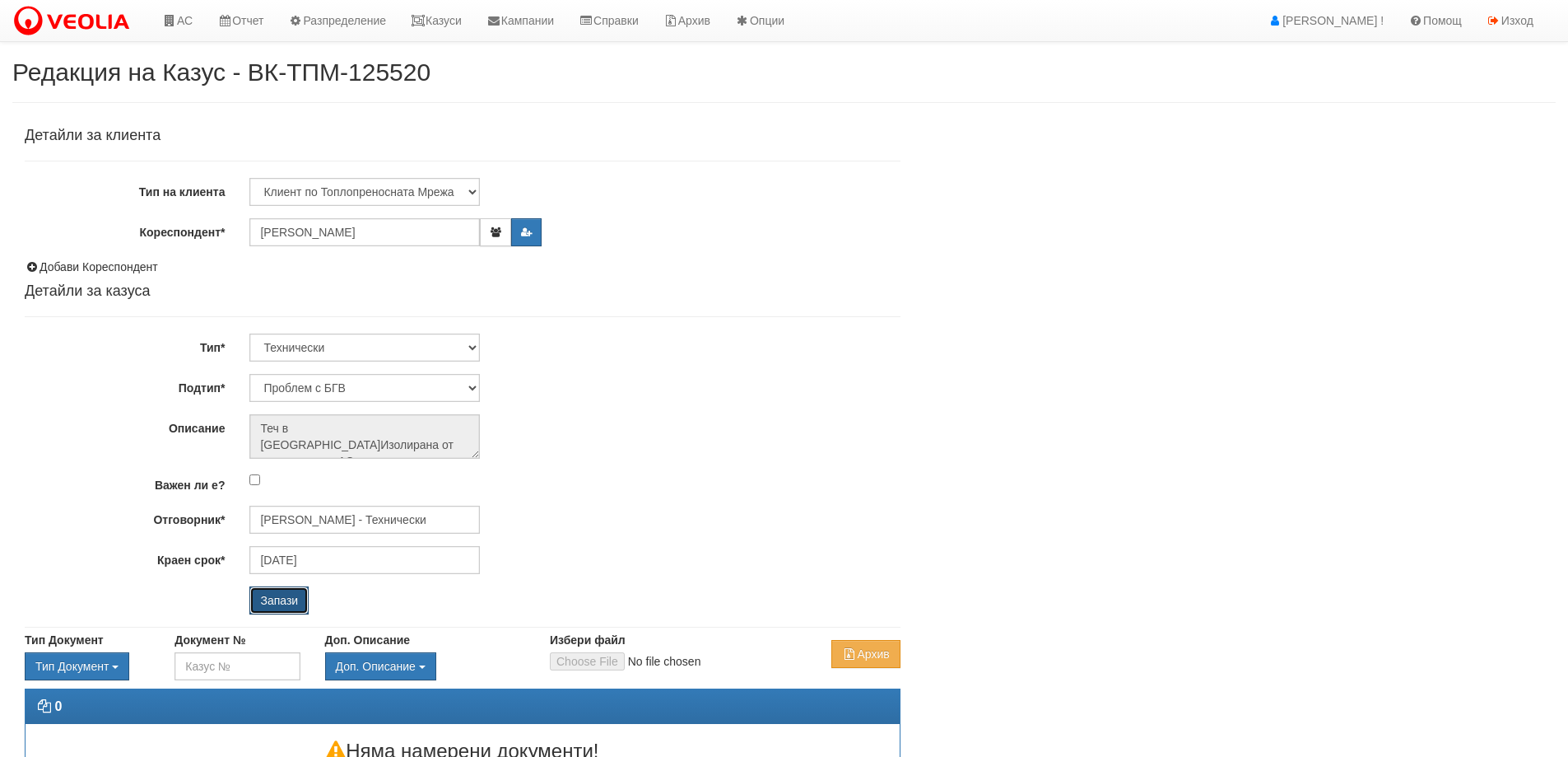
click at [265, 605] on input "Запази" at bounding box center [279, 600] width 59 height 28
click at [282, 599] on input "Запази" at bounding box center [279, 600] width 59 height 28
select select "Проблем в АС"
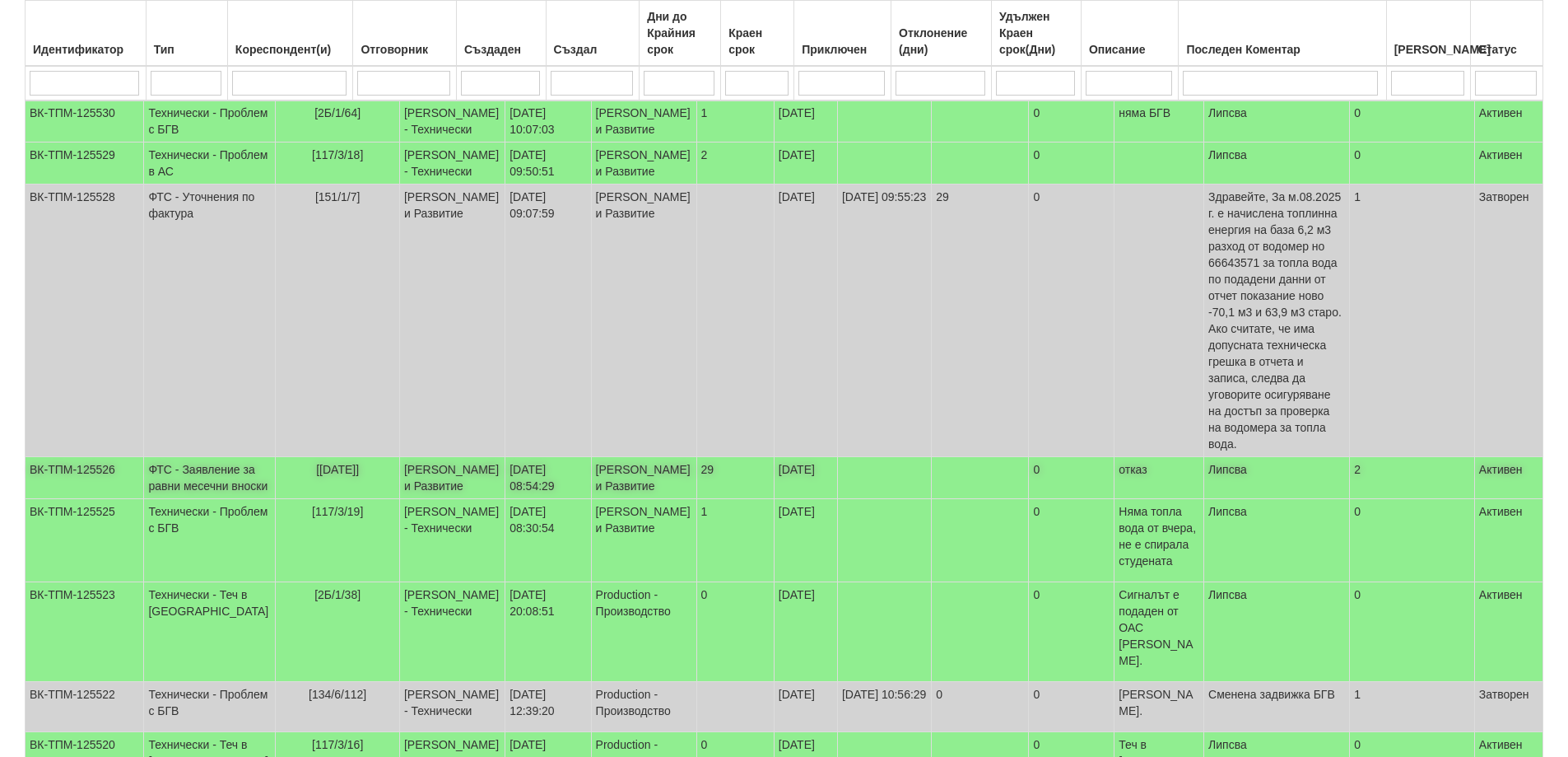
scroll to position [329, 0]
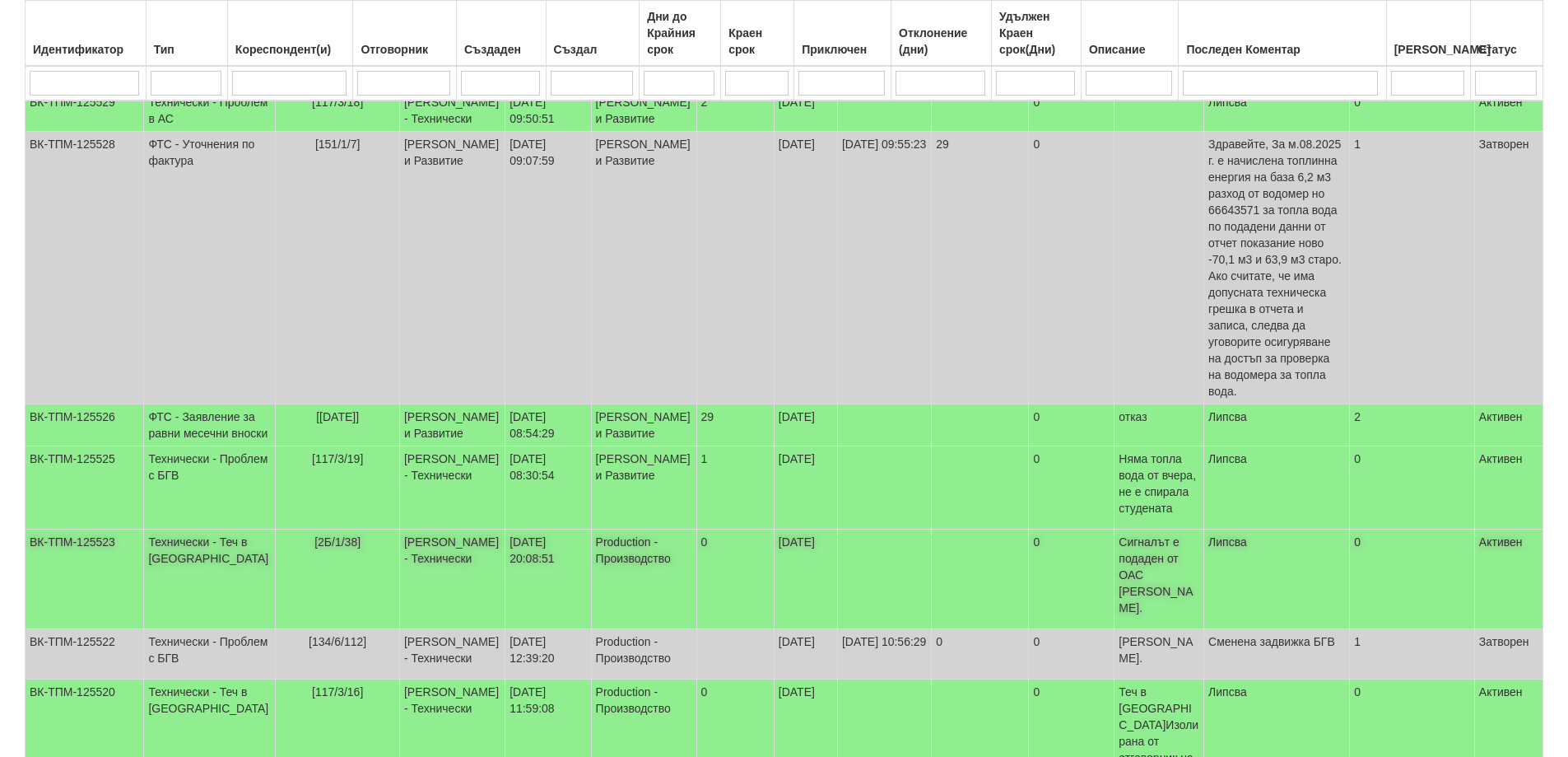
click at [314, 548] on span "[2Б/1/38]" at bounding box center [337, 541] width 46 height 13
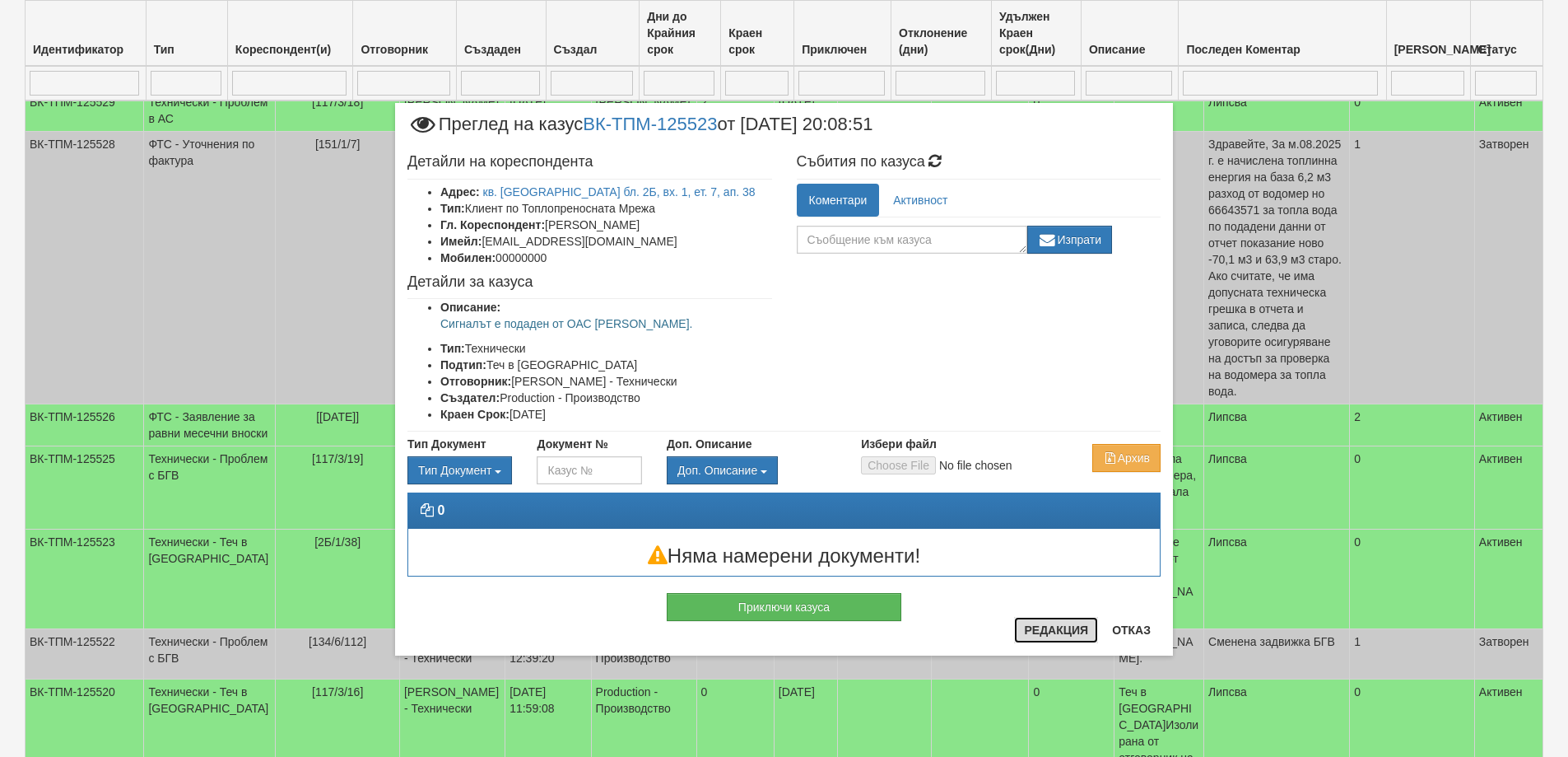
click at [1022, 633] on button "Редакция" at bounding box center [1056, 630] width 84 height 27
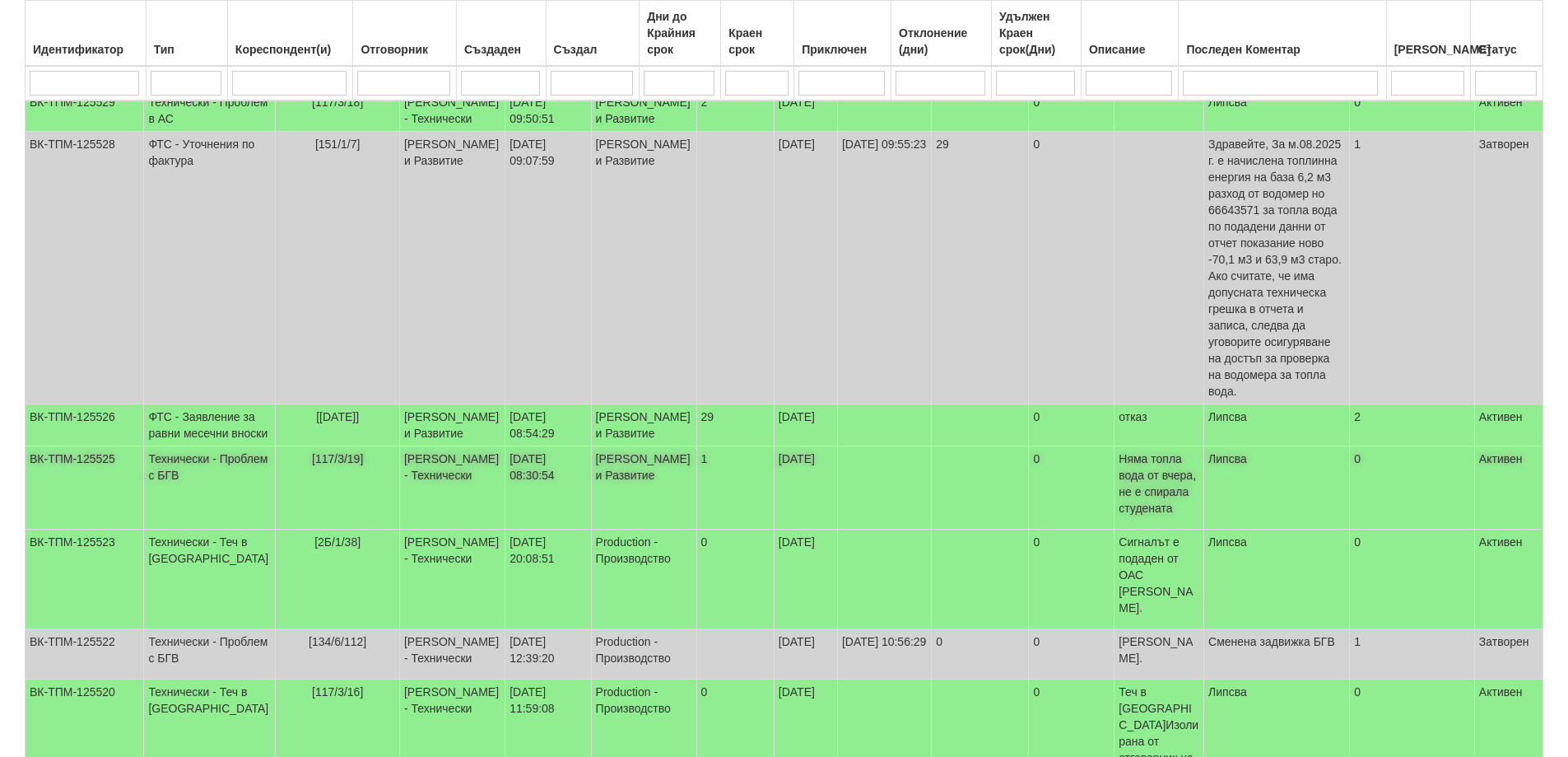
click at [311, 465] on span "[117/3/19]" at bounding box center [337, 459] width 51 height 13
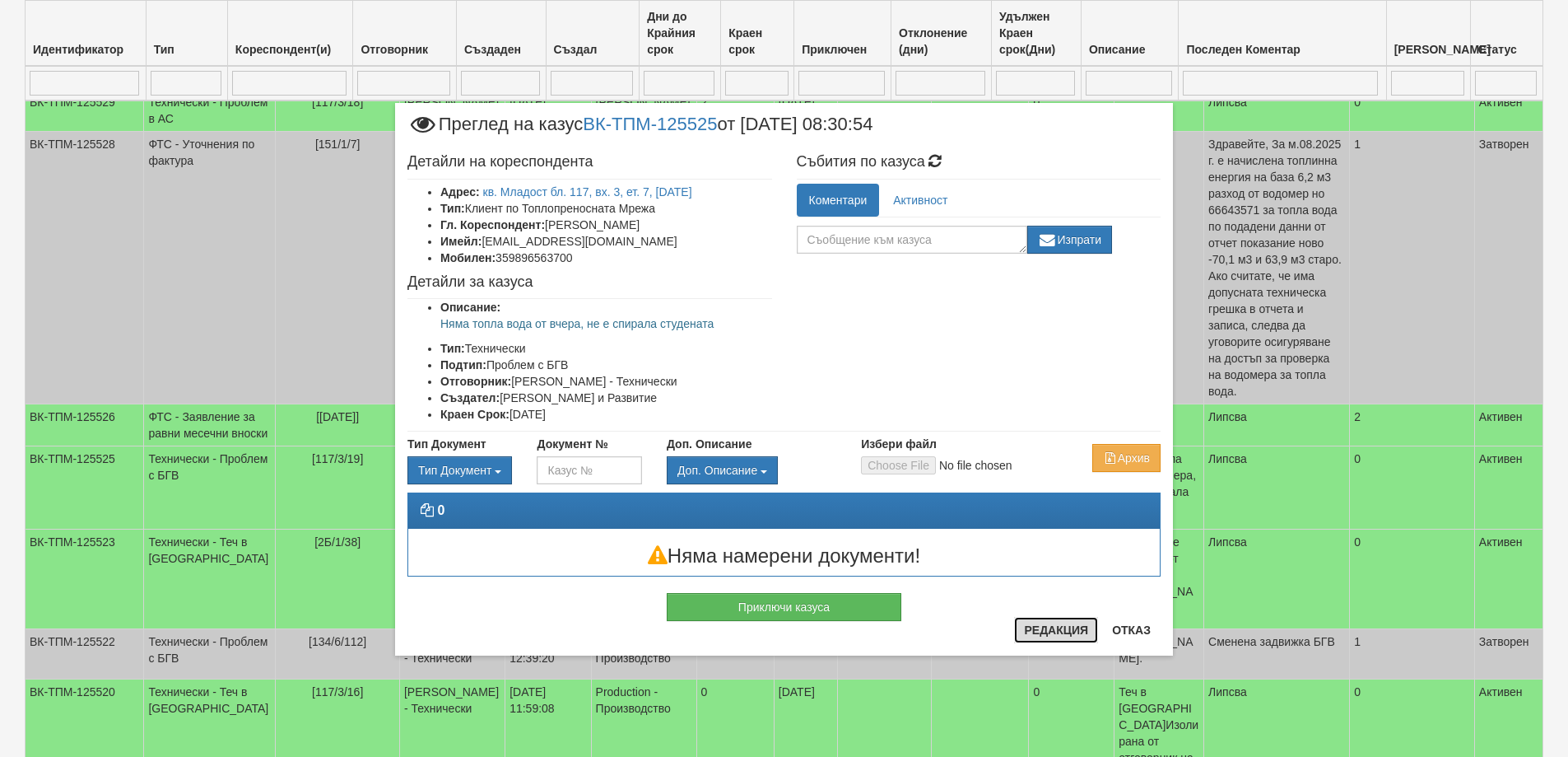
click at [1064, 634] on button "Редакция" at bounding box center [1056, 630] width 84 height 27
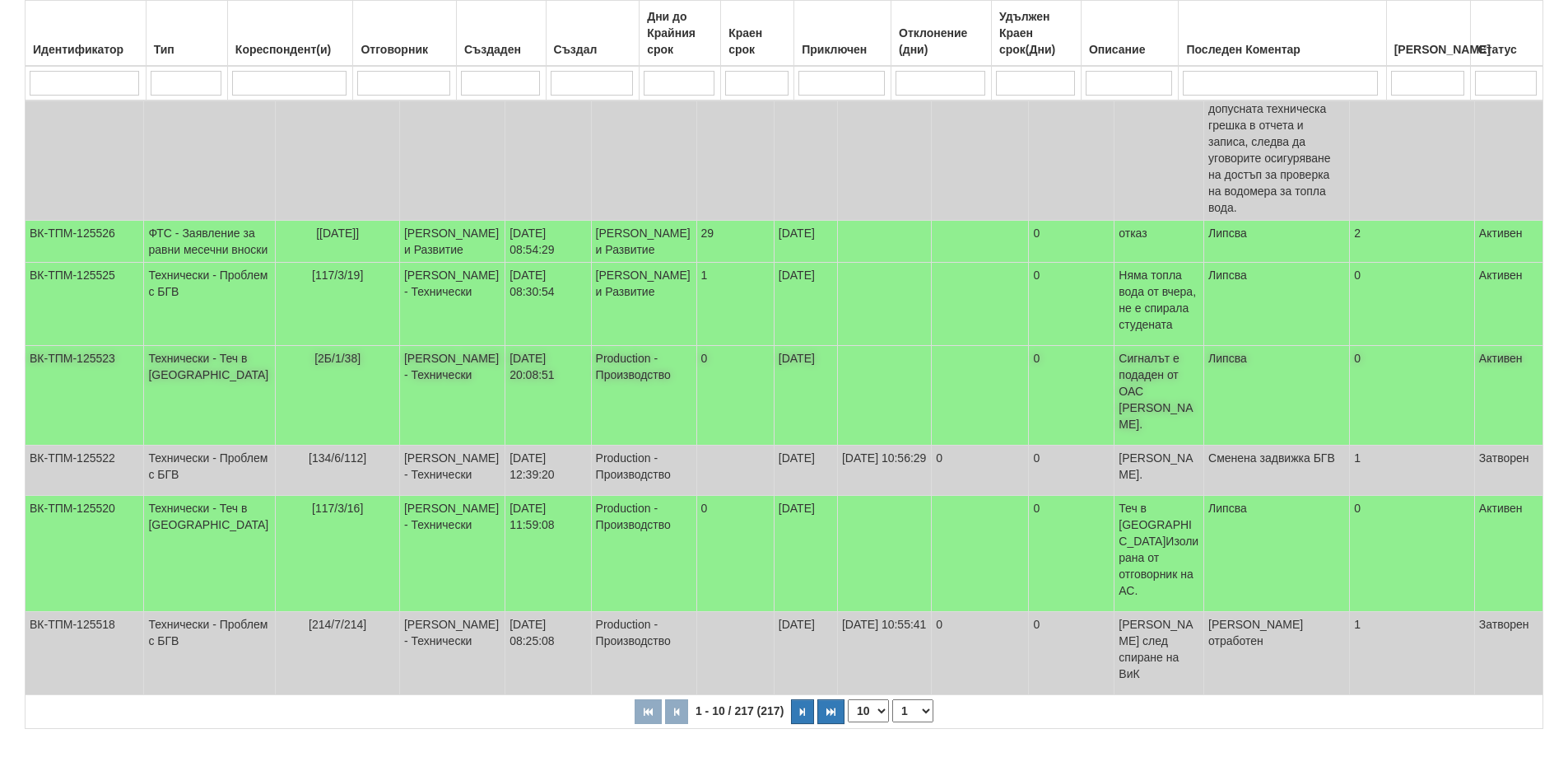
scroll to position [539, 0]
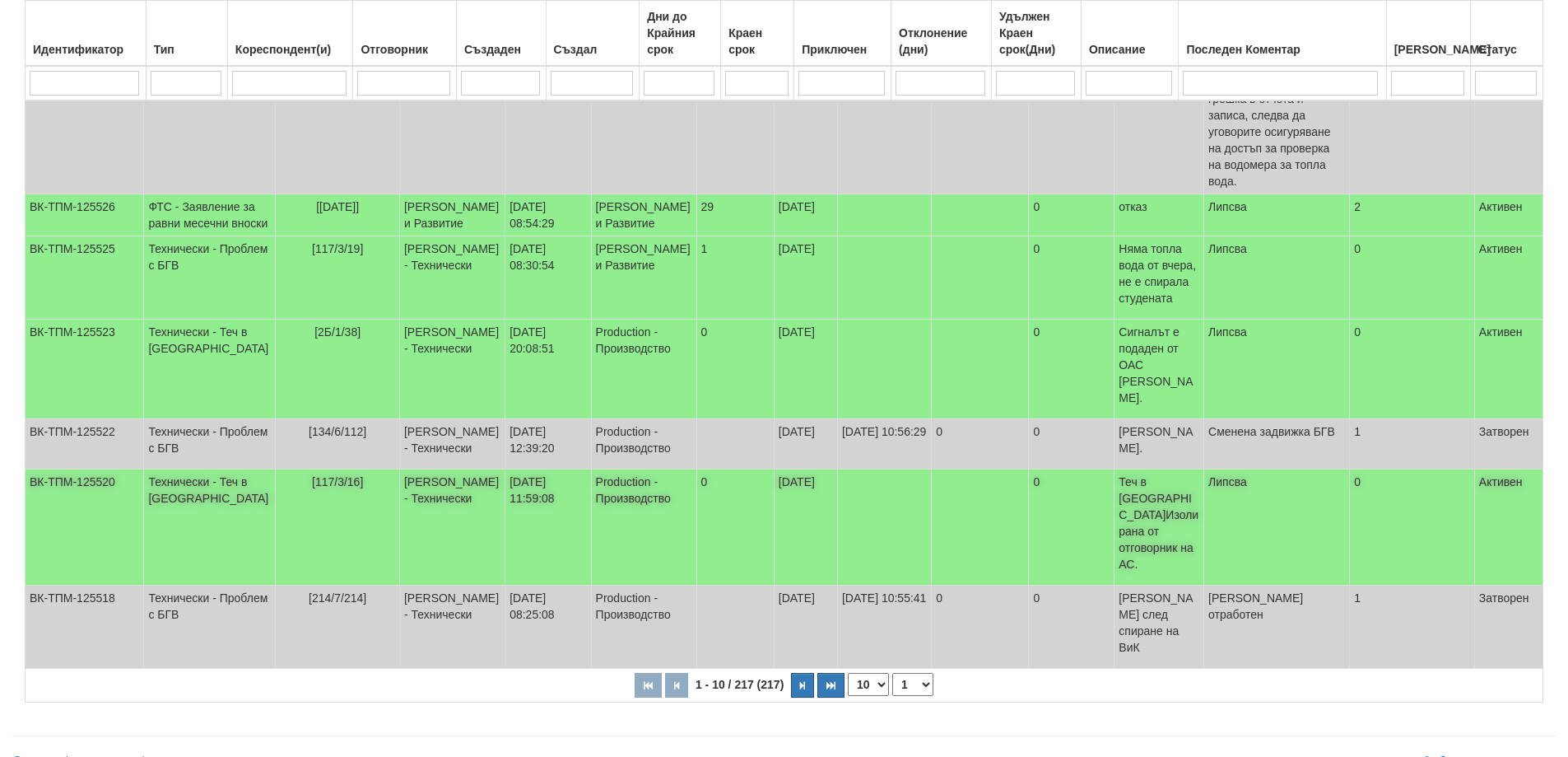
click at [311, 488] on span "[117/3/16]" at bounding box center [337, 482] width 51 height 13
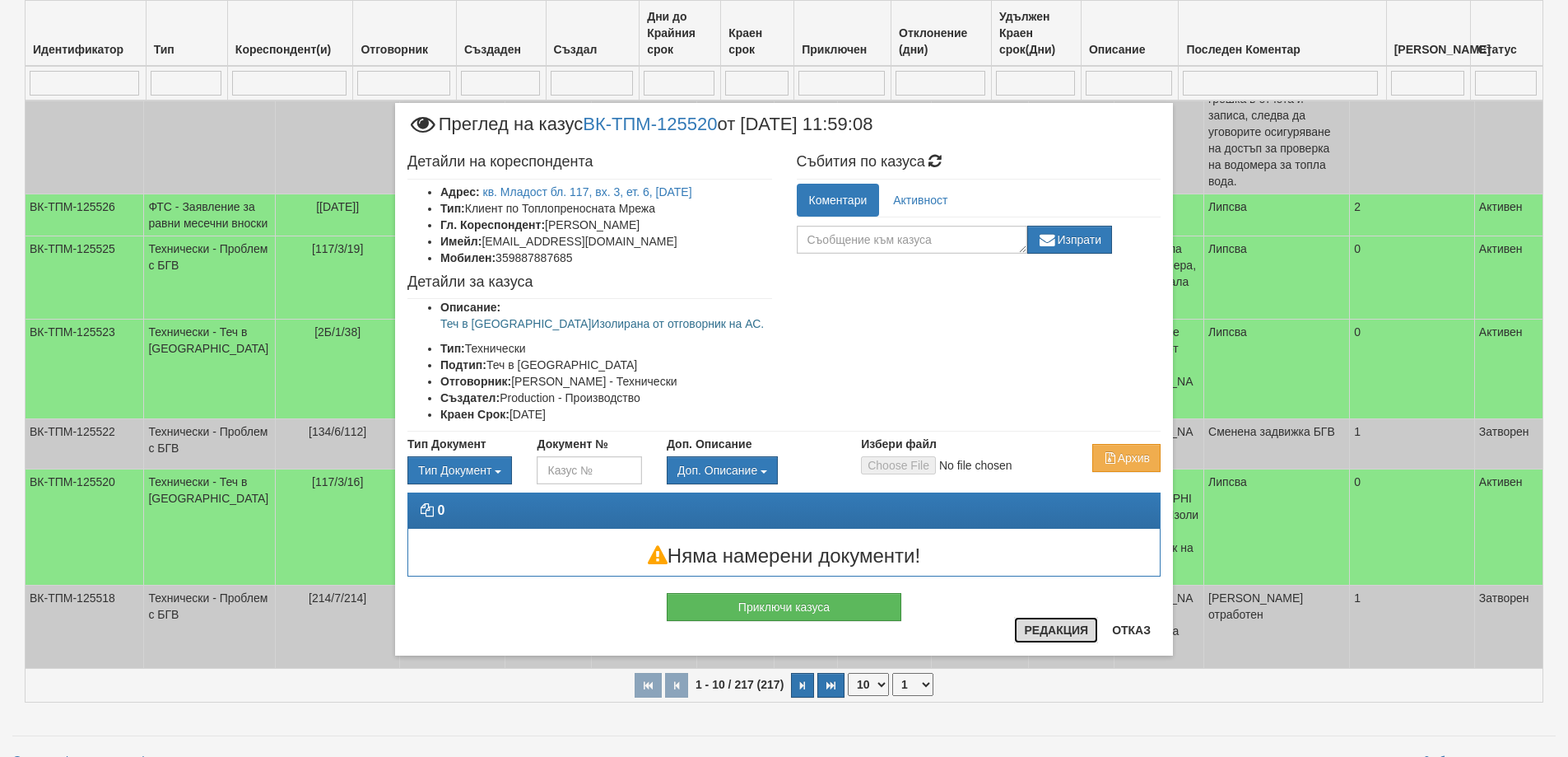
click at [1057, 627] on button "Редакция" at bounding box center [1056, 630] width 84 height 27
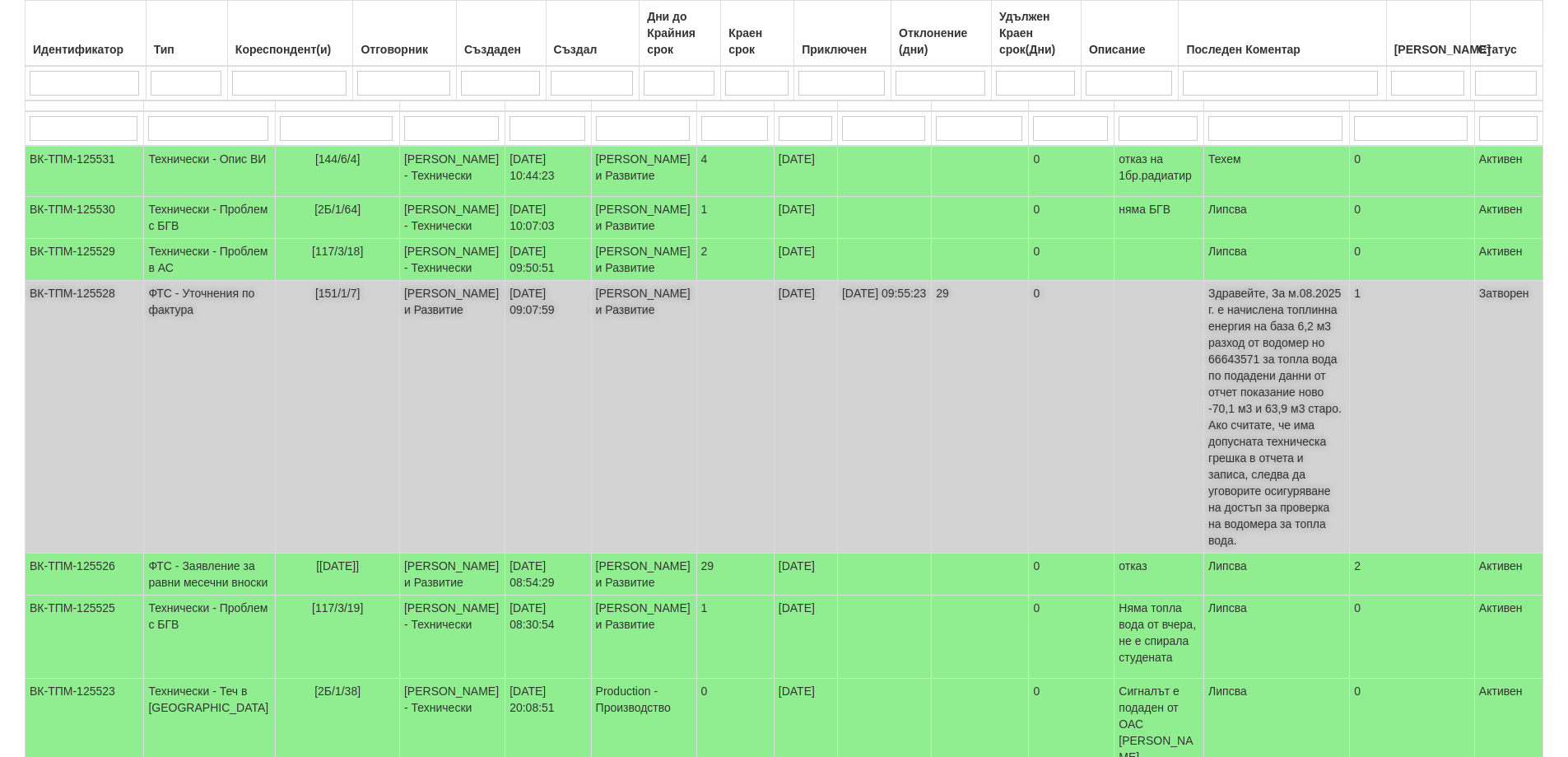
scroll to position [0, 0]
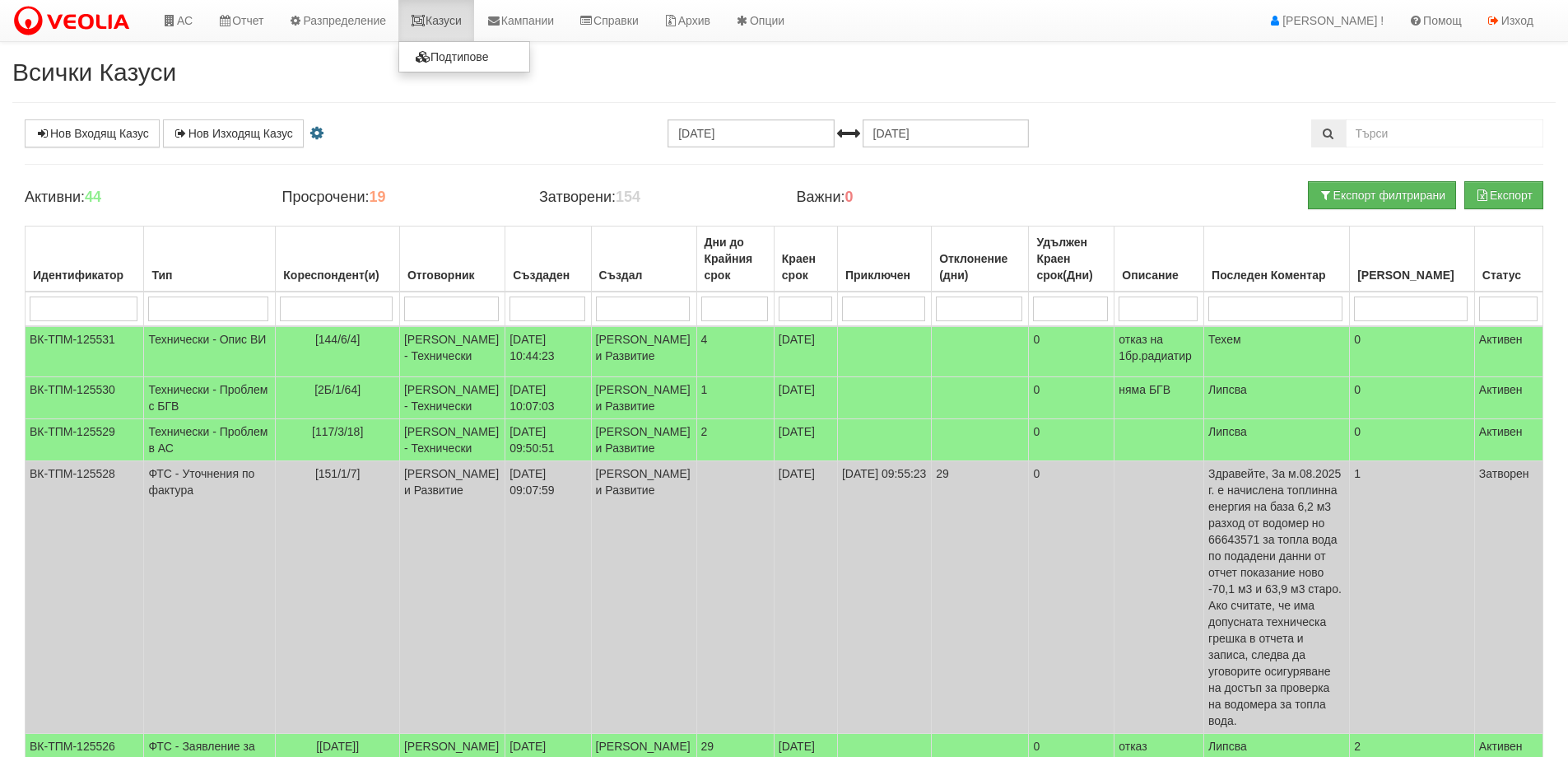
click at [447, 24] on link "Казуси" at bounding box center [436, 20] width 76 height 41
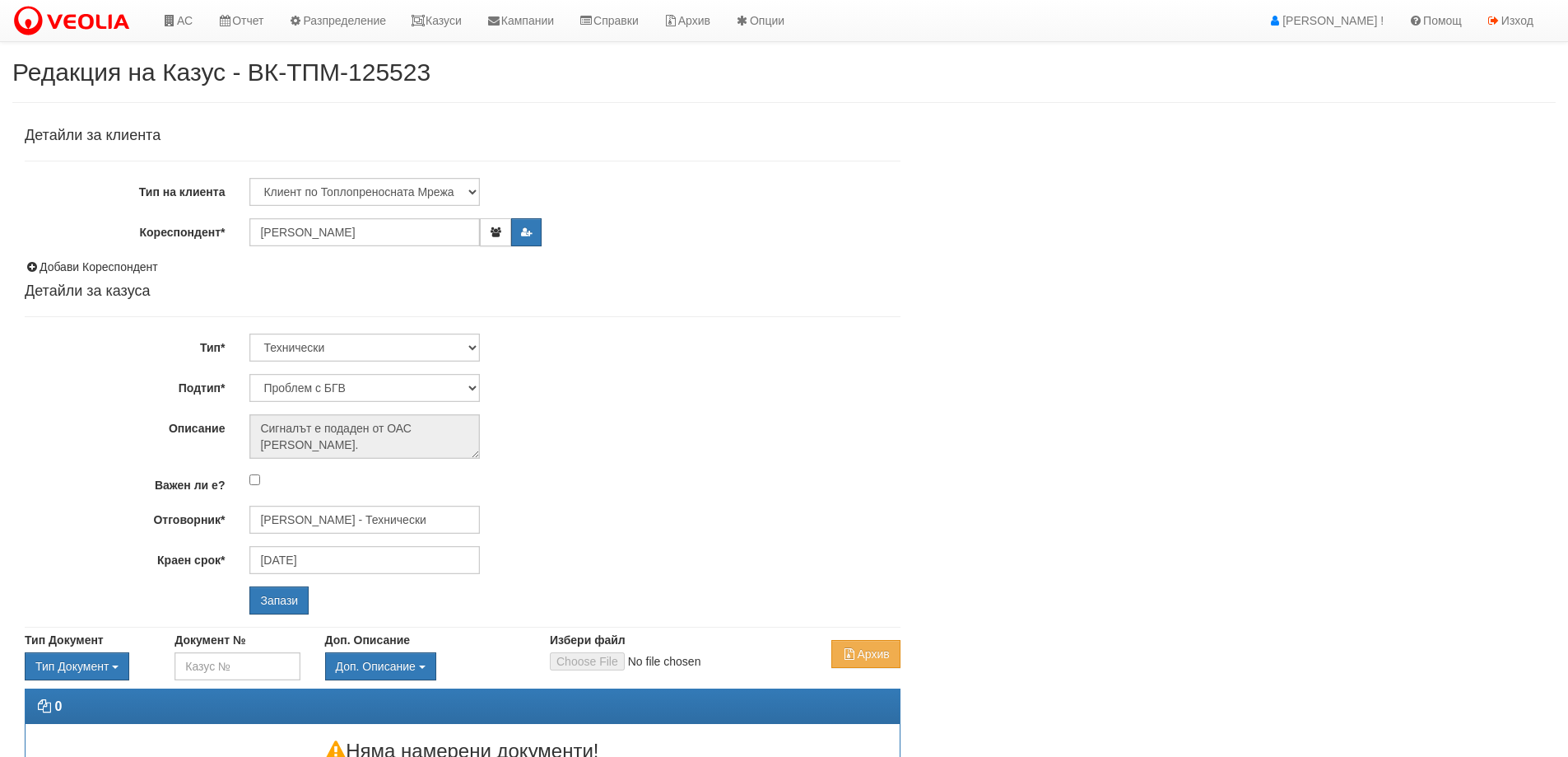
select select "Теч в [GEOGRAPHIC_DATA]"
click at [388, 518] on input "[PERSON_NAME] - Технически" at bounding box center [365, 520] width 230 height 28
click at [366, 538] on div "[PERSON_NAME] - Технически" at bounding box center [719, 545] width 937 height 20
type input "[PERSON_NAME] - Технически"
click at [267, 604] on input "Запази" at bounding box center [279, 600] width 59 height 28
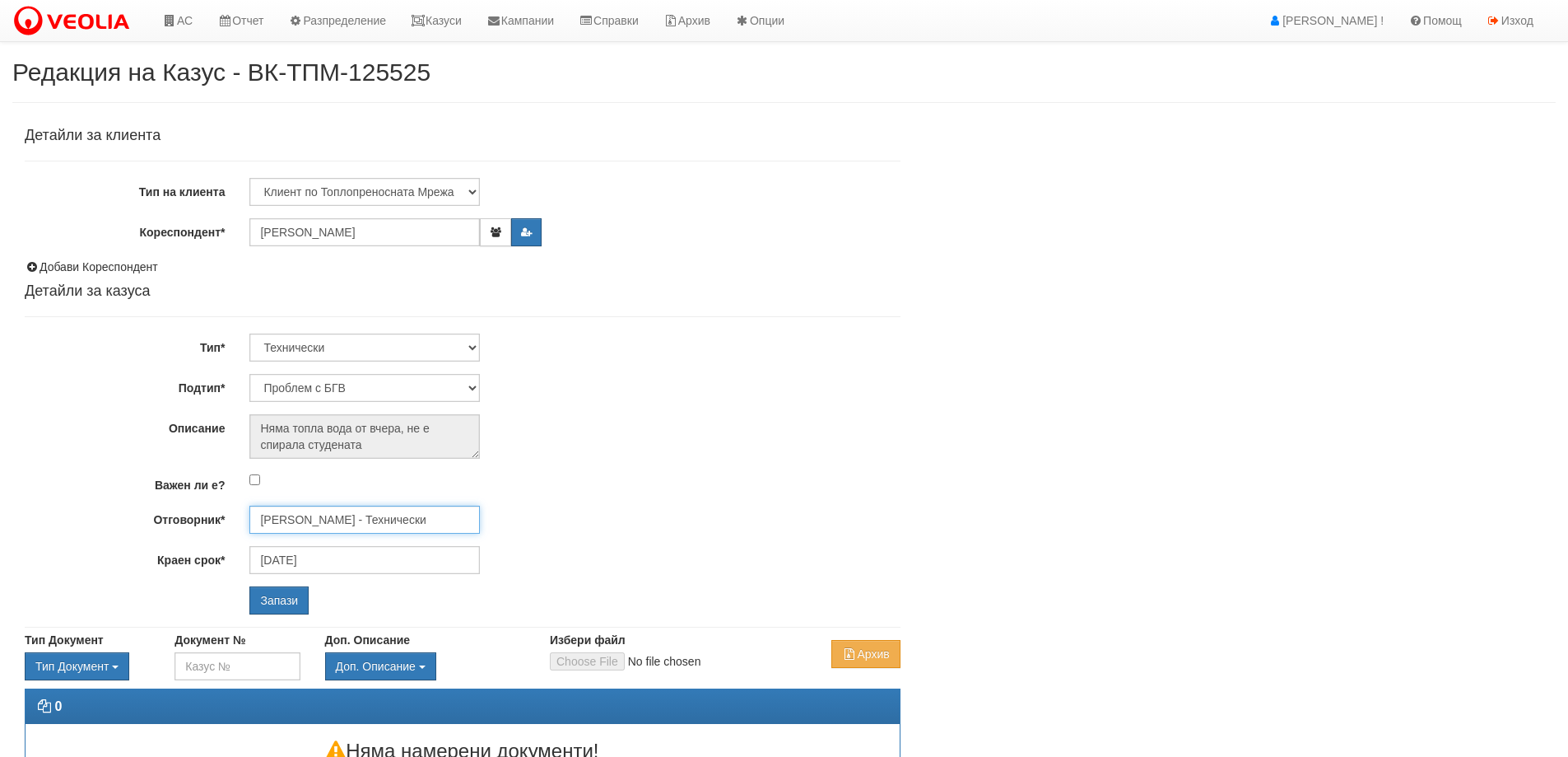
click at [357, 525] on input "[PERSON_NAME] - Технически" at bounding box center [365, 520] width 230 height 28
click at [358, 548] on div "[PERSON_NAME] - Технически" at bounding box center [719, 545] width 937 height 20
type input "[PERSON_NAME] - Технически"
click at [289, 601] on input "Запази" at bounding box center [279, 600] width 59 height 28
select select "Теч в [GEOGRAPHIC_DATA]"
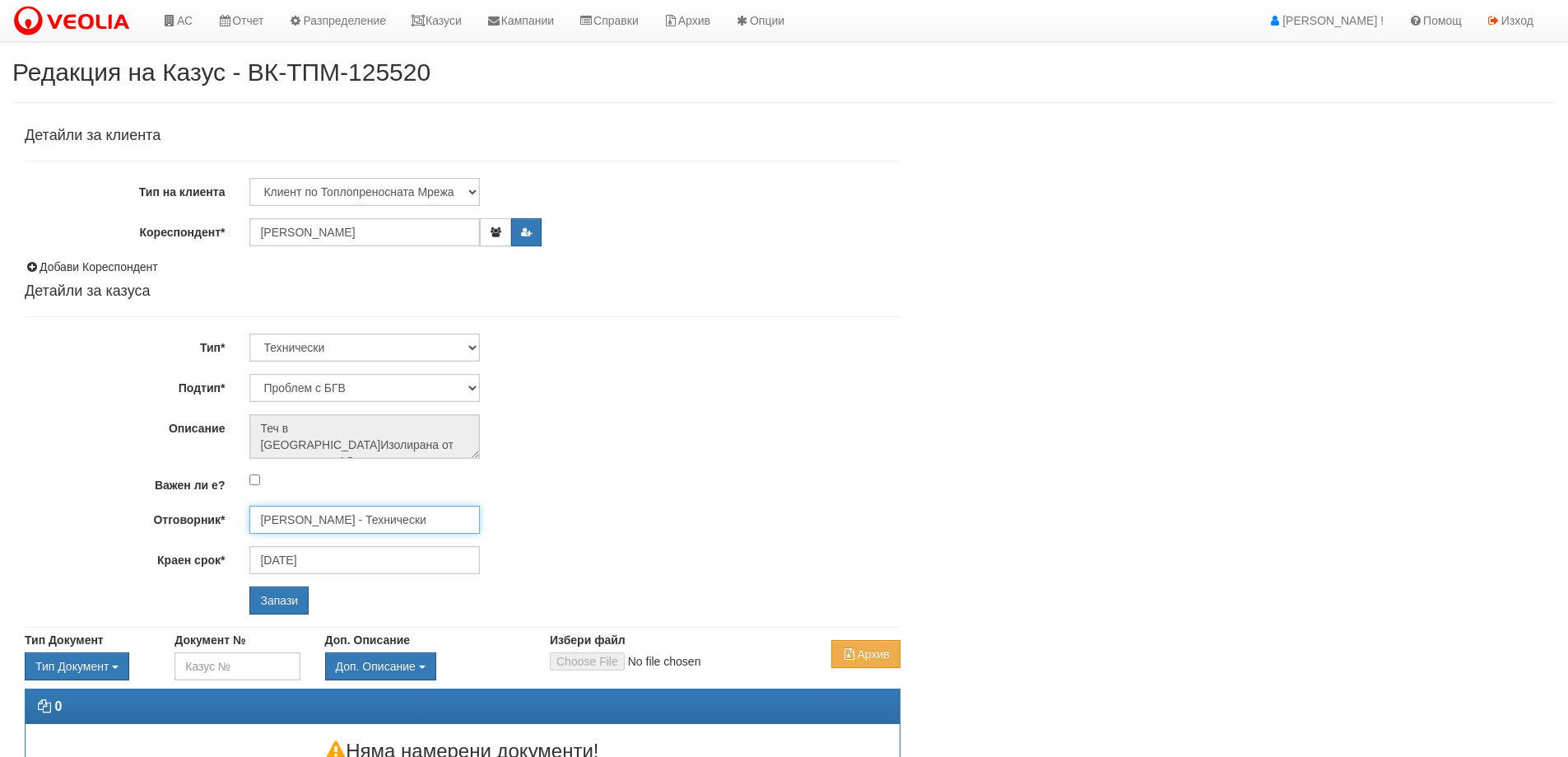
click at [349, 514] on input "[PERSON_NAME] - Технически" at bounding box center [365, 520] width 230 height 28
click at [333, 546] on div "[PERSON_NAME] - Технически" at bounding box center [719, 545] width 937 height 20
type input "[PERSON_NAME] - Технически"
click at [288, 615] on div "Детайли за клиента Тип на клиента Клиент по Топлопреносната Мрежа Институция Па…" at bounding box center [462, 373] width 900 height 507
click at [288, 611] on input "Запази" at bounding box center [279, 600] width 59 height 28
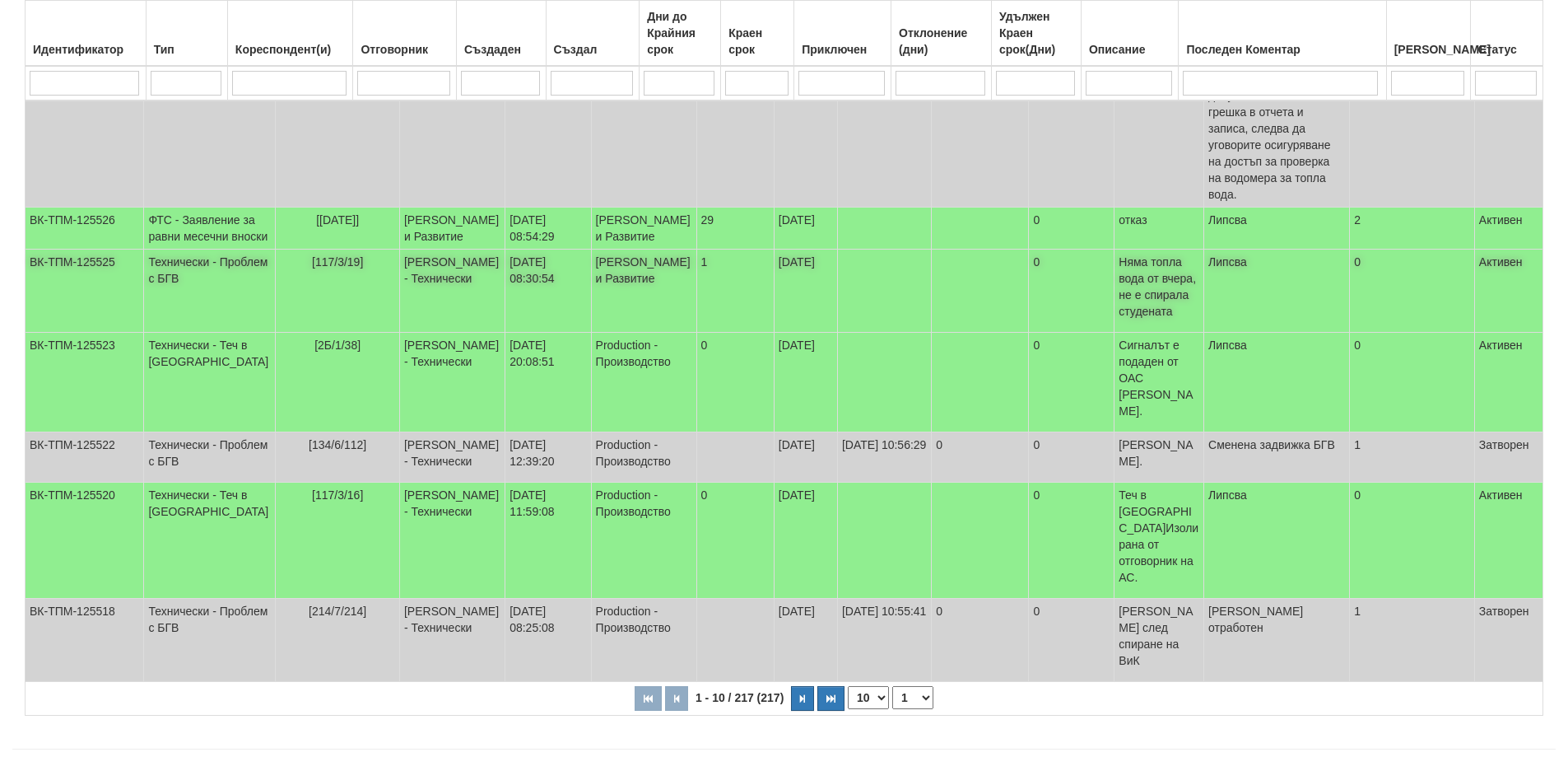
scroll to position [539, 0]
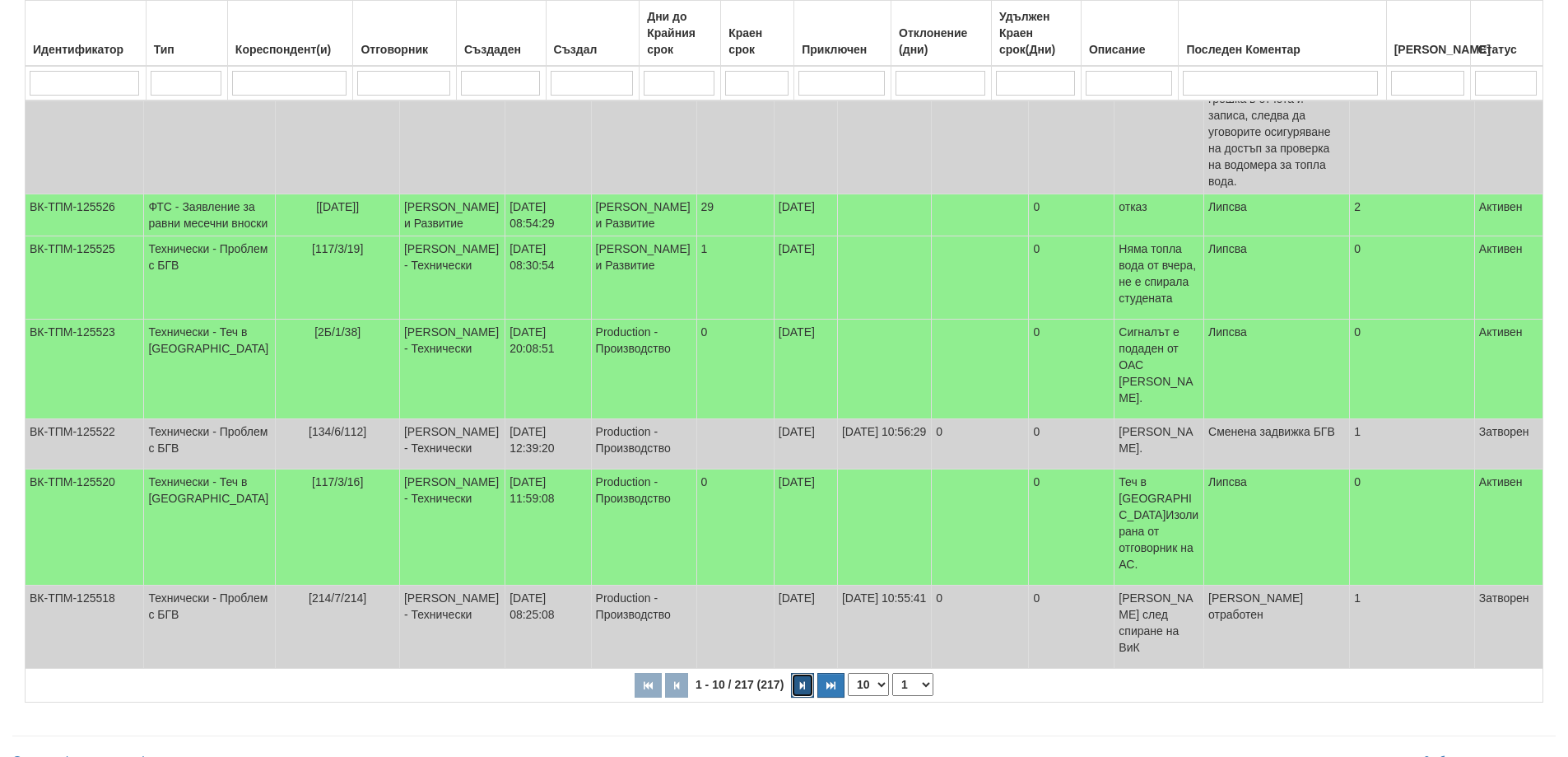
click at [804, 681] on icon "button" at bounding box center [803, 685] width 5 height 9
select select "2"
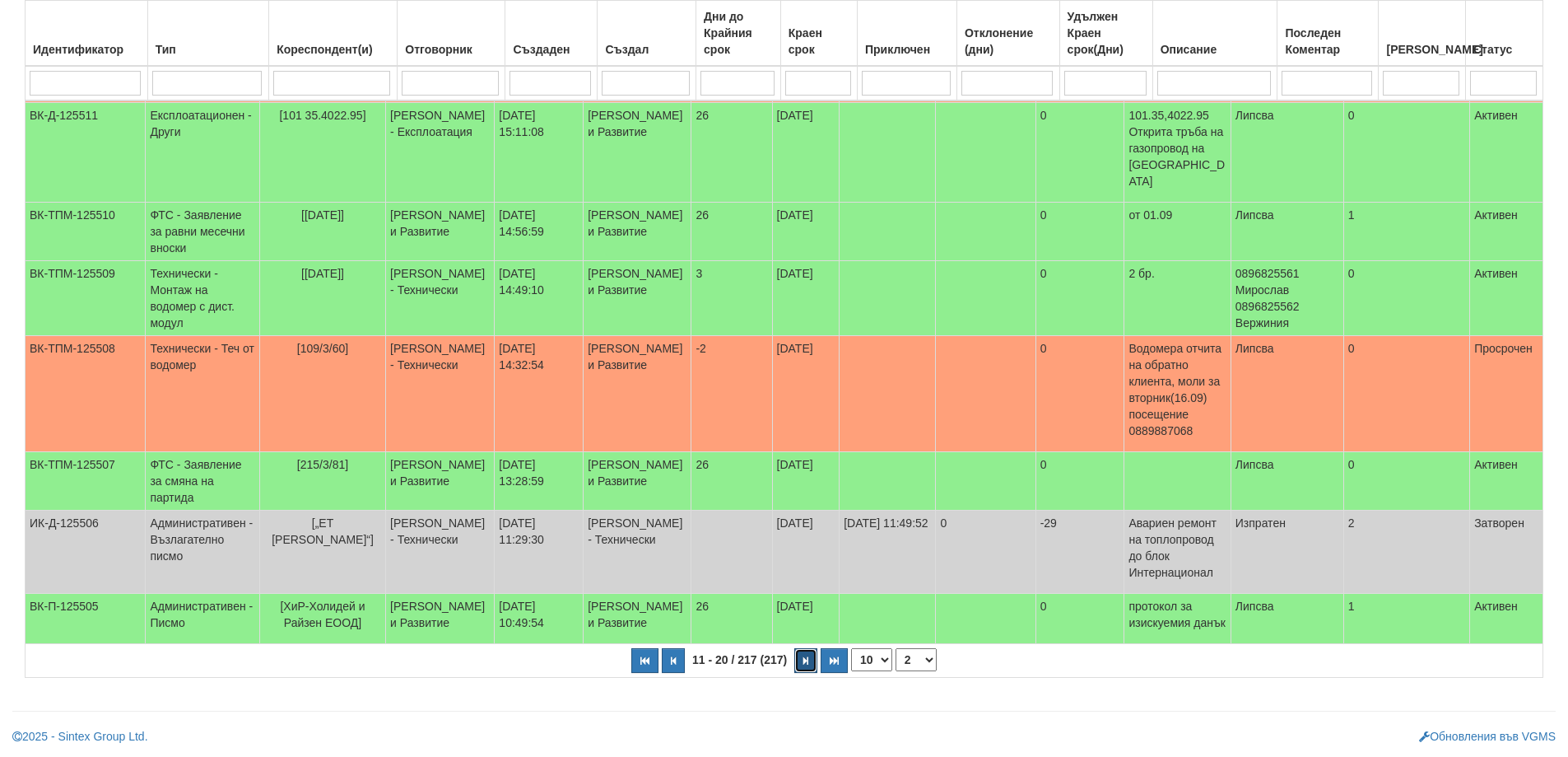
scroll to position [424, 0]
click at [340, 342] on span "[109/3/60]" at bounding box center [323, 348] width 51 height 13
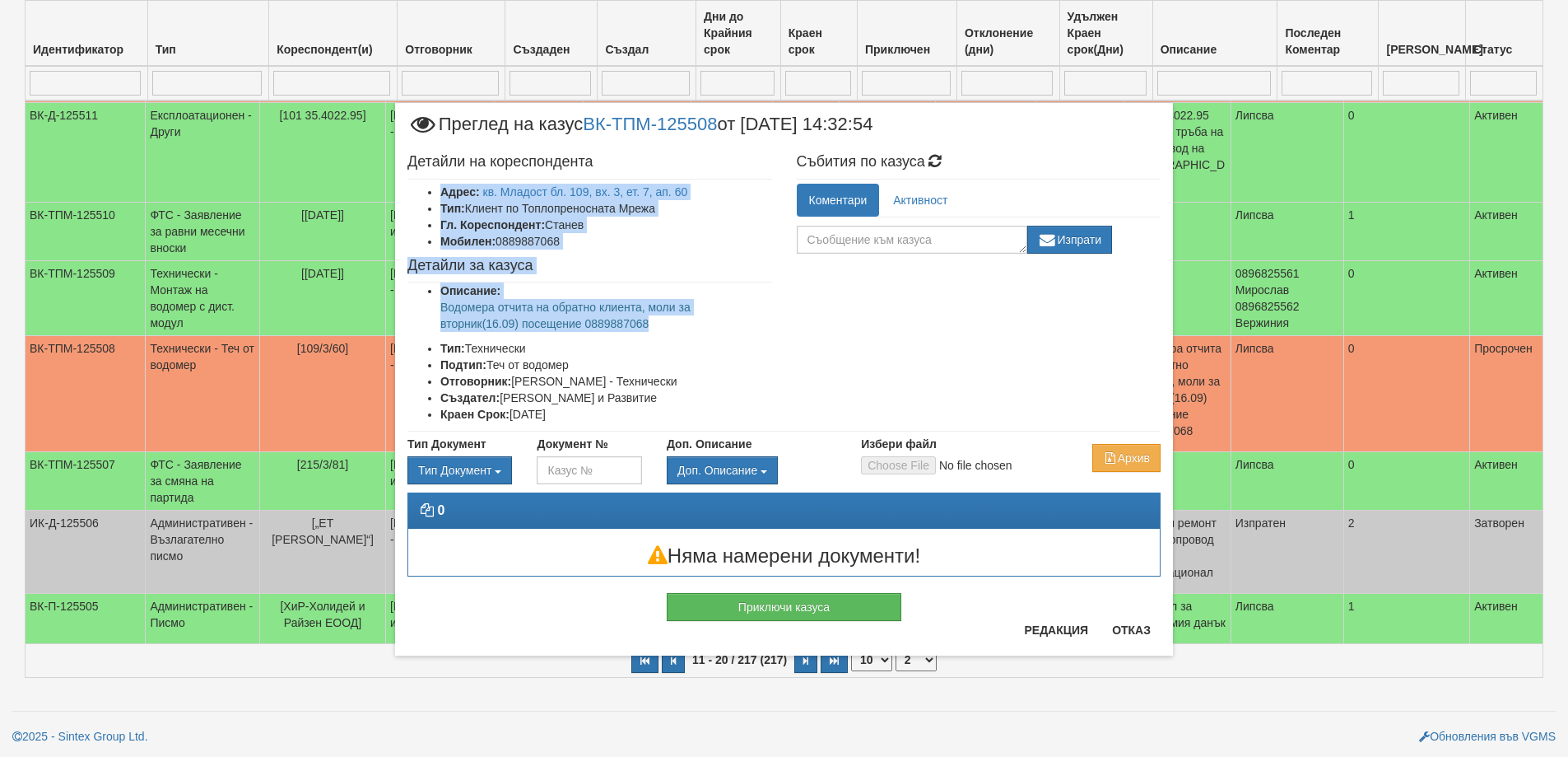
drag, startPoint x: 438, startPoint y: 193, endPoint x: 663, endPoint y: 318, distance: 257.4
click at [663, 318] on div "Детайли на кореспондента Адрес: кв. Младост бл. 109, вх. 3, ет. 7, ап. 60 Тип: …" at bounding box center [589, 289] width 389 height 286
copy div "Адрес: кв. Младост бл. 109, вх. 3, ет. 7, ап. 60 Тип: Клиент по Топлопреносната…"
click at [1122, 641] on button "Отказ" at bounding box center [1131, 630] width 58 height 27
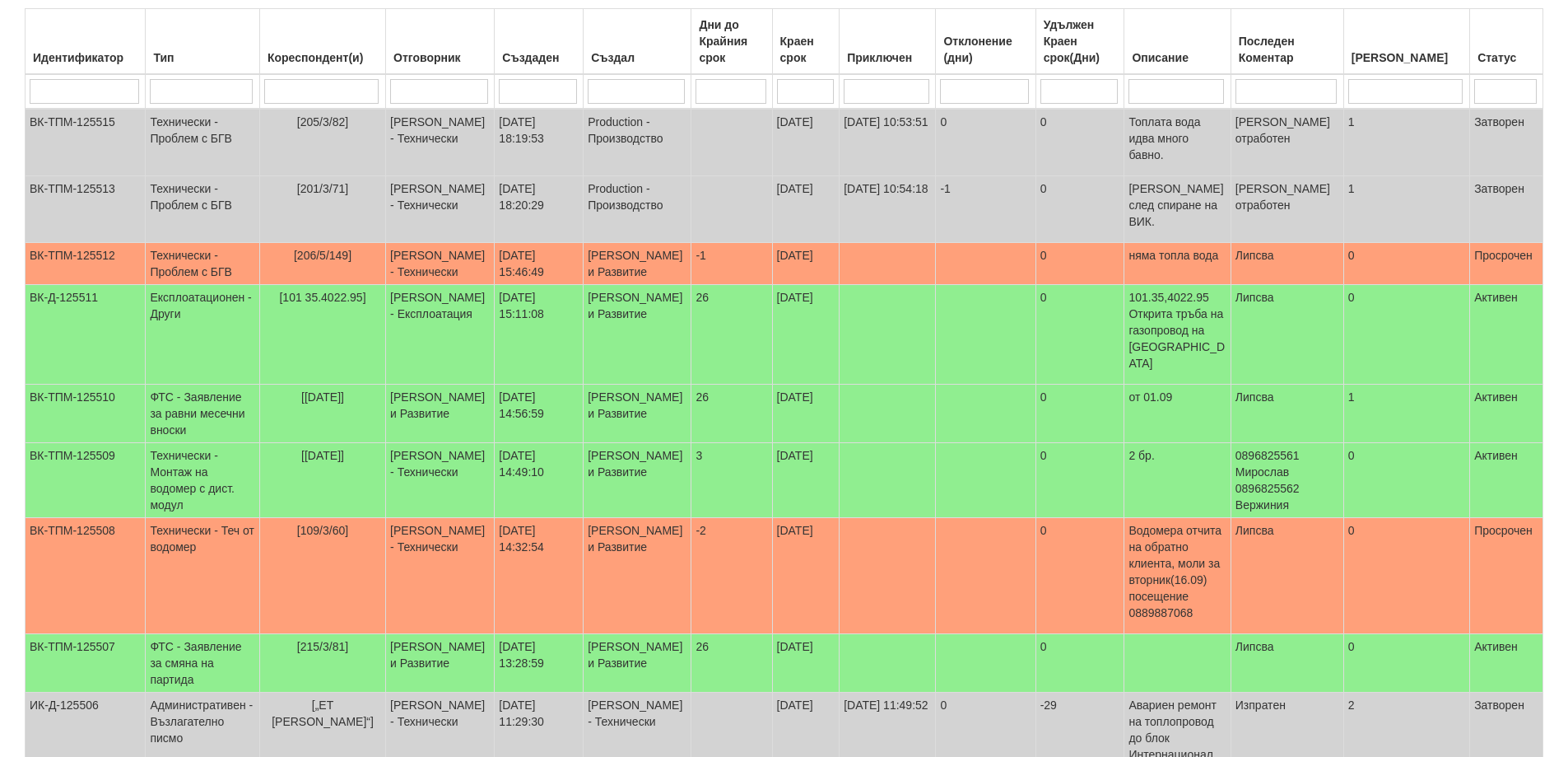
scroll to position [95, 0]
